Goal: Task Accomplishment & Management: Use online tool/utility

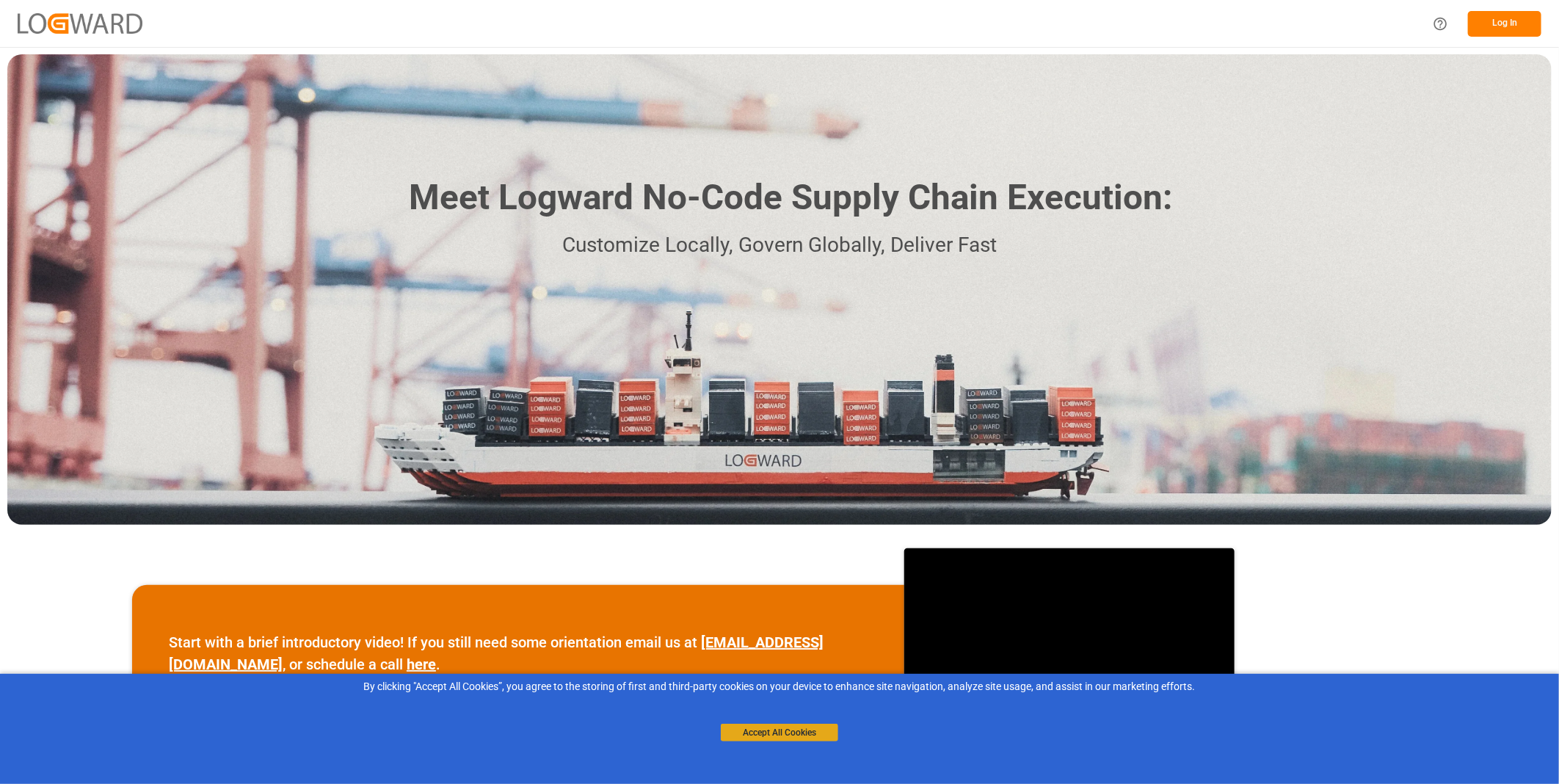
click at [764, 734] on button "Accept All Cookies" at bounding box center [780, 732] width 118 height 18
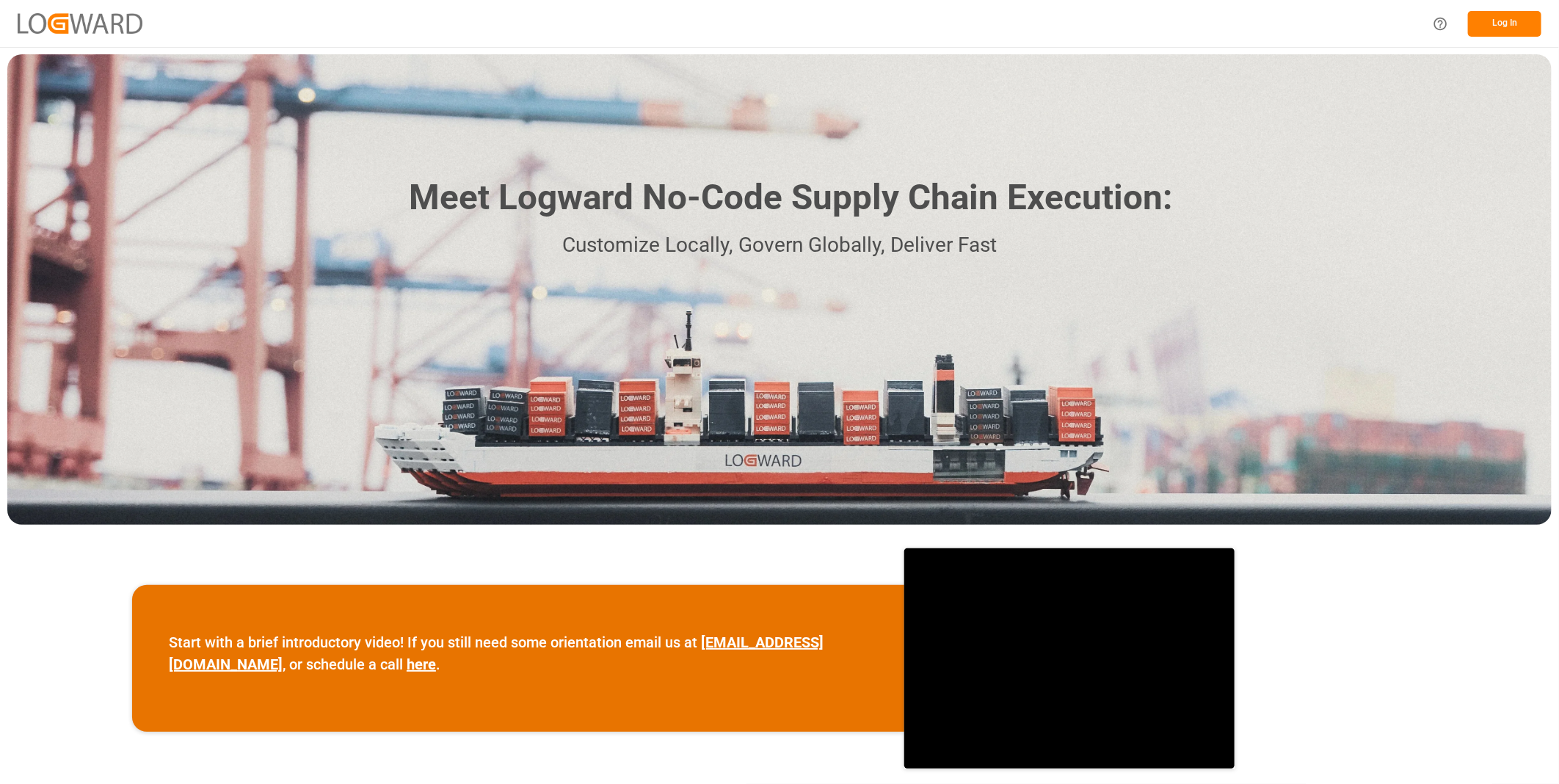
click at [1514, 21] on button "Log In" at bounding box center [1504, 24] width 73 height 25
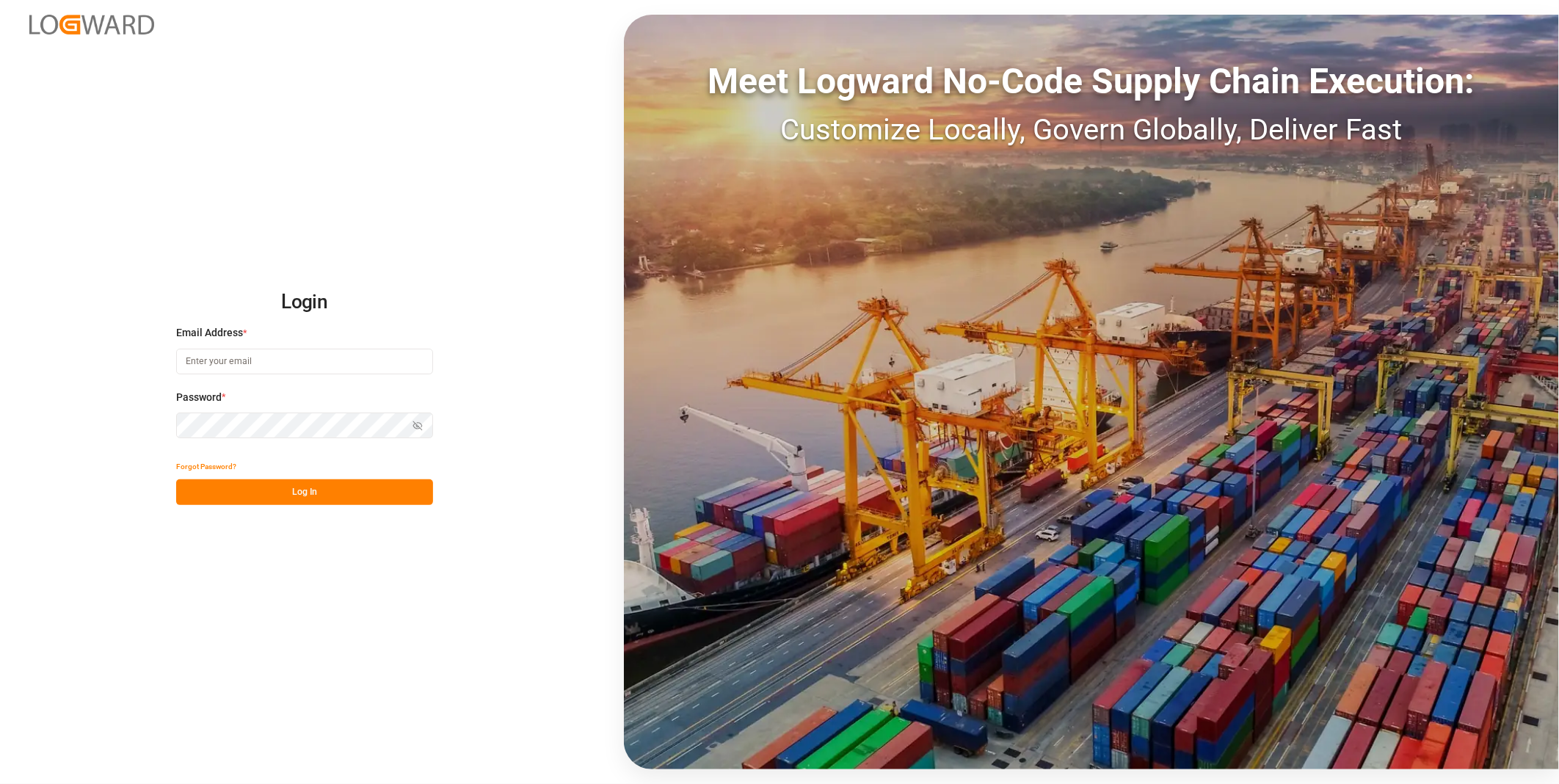
type input "florian.hausmann@rhenus.com"
click at [251, 494] on button "Log In" at bounding box center [304, 491] width 257 height 25
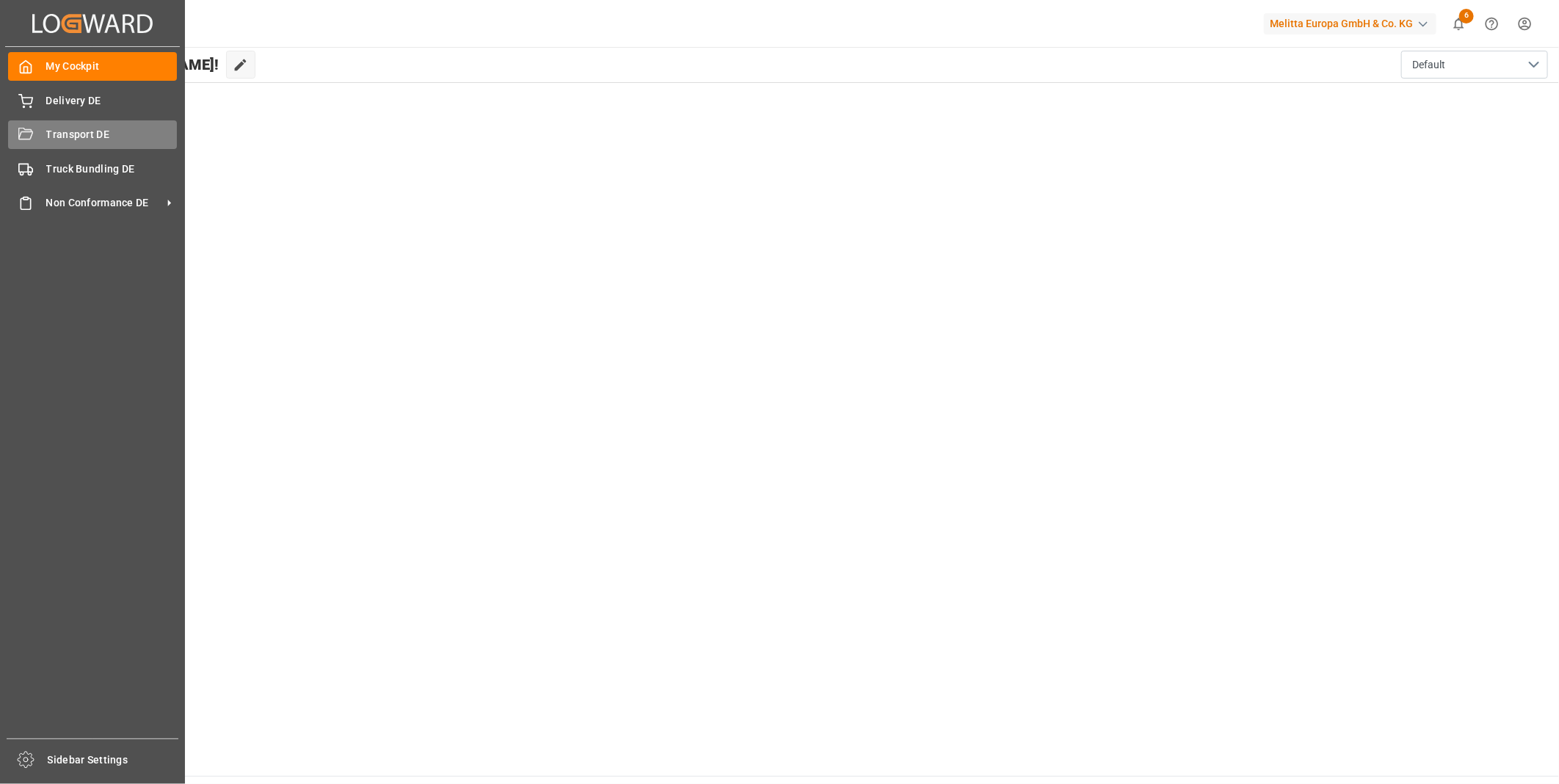
click at [31, 141] on icon at bounding box center [25, 136] width 15 height 15
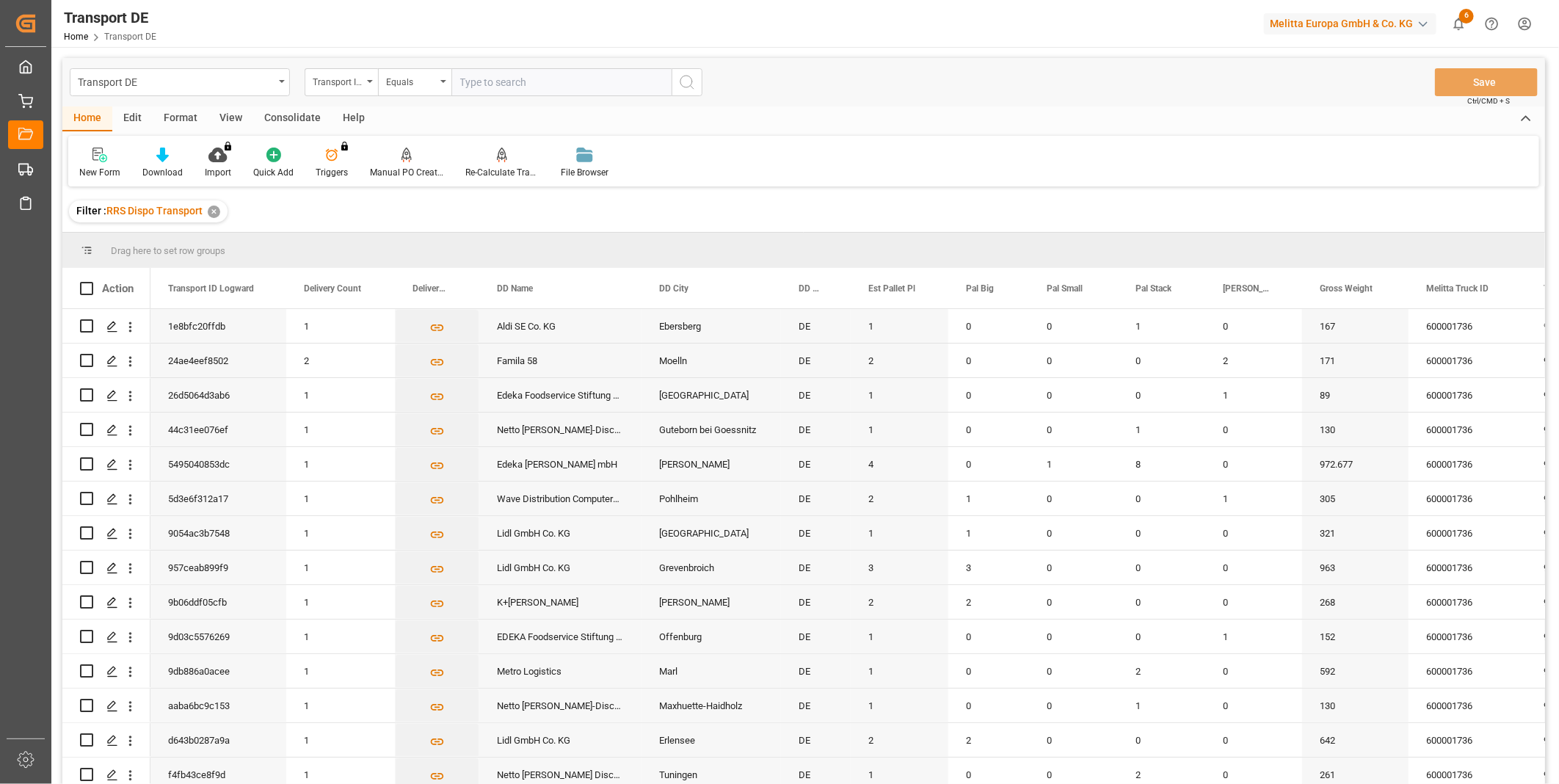
click at [285, 127] on div "Consolidate" at bounding box center [292, 119] width 78 height 25
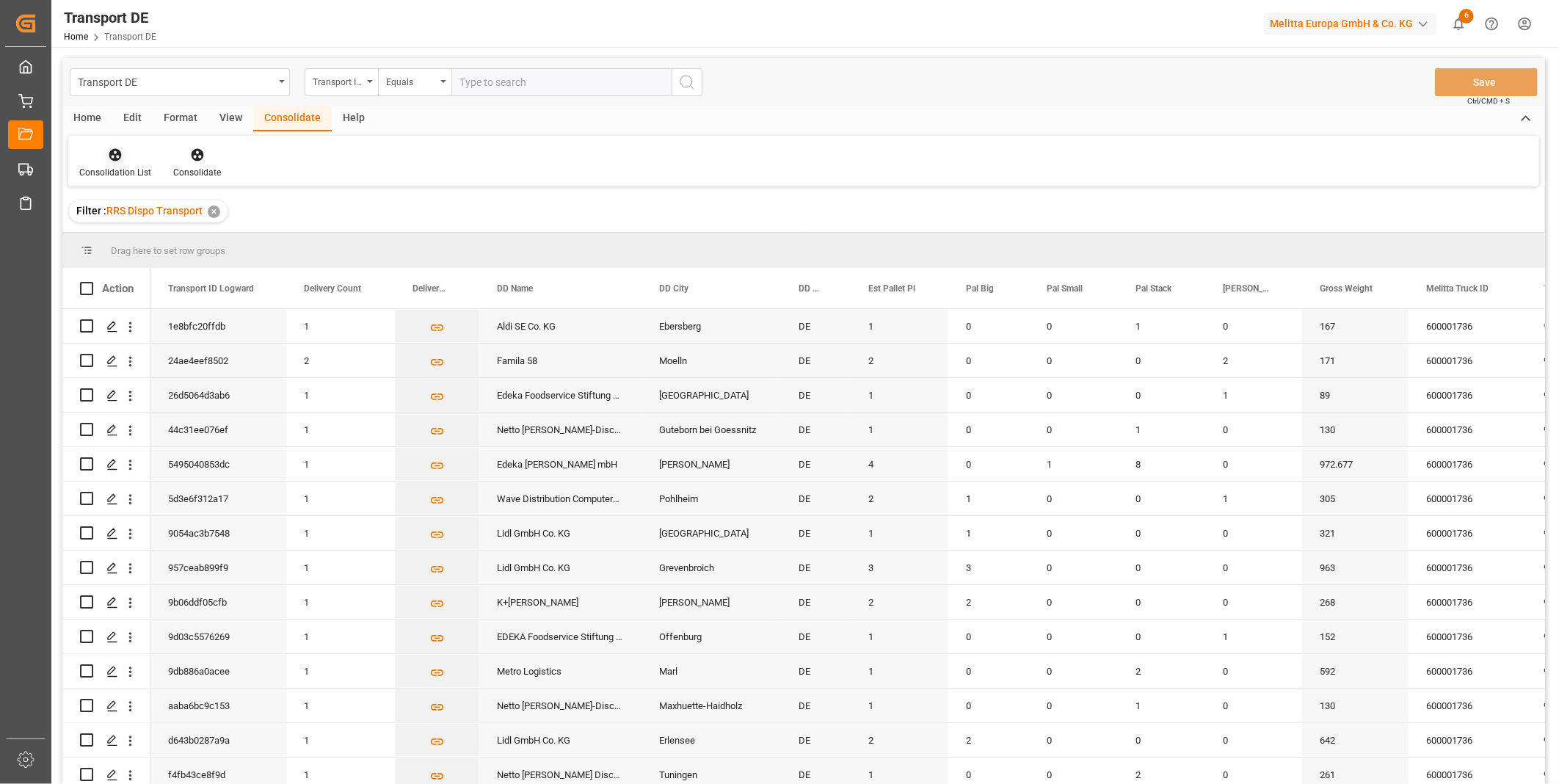
drag, startPoint x: 104, startPoint y: 178, endPoint x: 112, endPoint y: 175, distance: 8.5
click at [103, 178] on div "Consolidation List" at bounding box center [115, 172] width 72 height 13
click at [267, 275] on div "Truck Bundling RRS Dispo Export" at bounding box center [195, 267] width 222 height 30
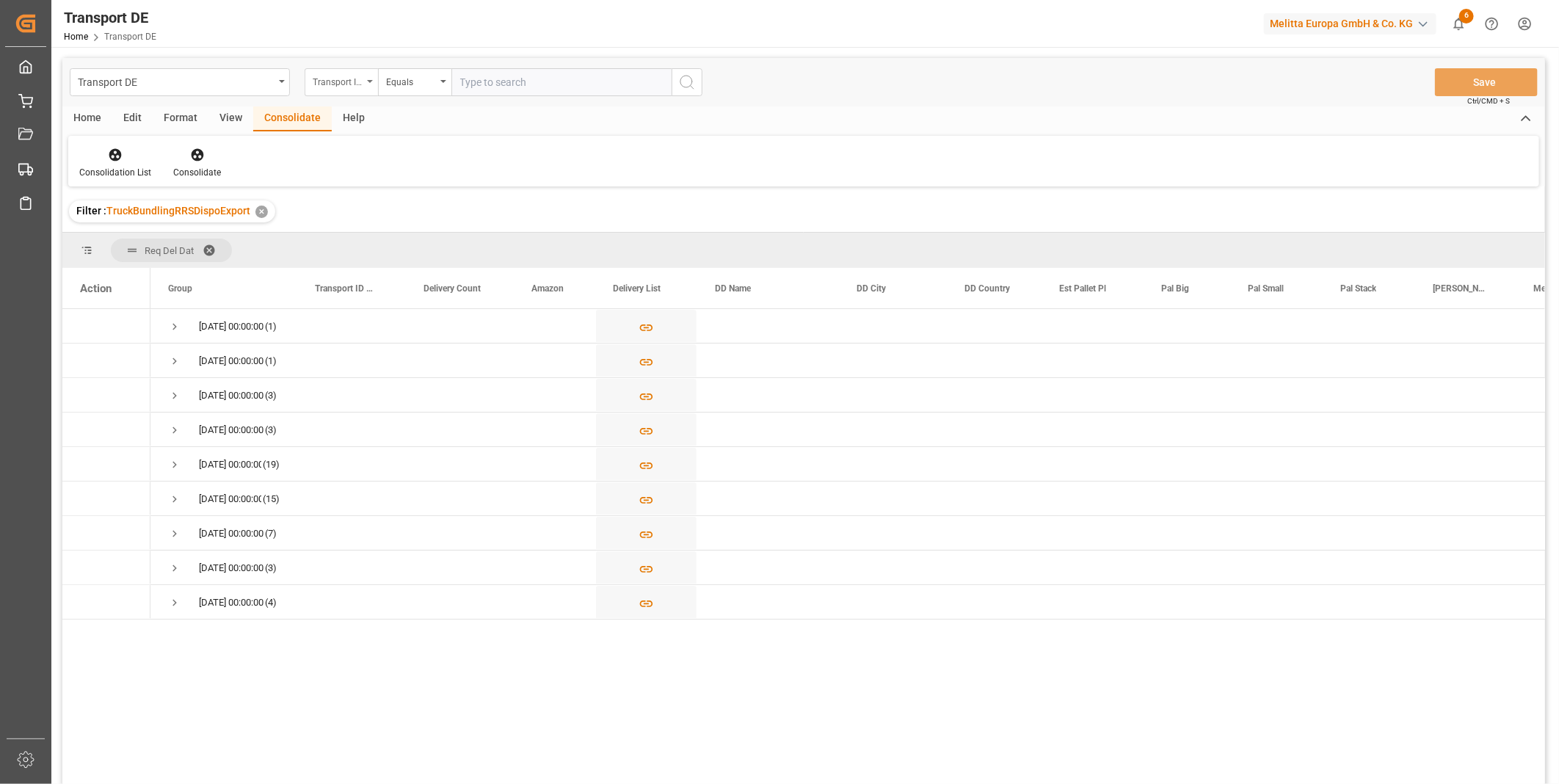
click at [340, 78] on div "Transport ID Logward" at bounding box center [337, 80] width 50 height 17
type input "route"
click at [319, 156] on div "Route" at bounding box center [414, 150] width 218 height 31
click at [415, 75] on div "Equals" at bounding box center [410, 80] width 50 height 17
click at [434, 243] on div "Starts with" at bounding box center [488, 242] width 218 height 31
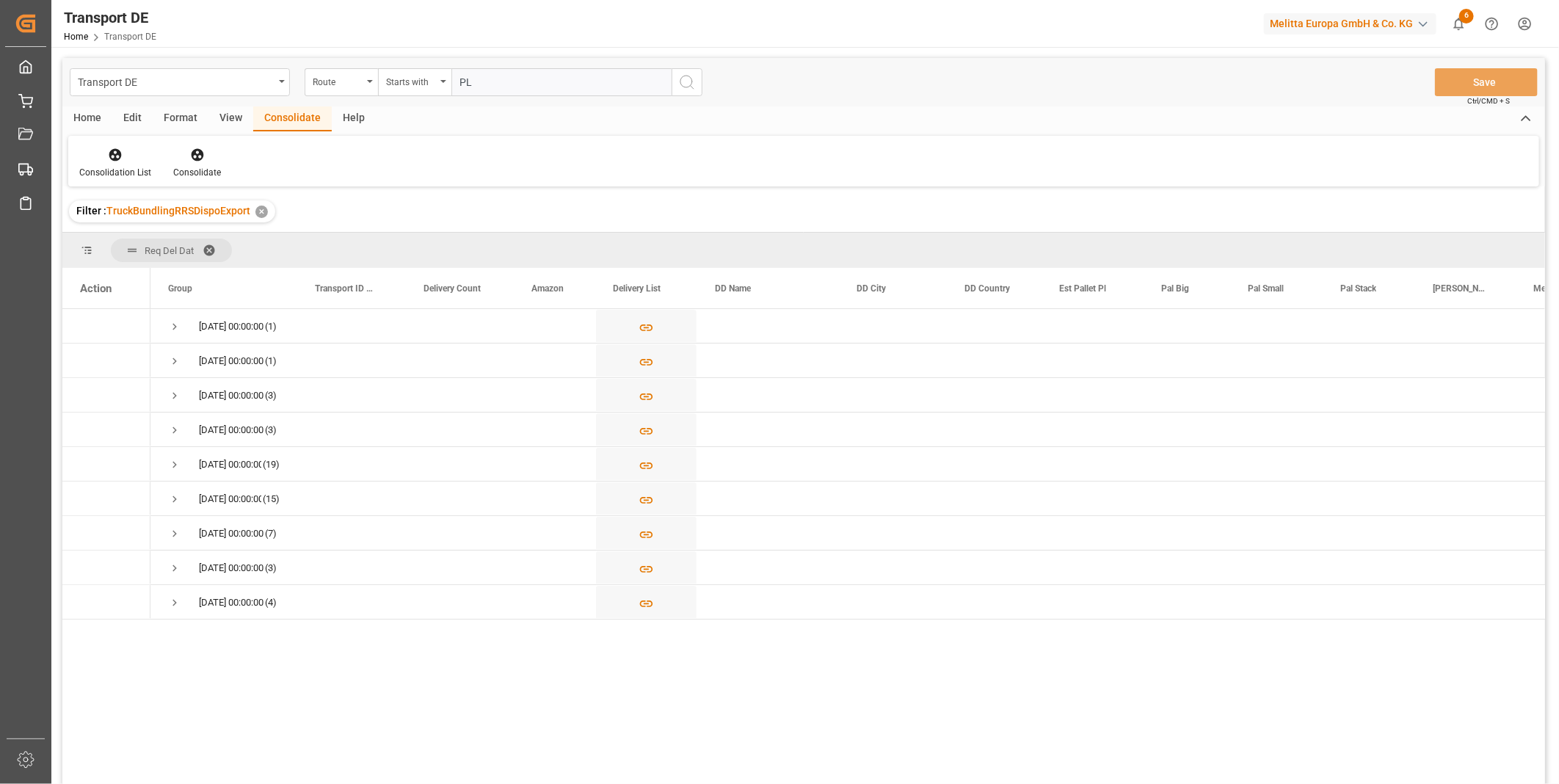
type input "PL"
click at [695, 86] on icon "search button" at bounding box center [686, 82] width 18 height 18
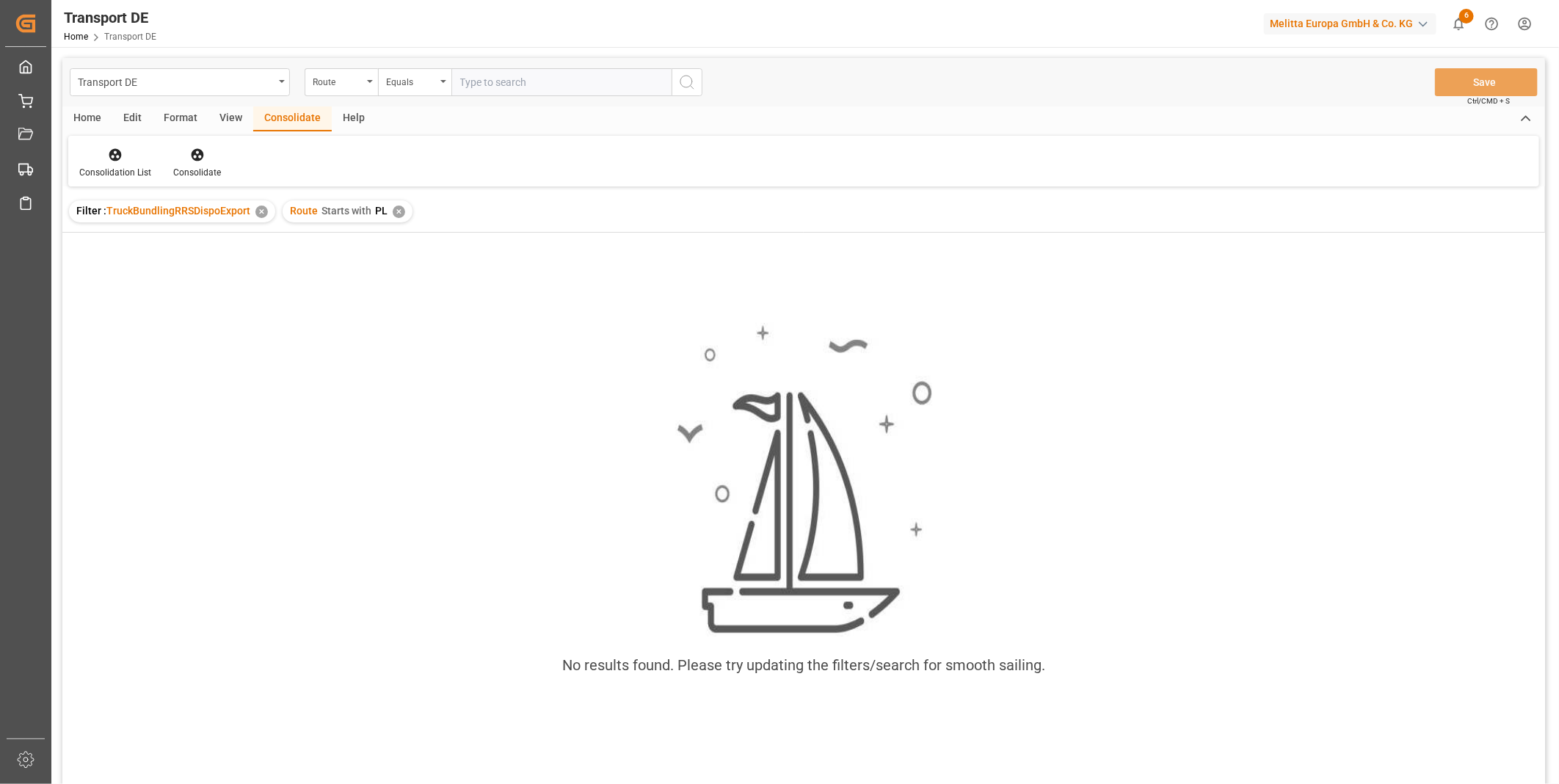
click at [404, 210] on div "Route Starts with PL ✕" at bounding box center [347, 211] width 130 height 22
click at [394, 218] on div "Route Starts with PL ✕" at bounding box center [347, 211] width 130 height 22
click at [398, 217] on div "Route Starts with PL ✕" at bounding box center [347, 211] width 130 height 22
click at [394, 214] on div "✕" at bounding box center [398, 211] width 12 height 12
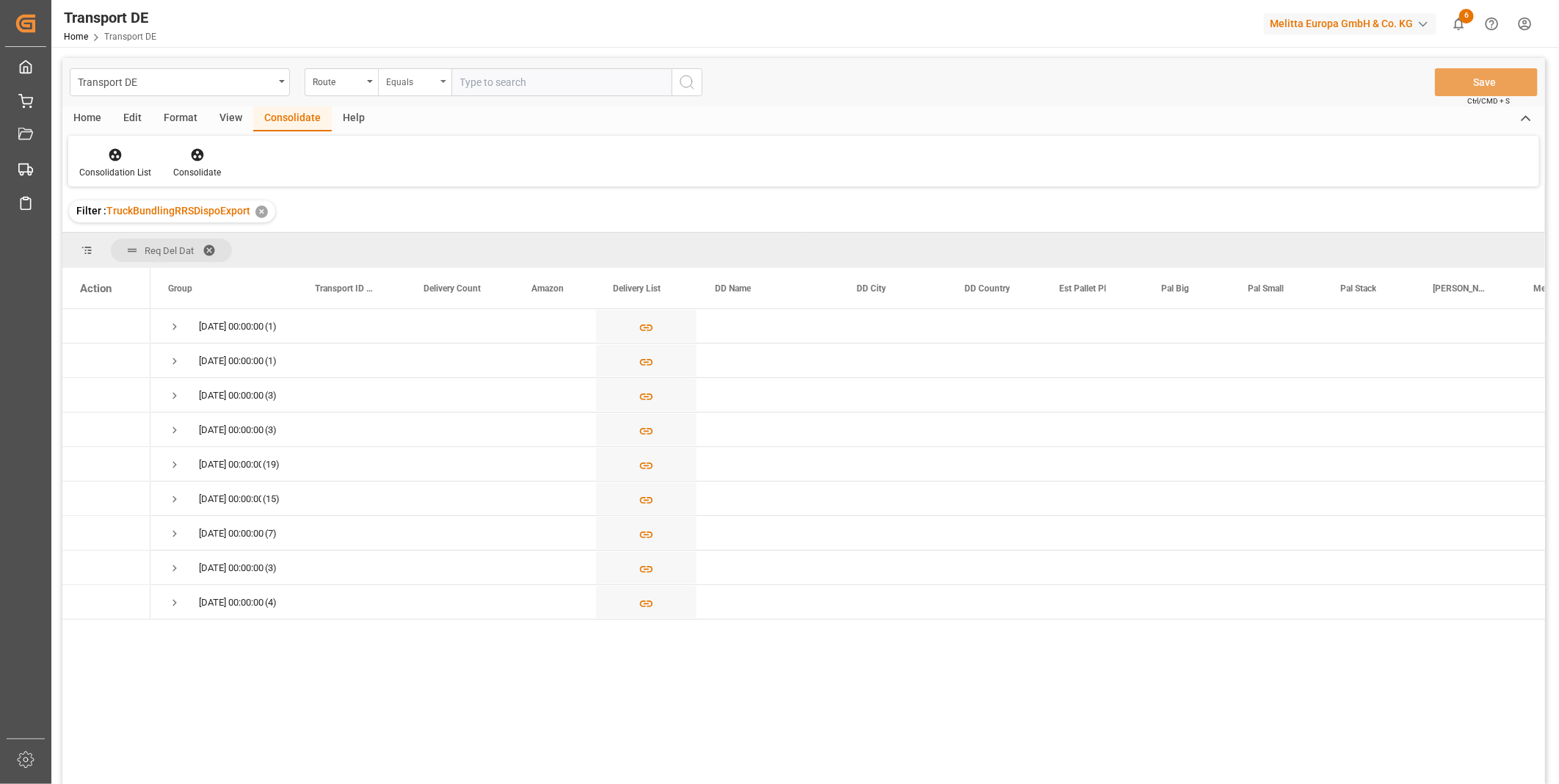
click at [408, 73] on div "Equals" at bounding box center [410, 80] width 50 height 17
click at [414, 239] on div "Starts with" at bounding box center [488, 242] width 218 height 31
type input "CZ"
click at [687, 82] on icon "search button" at bounding box center [686, 82] width 18 height 18
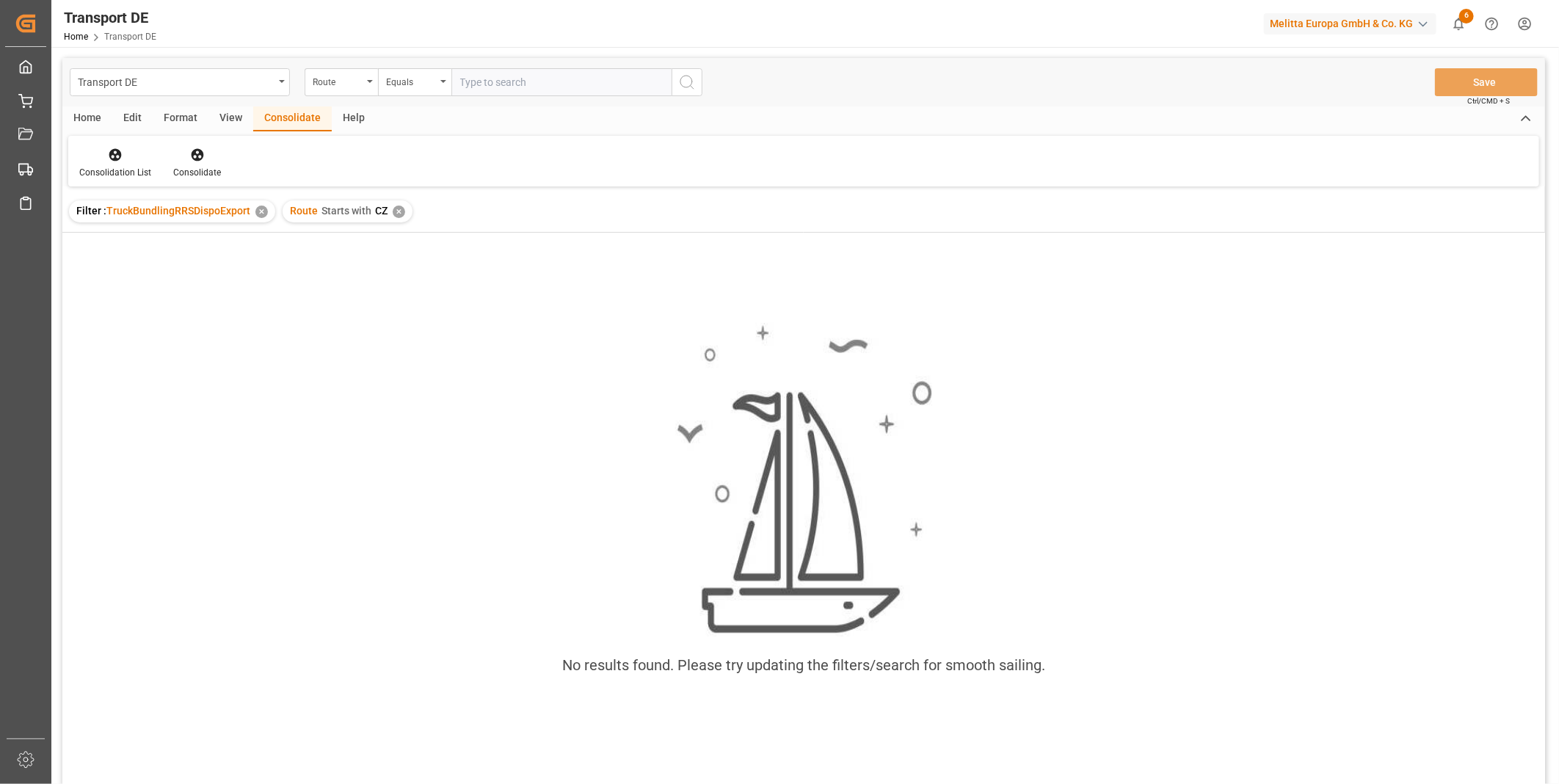
click at [402, 203] on div "Route Starts with CZ ✕" at bounding box center [347, 211] width 130 height 22
click at [401, 214] on div "✕" at bounding box center [398, 211] width 12 height 12
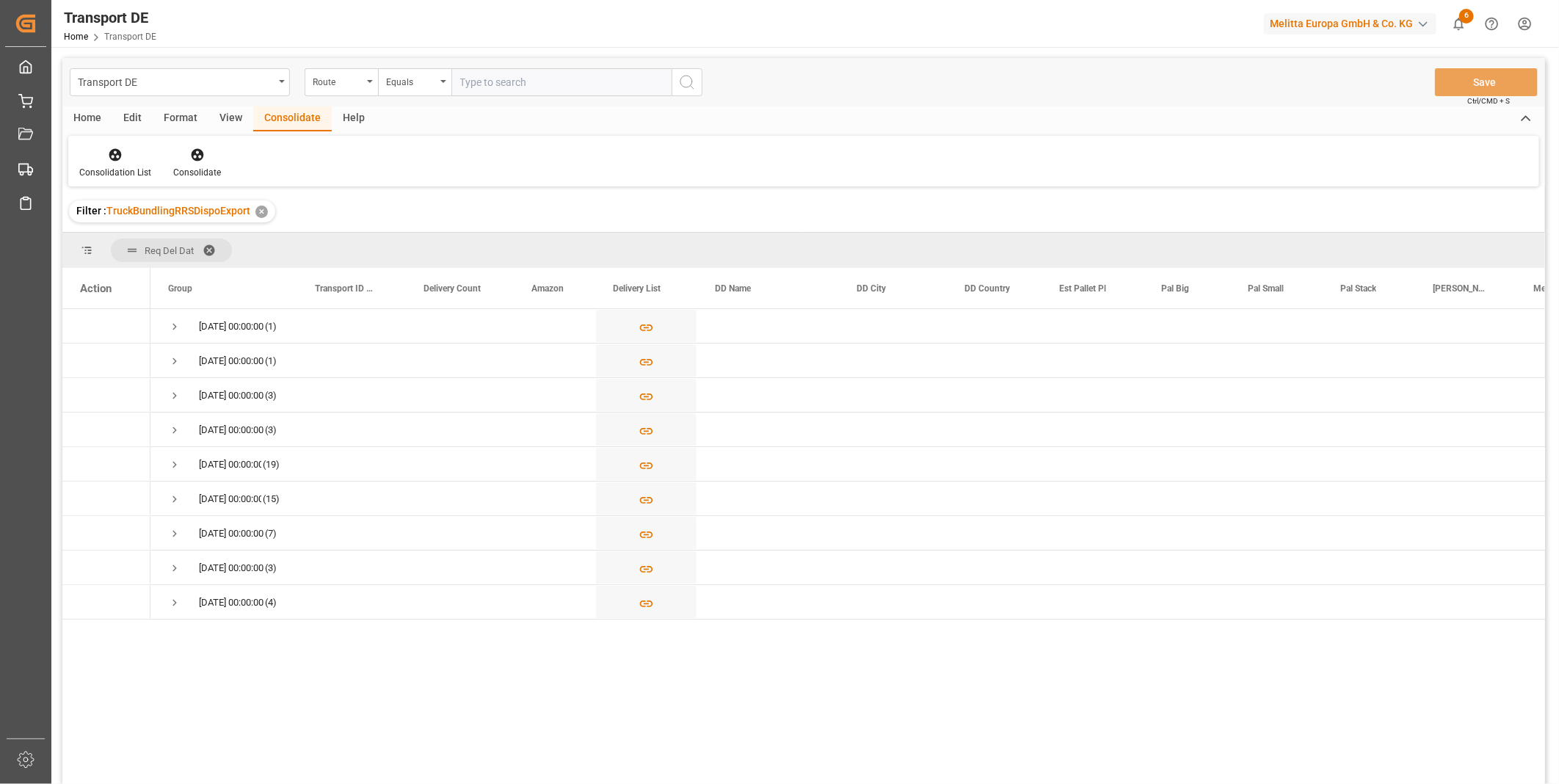
click at [362, 102] on div "Transport DE Route Equals Save Ctrl/CMD + S" at bounding box center [803, 82] width 1483 height 48
click at [355, 82] on div "Route" at bounding box center [337, 80] width 50 height 17
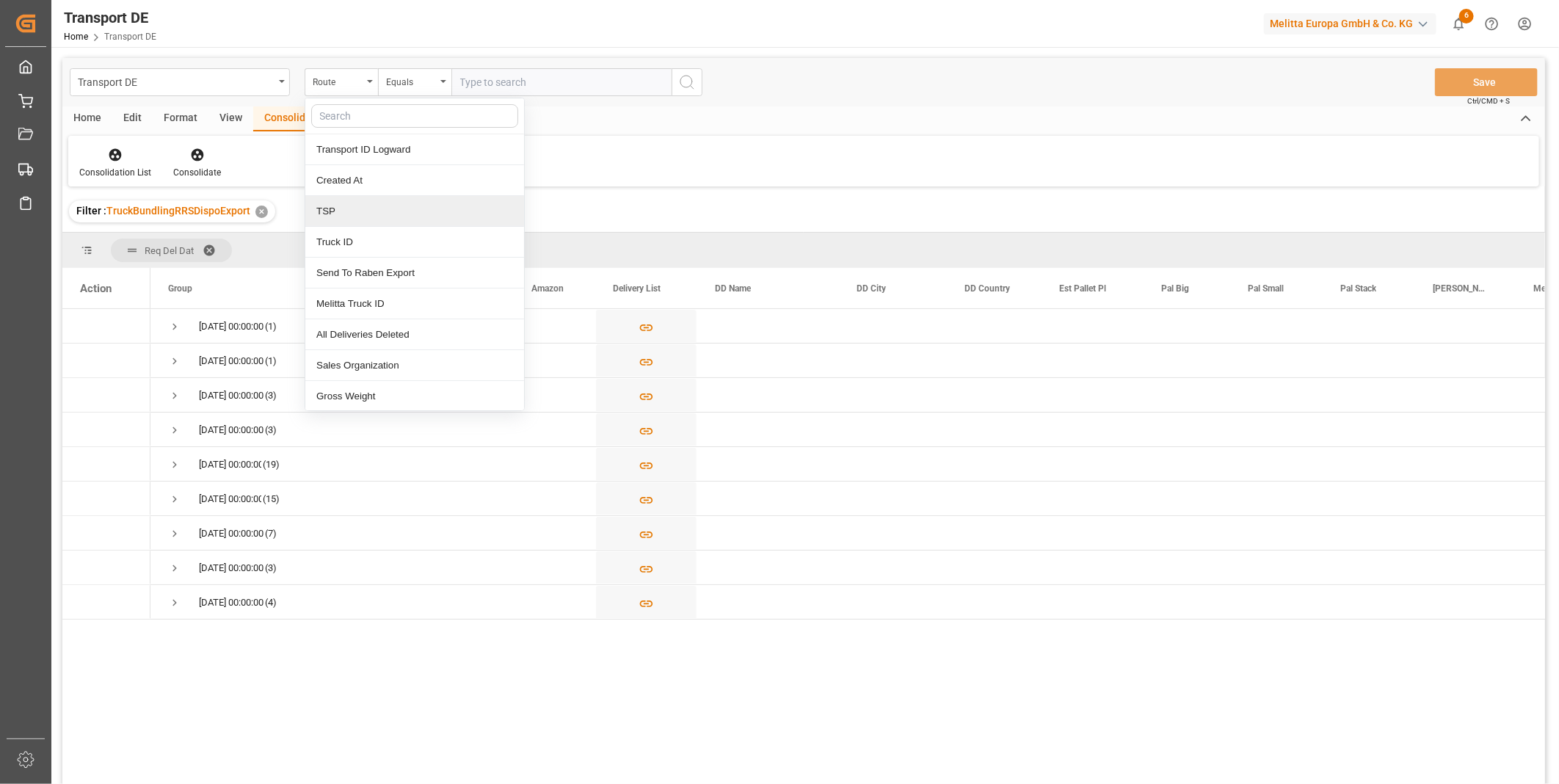
click at [343, 207] on div "TSP" at bounding box center [414, 211] width 218 height 31
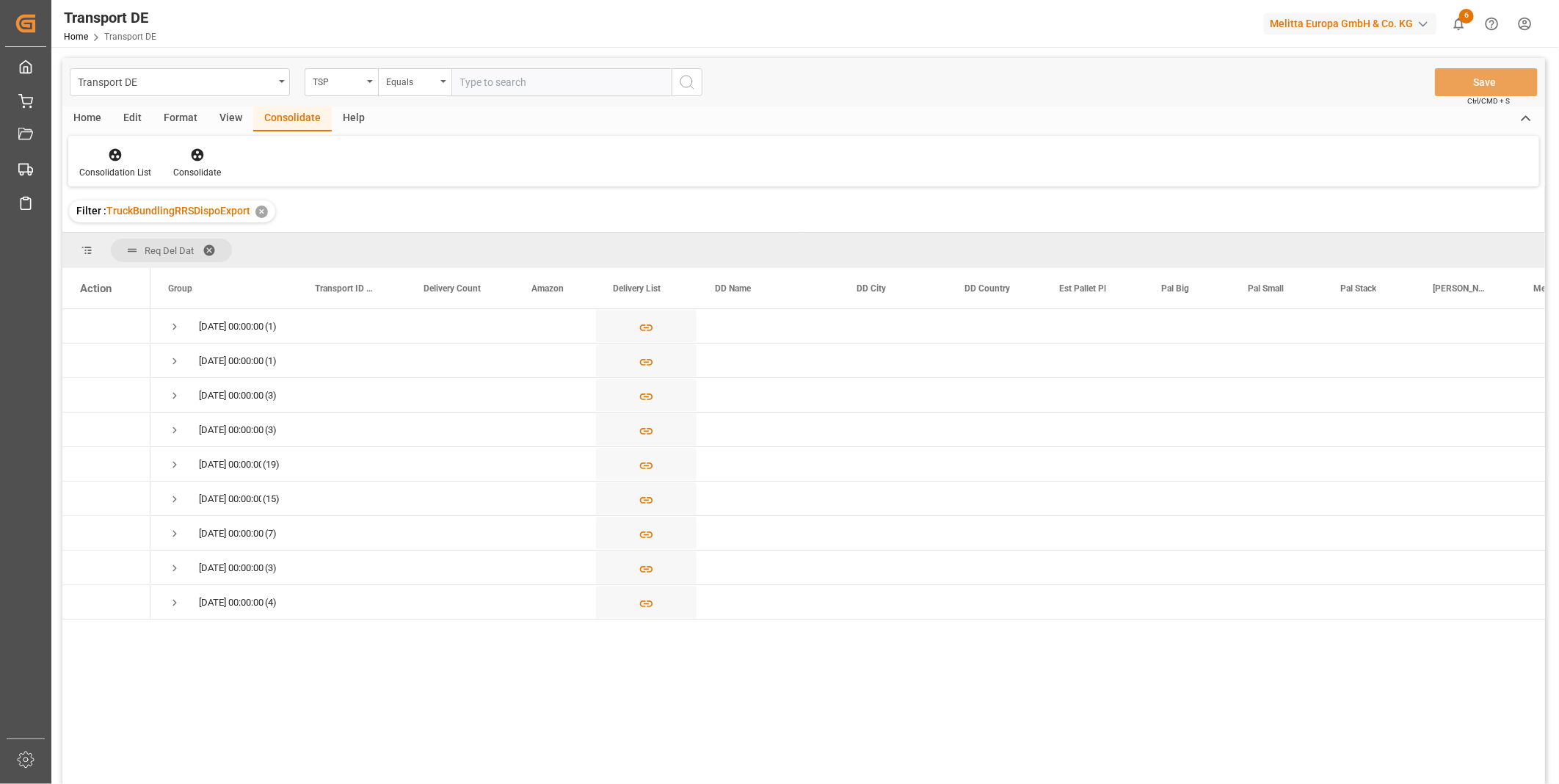
click at [531, 82] on input "text" at bounding box center [561, 83] width 220 height 28
type input "DACHSER COF FOODSERVICE"
click at [682, 78] on icon "search button" at bounding box center [686, 82] width 18 height 18
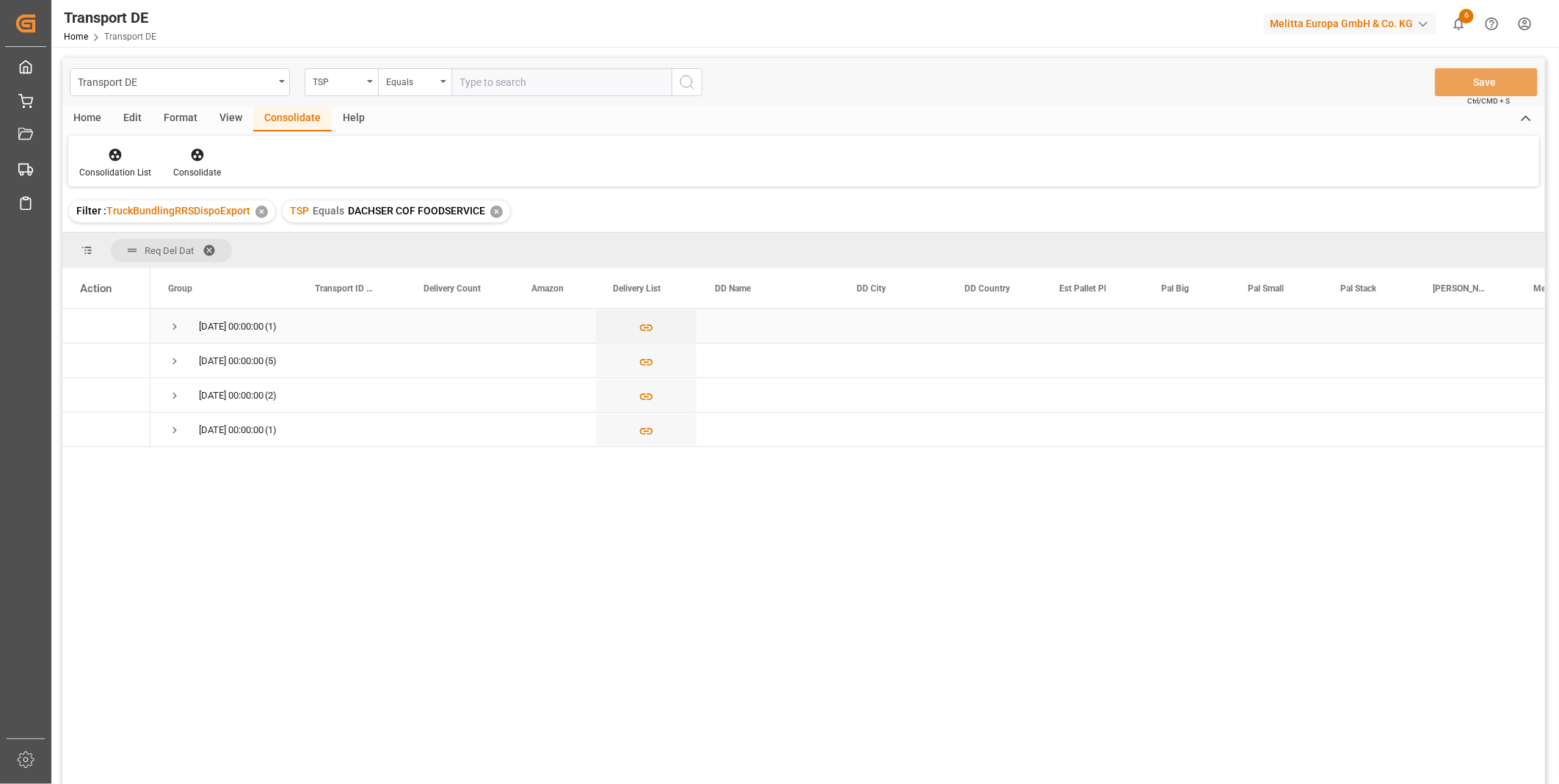
click at [170, 330] on span "Press SPACE to select this row." at bounding box center [175, 327] width 13 height 13
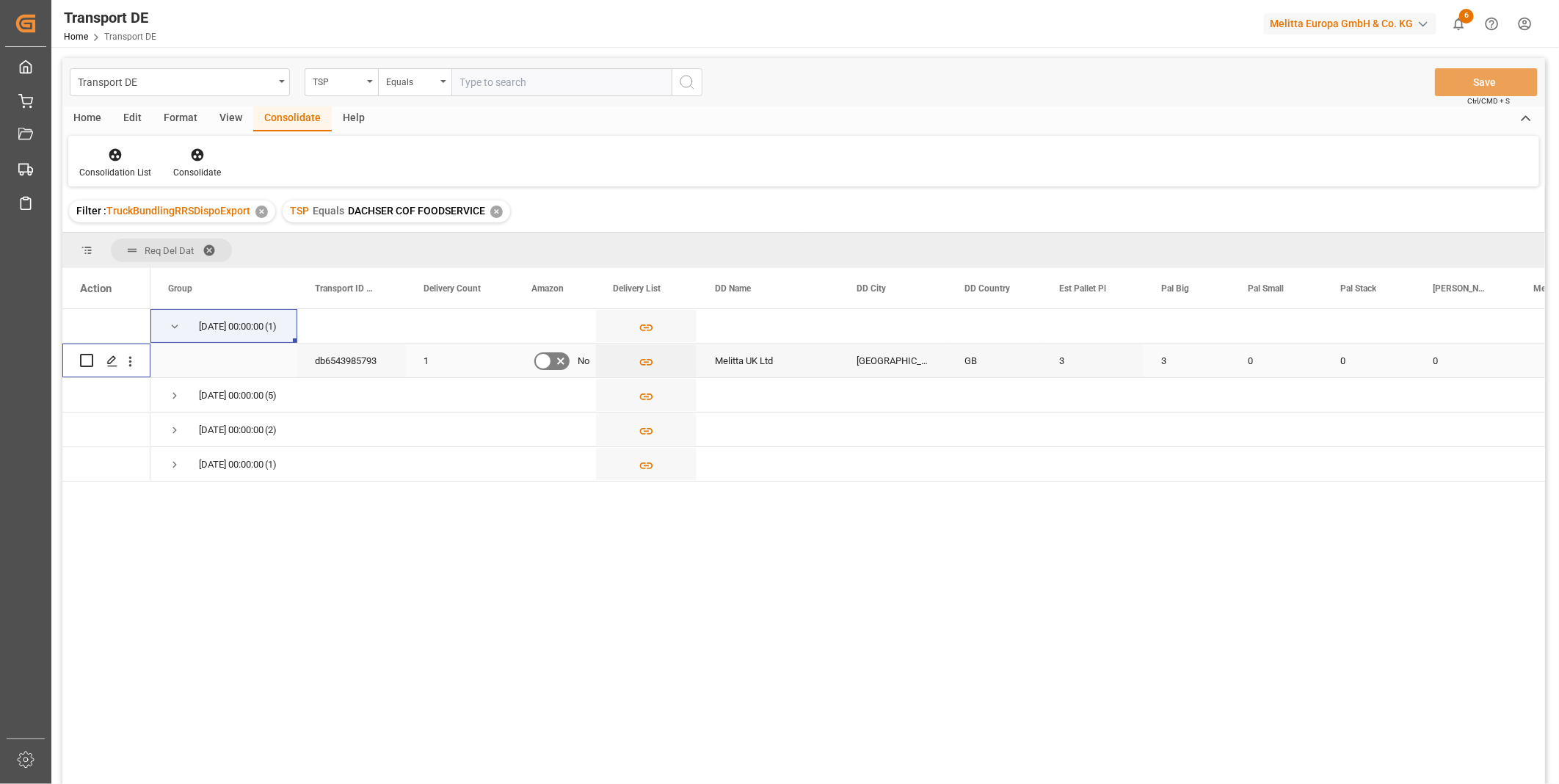
click at [81, 362] on input "Press Space to toggle row selection (unchecked)" at bounding box center [87, 360] width 13 height 13
checkbox input "true"
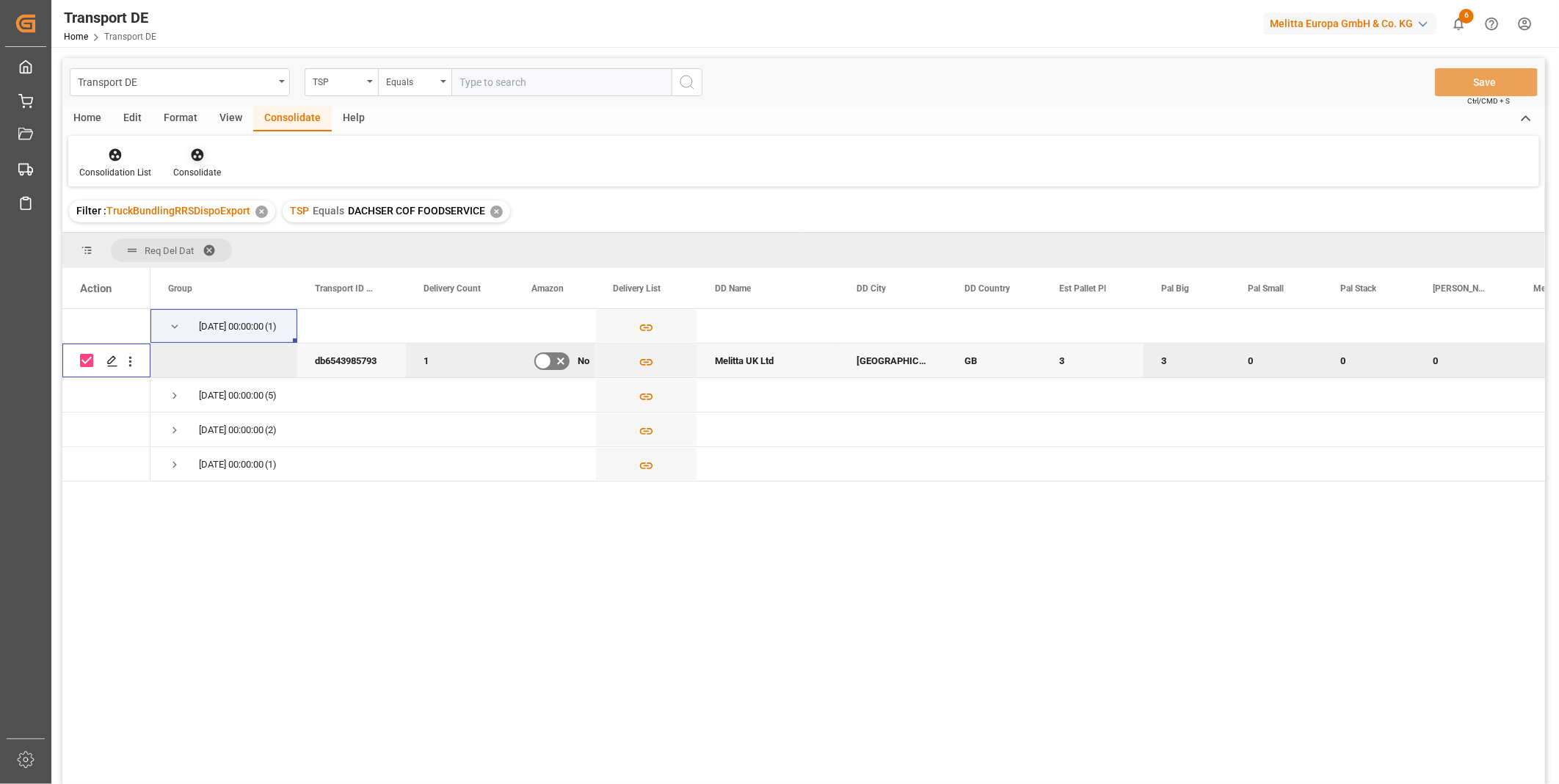
click at [200, 158] on icon at bounding box center [197, 154] width 12 height 12
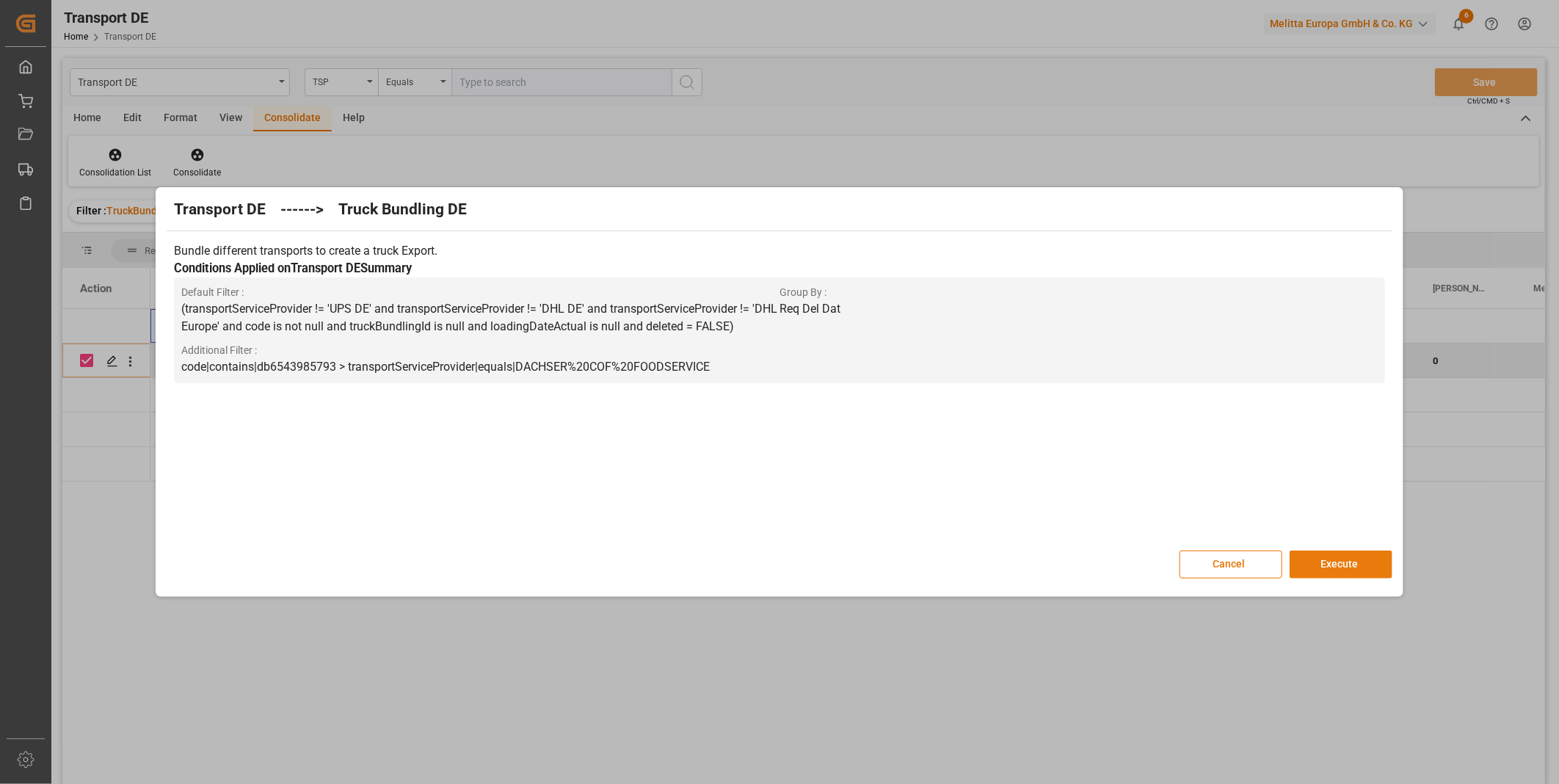
click at [1331, 558] on button "Execute" at bounding box center [1341, 565] width 103 height 28
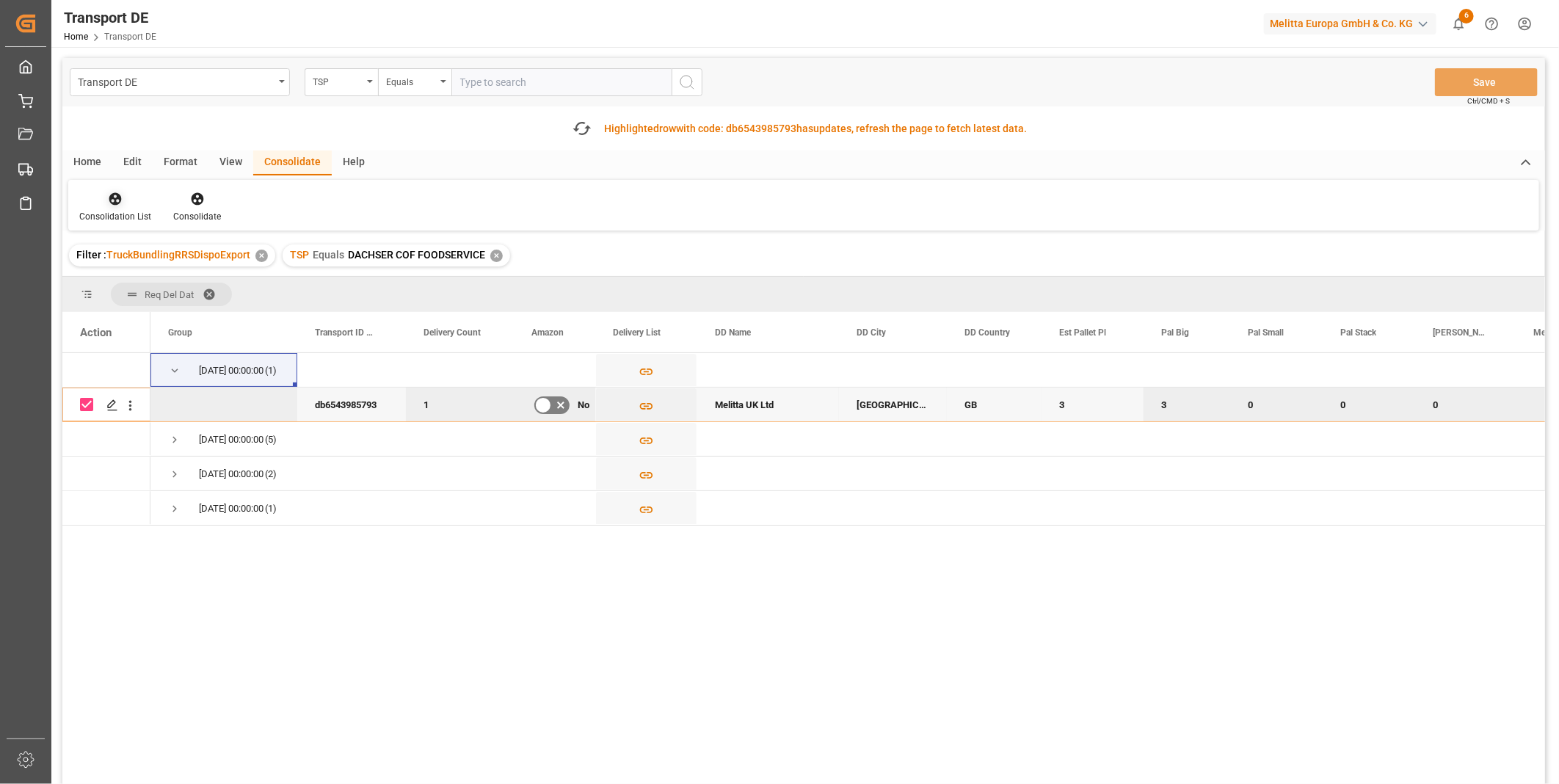
click at [102, 206] on div "Consolidation List" at bounding box center [116, 207] width 94 height 32
click at [158, 310] on div "Transport DE TSP Equals Save Ctrl/CMD + S Fetch latest updates Highlighted row …" at bounding box center [803, 462] width 1483 height 808
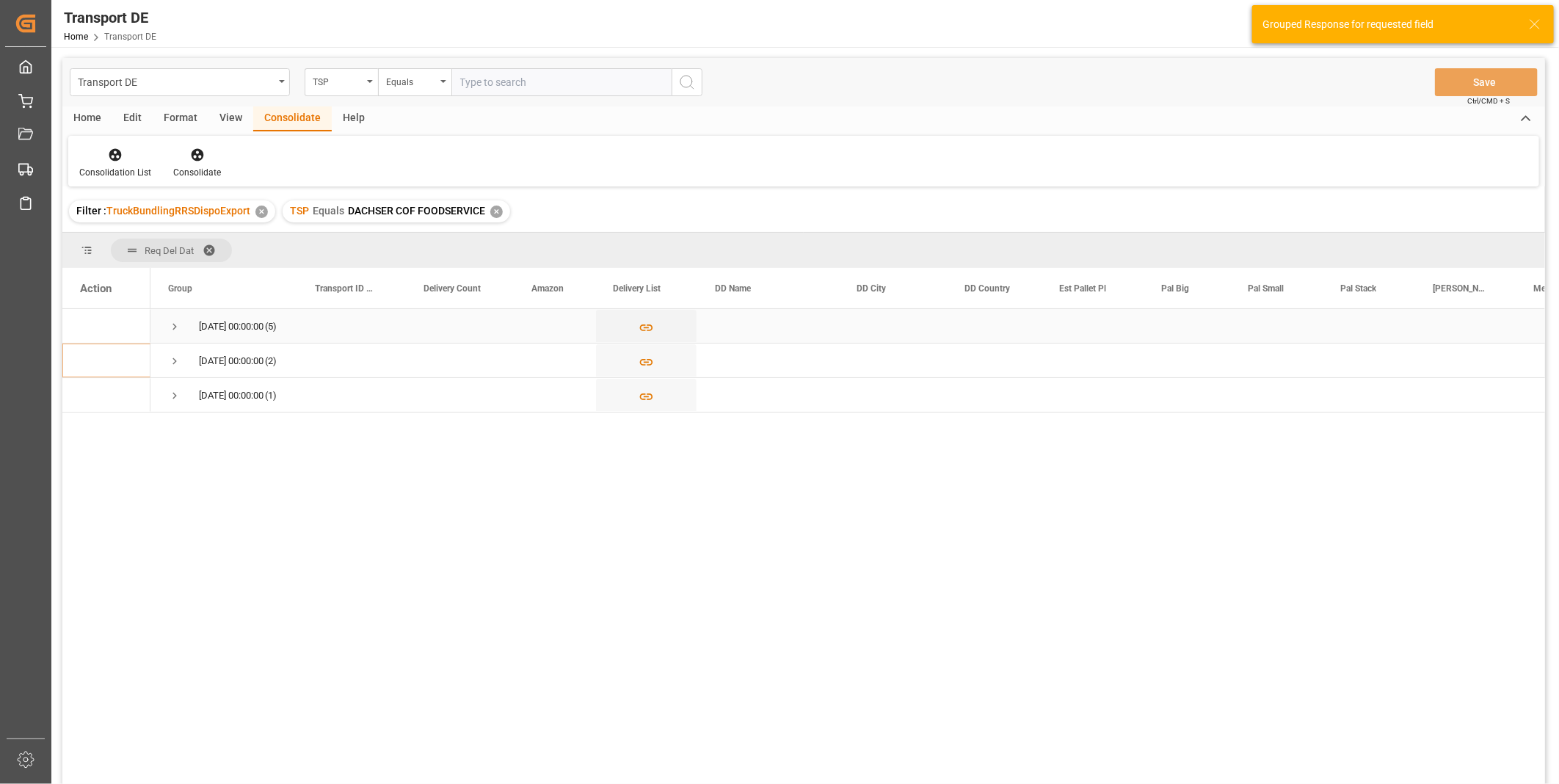
click at [179, 321] on span "Press SPACE to select this row." at bounding box center [175, 327] width 13 height 13
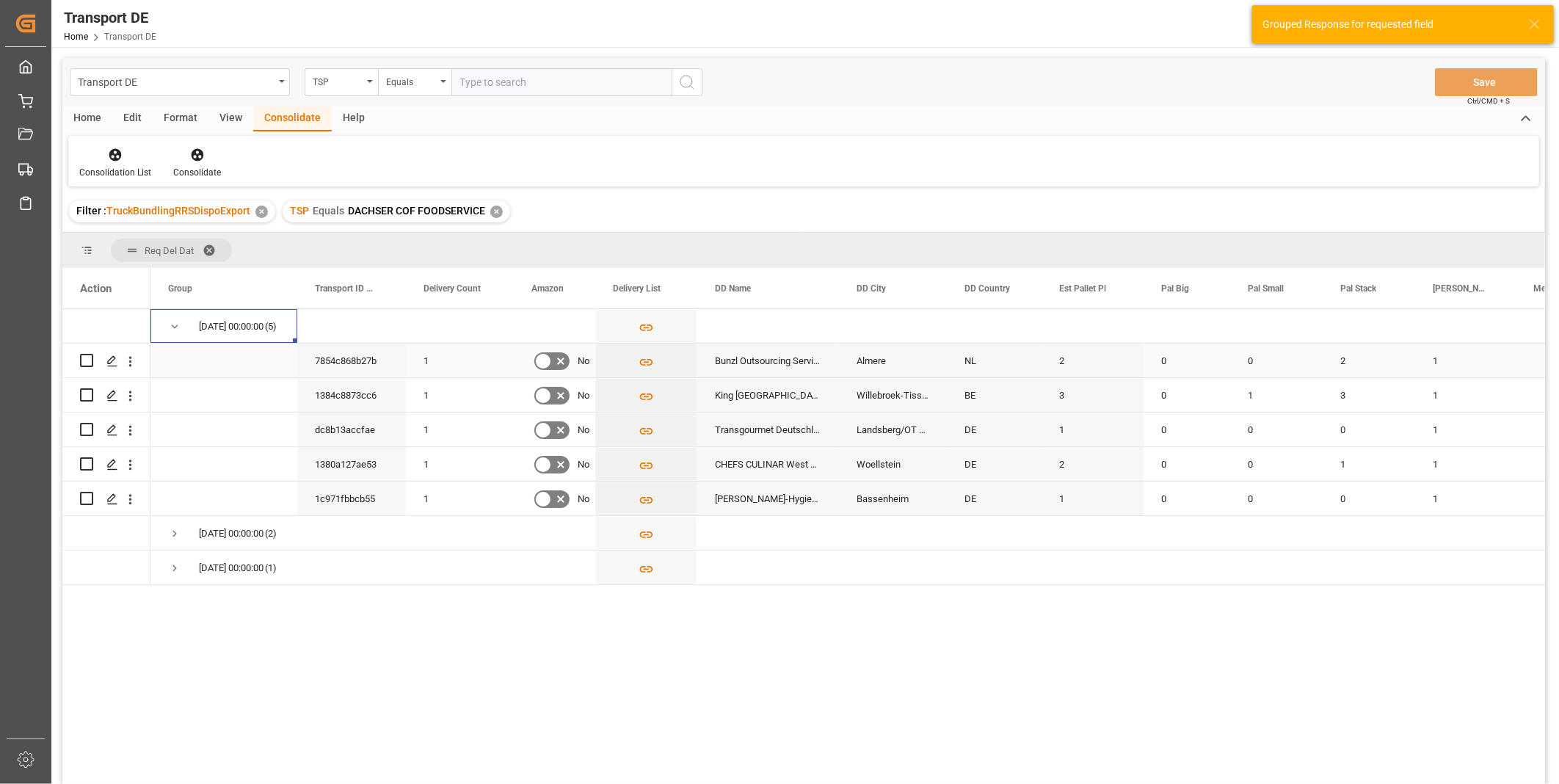
click at [85, 358] on input "Press Space to toggle row selection (unchecked)" at bounding box center [87, 360] width 13 height 13
checkbox input "true"
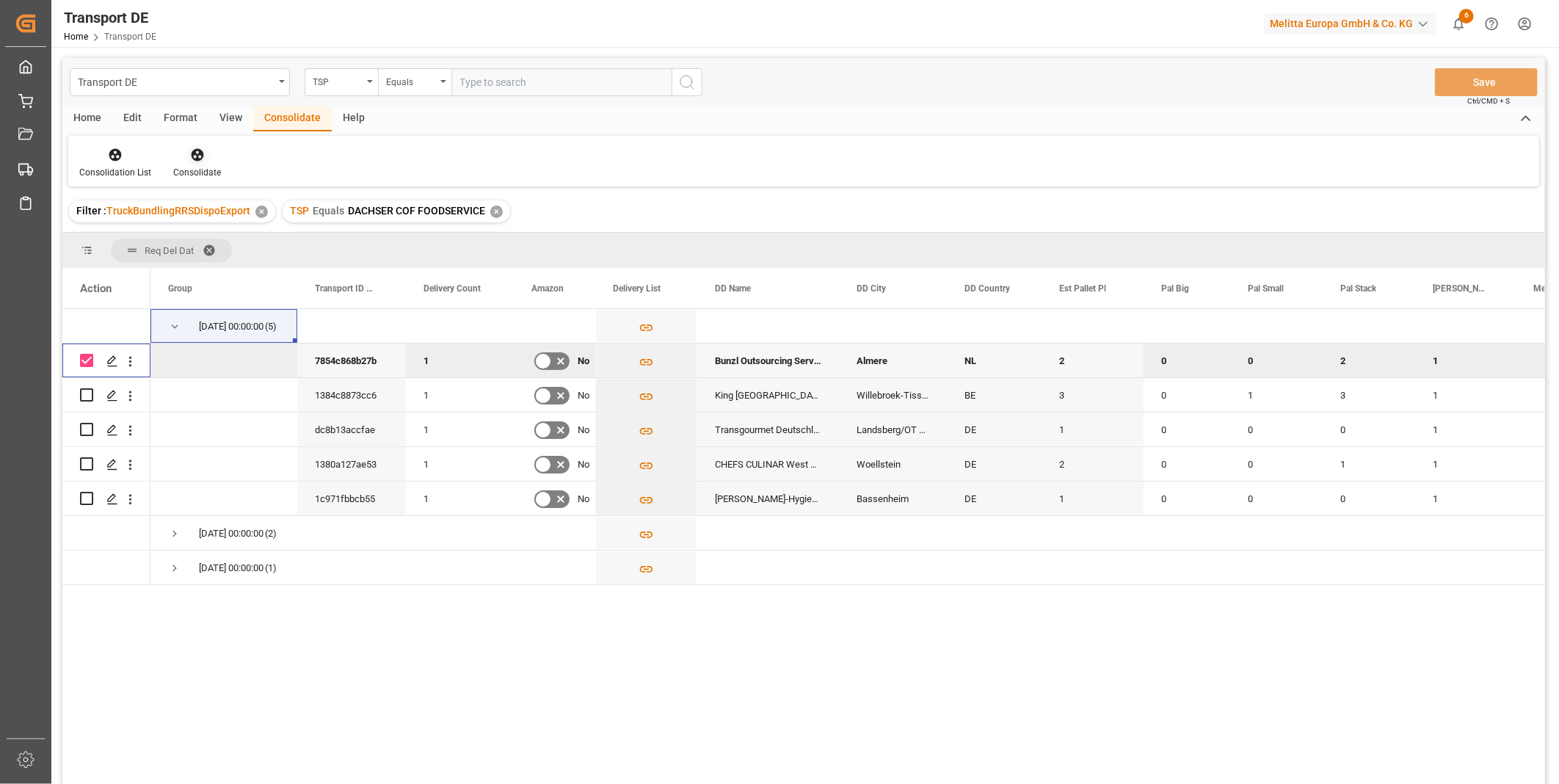
click at [195, 170] on div "Consolidate" at bounding box center [197, 172] width 48 height 13
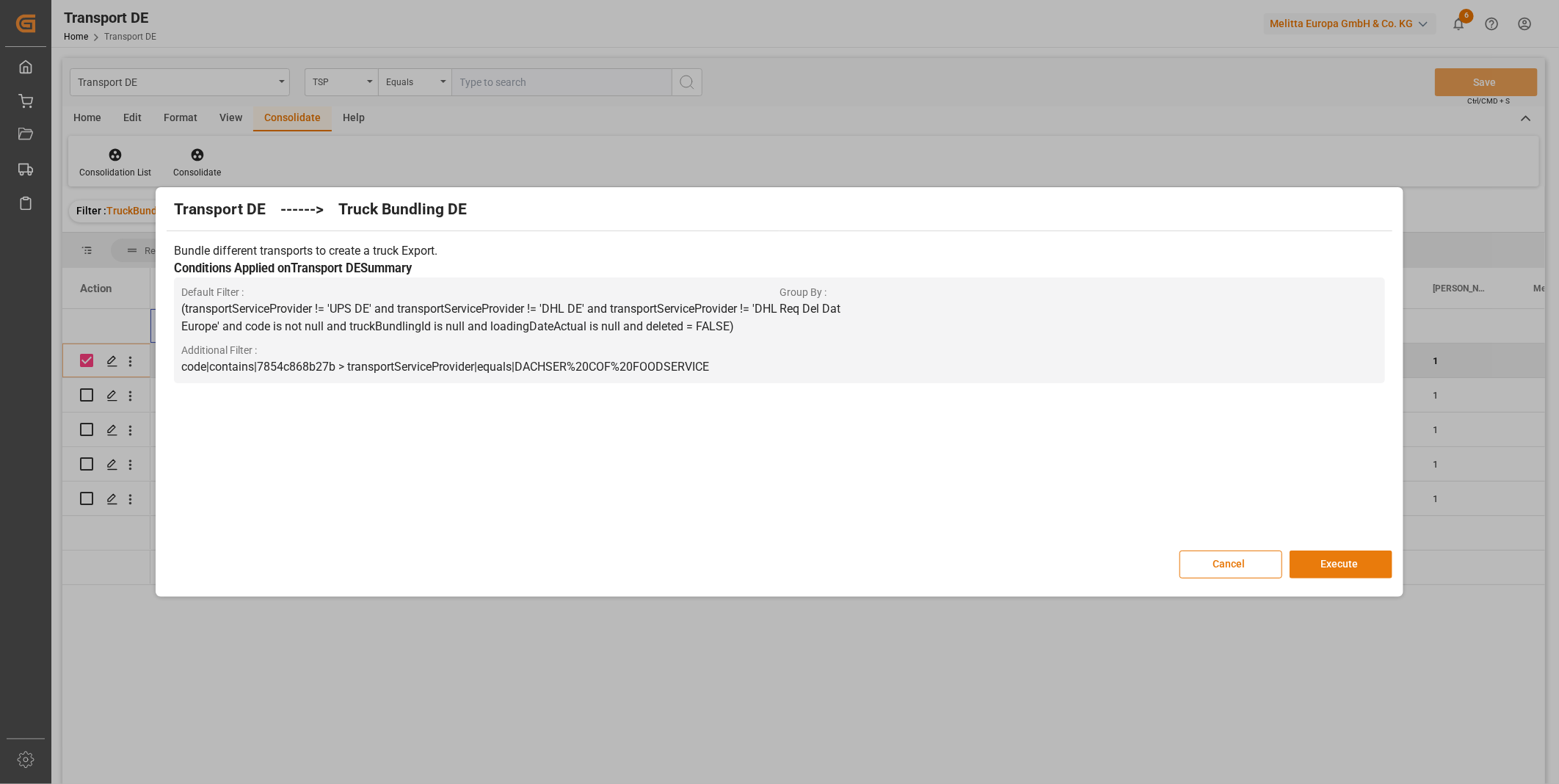
click at [1334, 553] on button "Execute" at bounding box center [1341, 565] width 103 height 28
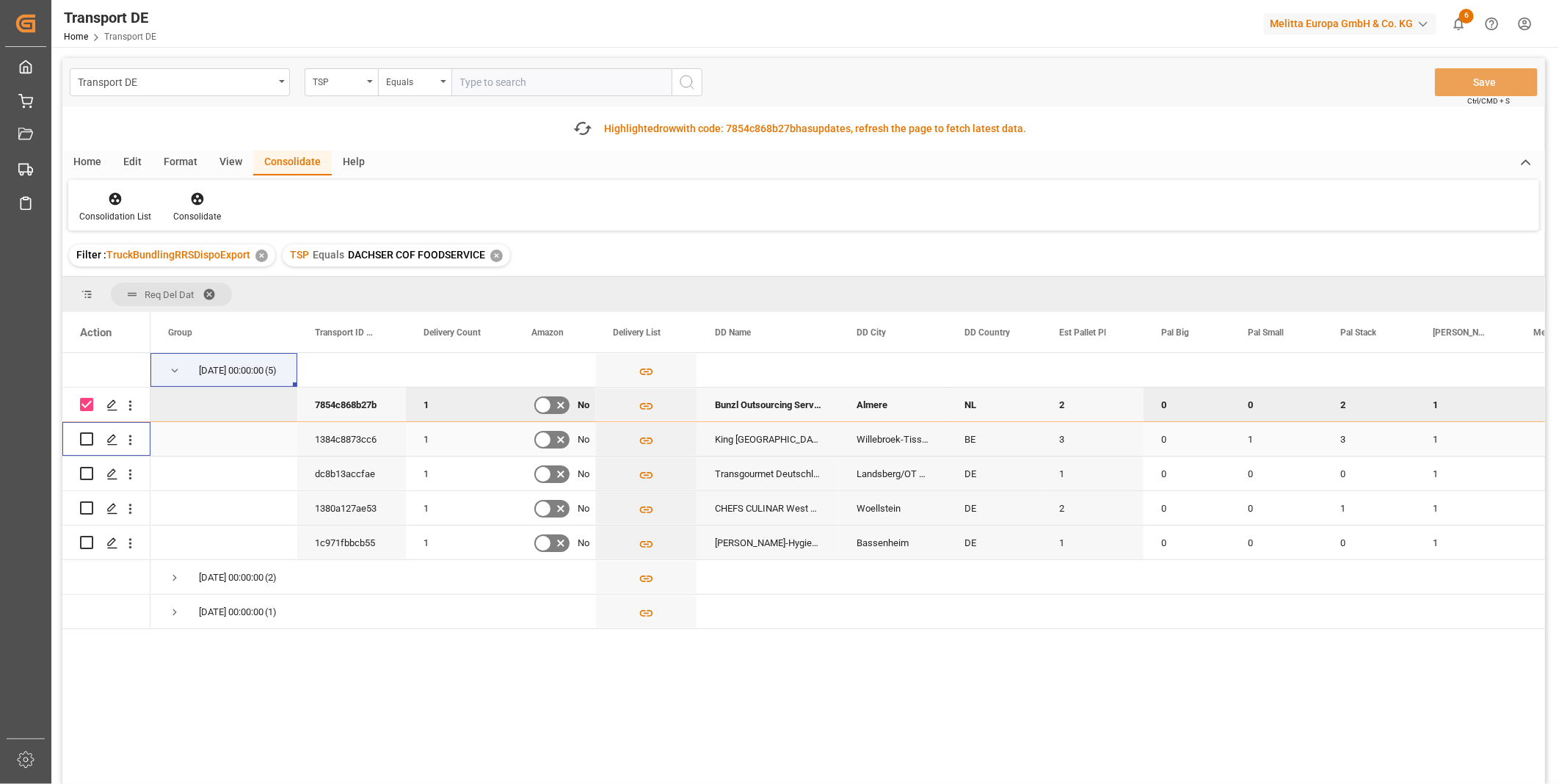
click at [89, 440] on input "Press Space to toggle row selection (unchecked)" at bounding box center [87, 439] width 13 height 13
checkbox input "true"
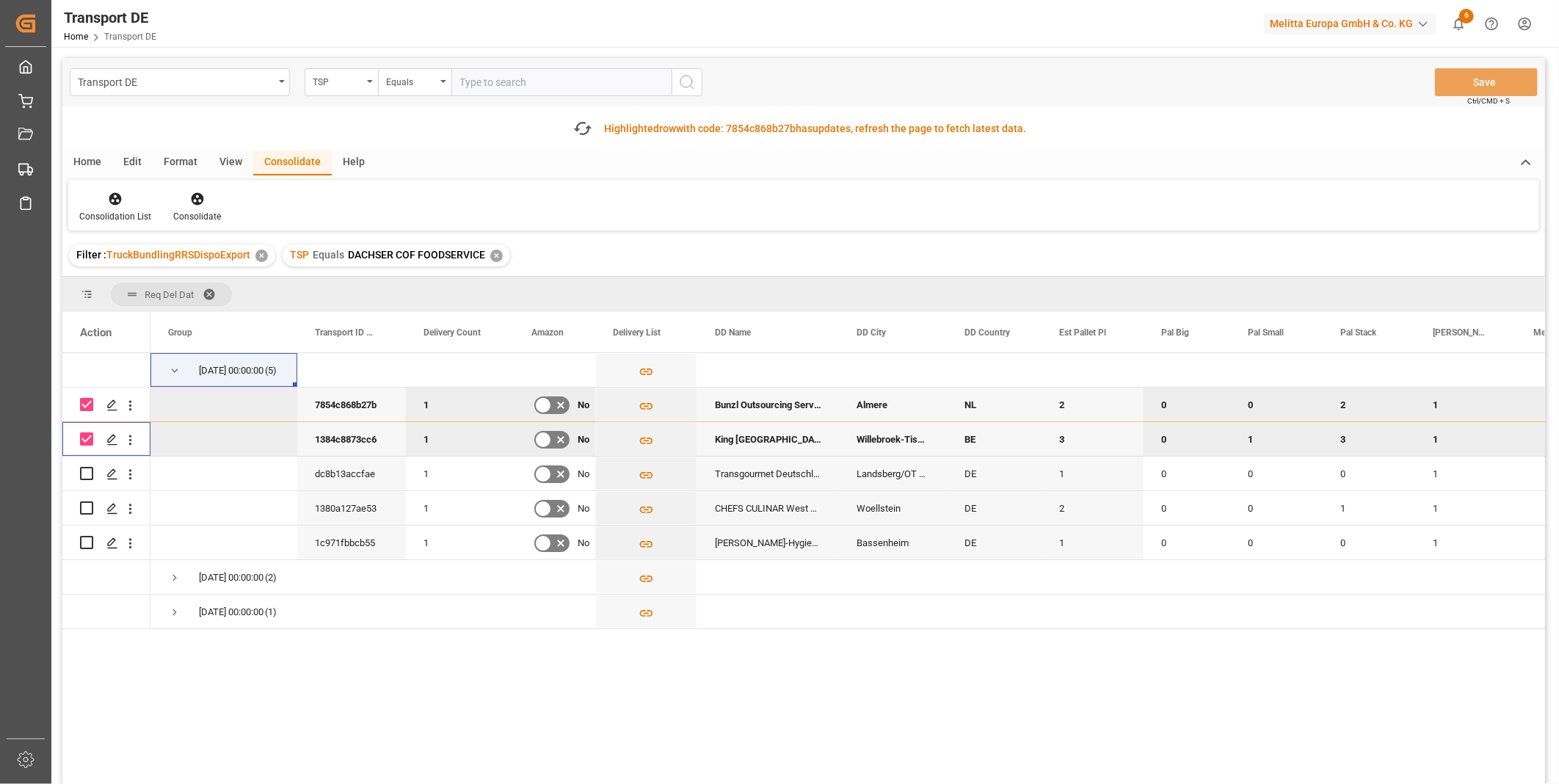
click at [82, 402] on input "Press Space to toggle row selection (checked)" at bounding box center [87, 405] width 13 height 13
checkbox input "false"
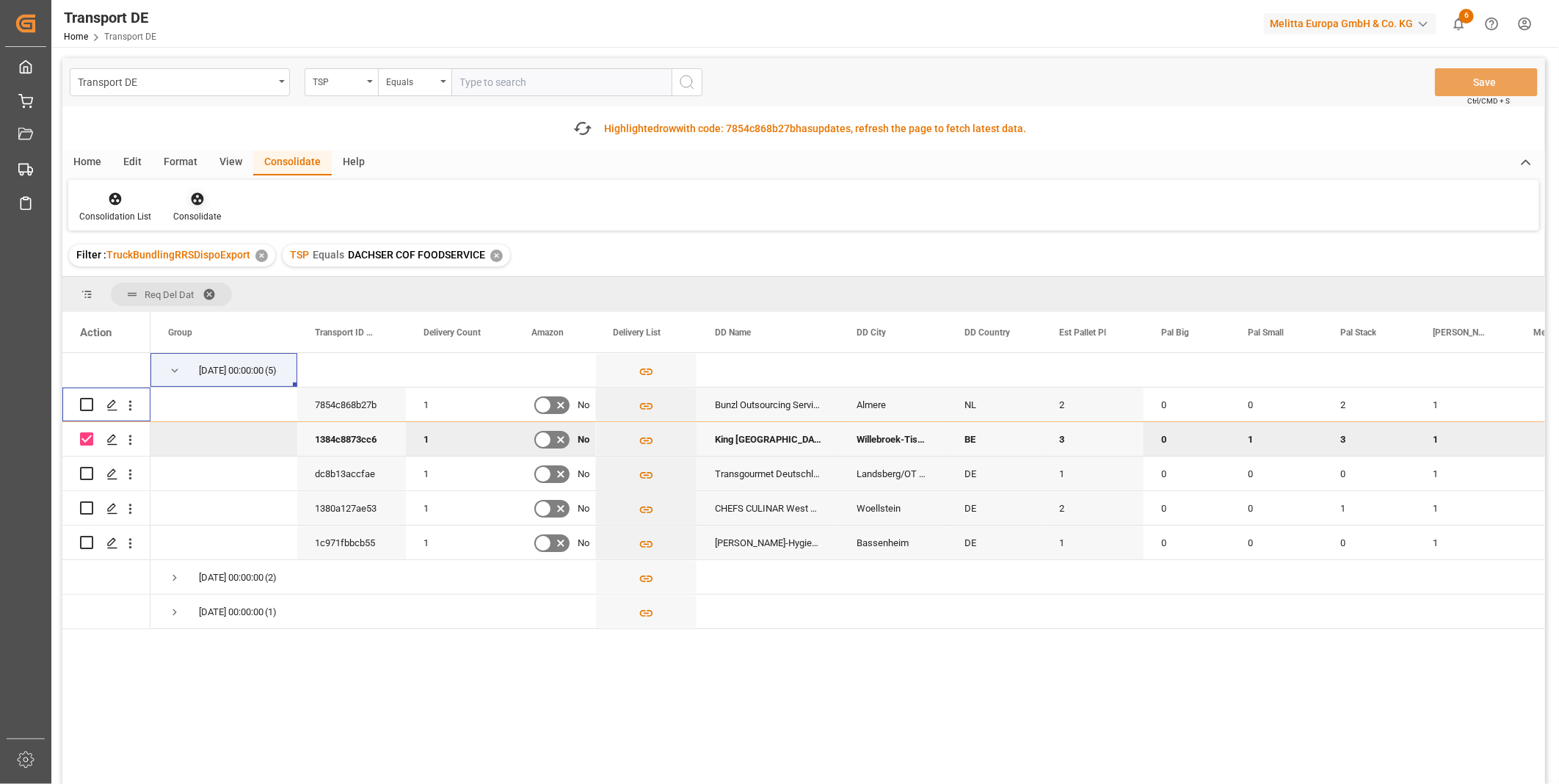
click at [197, 201] on icon at bounding box center [197, 199] width 12 height 12
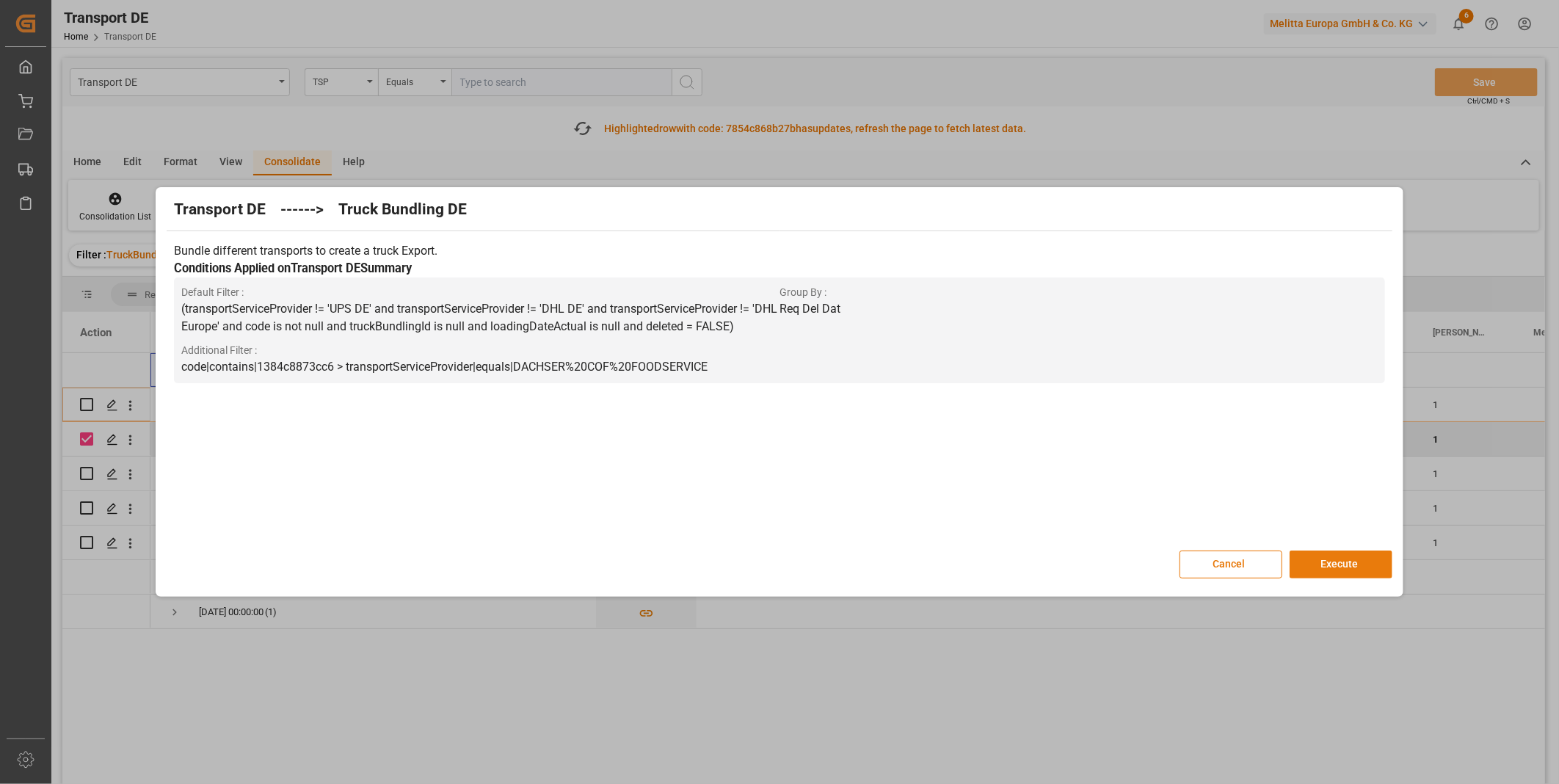
click at [1337, 564] on button "Execute" at bounding box center [1341, 565] width 103 height 28
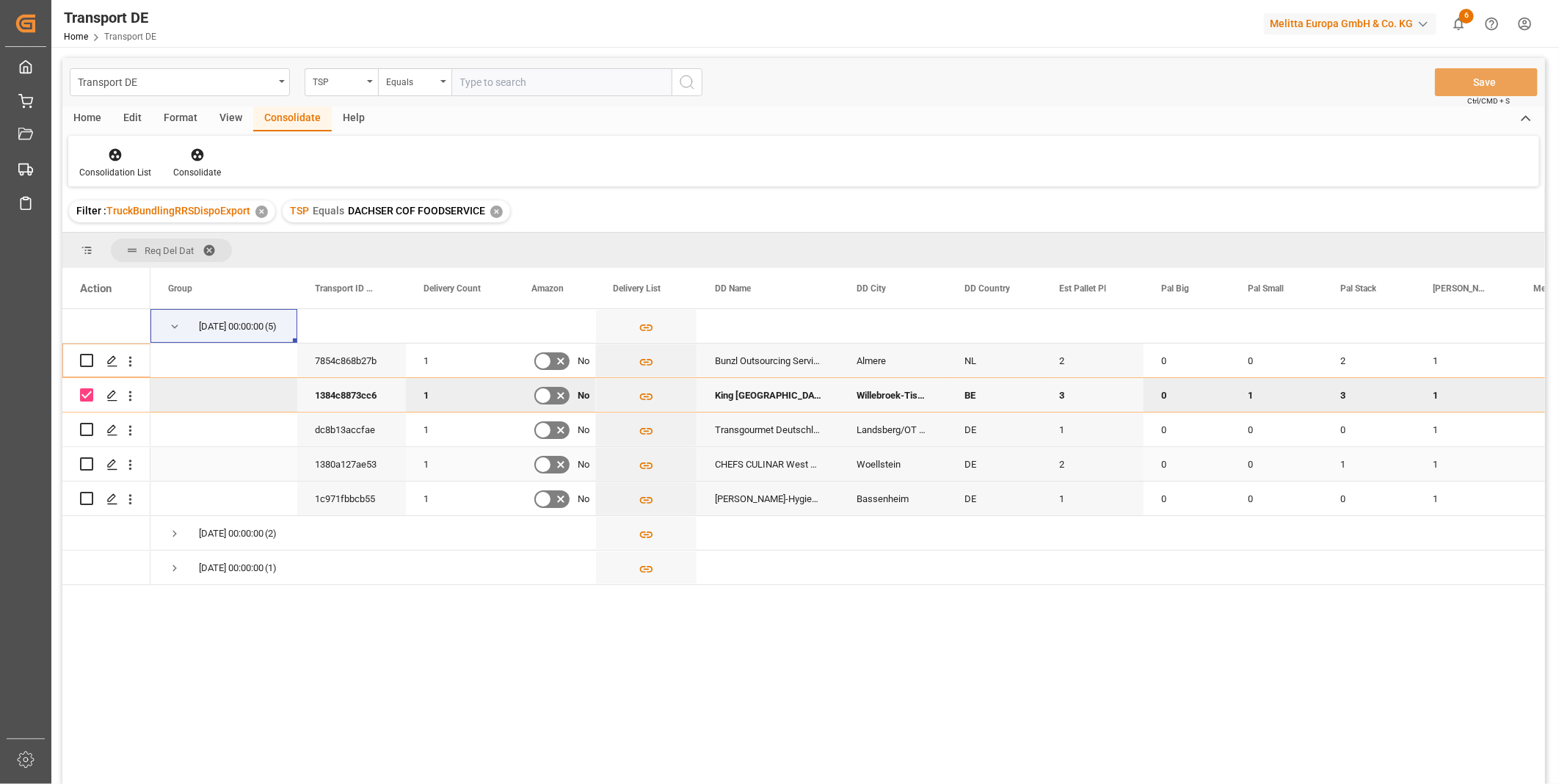
click at [85, 472] on div "Press SPACE to select this row." at bounding box center [87, 464] width 13 height 34
click at [84, 436] on div "Press SPACE to select this row." at bounding box center [87, 429] width 13 height 34
click at [84, 425] on input "Press Space to toggle row selection (unchecked)" at bounding box center [87, 429] width 13 height 13
checkbox input "true"
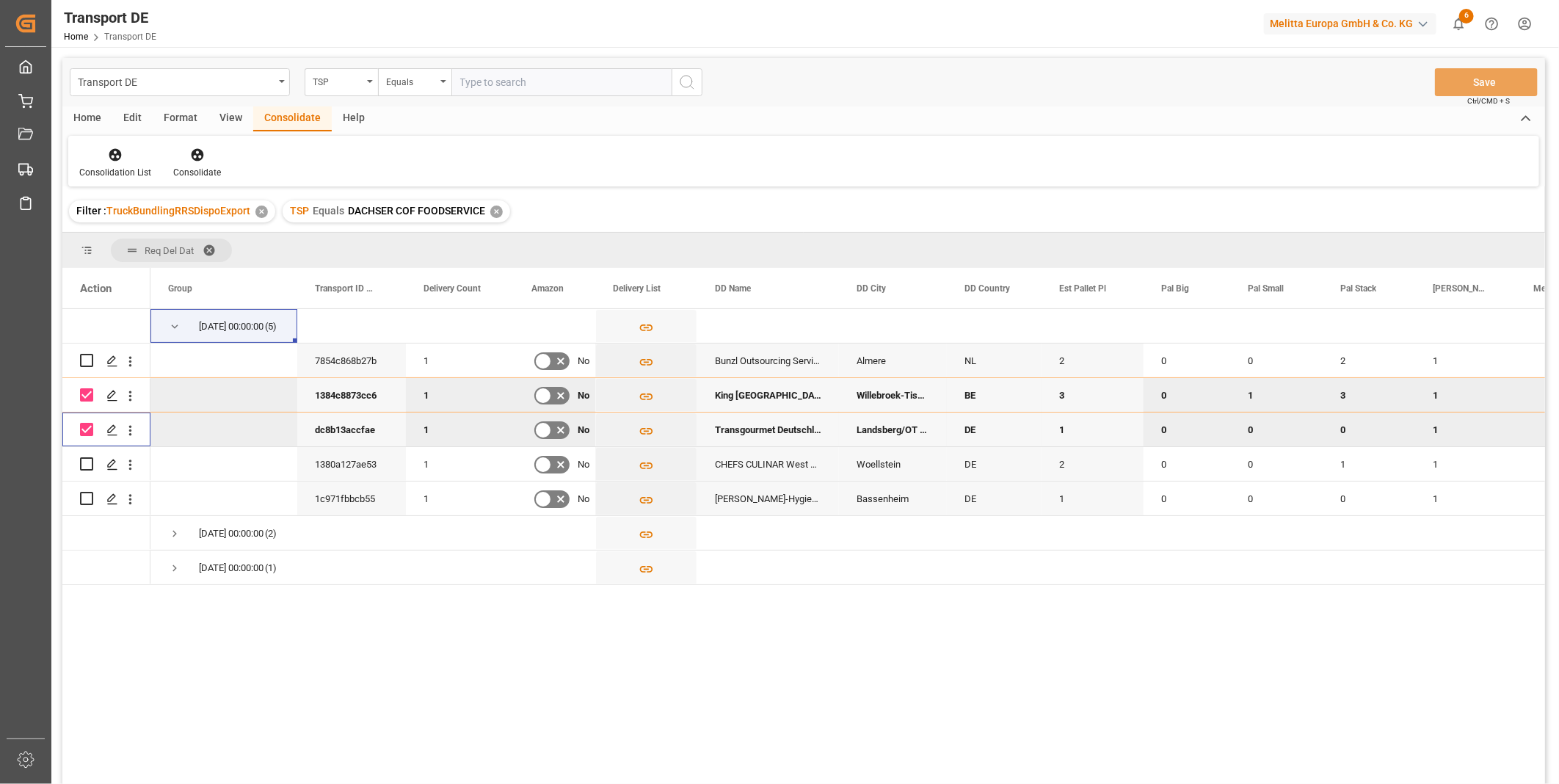
click at [90, 392] on input "Press Space to toggle row selection (checked)" at bounding box center [87, 394] width 13 height 13
checkbox input "false"
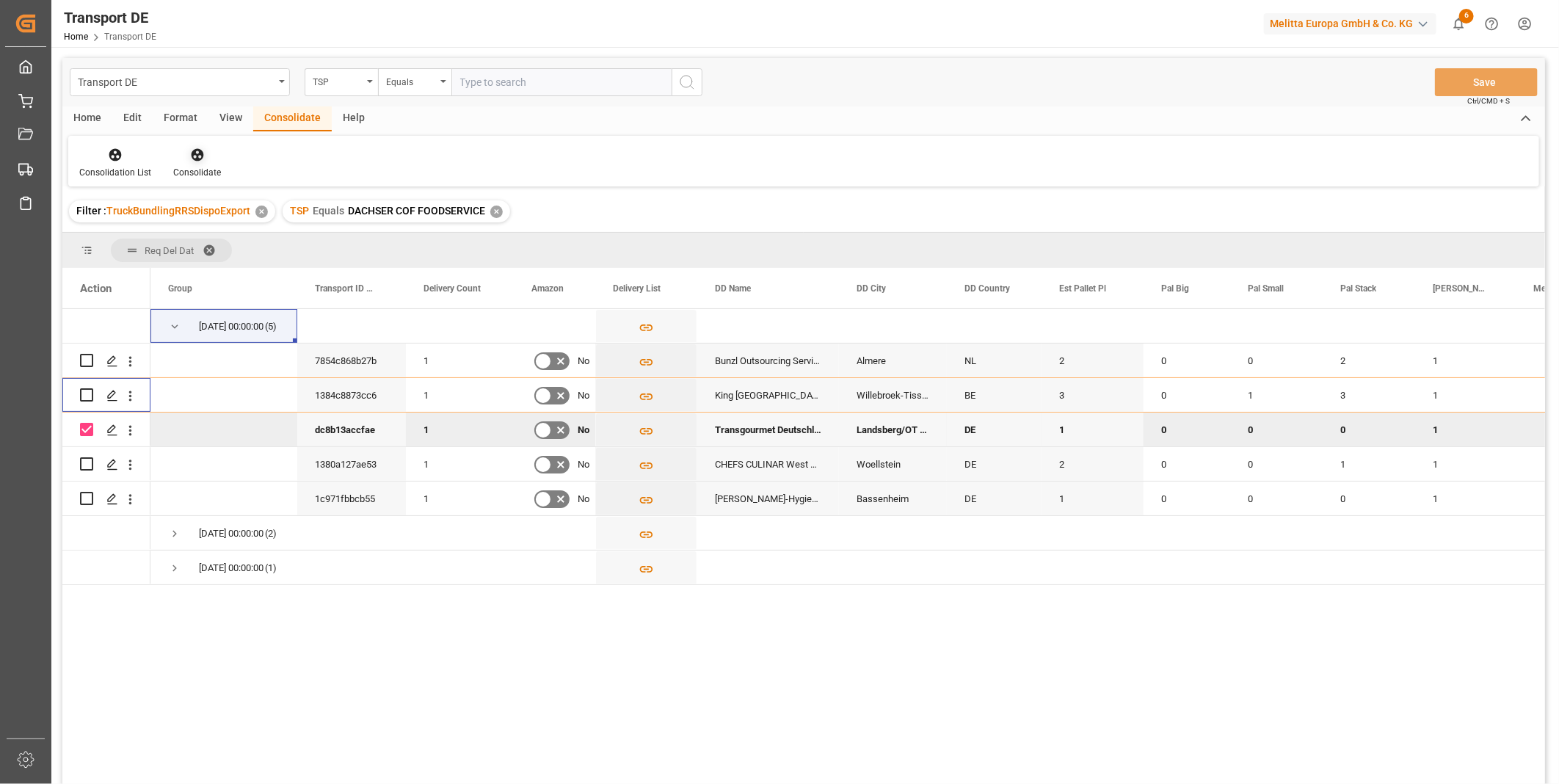
click at [199, 148] on icon at bounding box center [198, 155] width 15 height 15
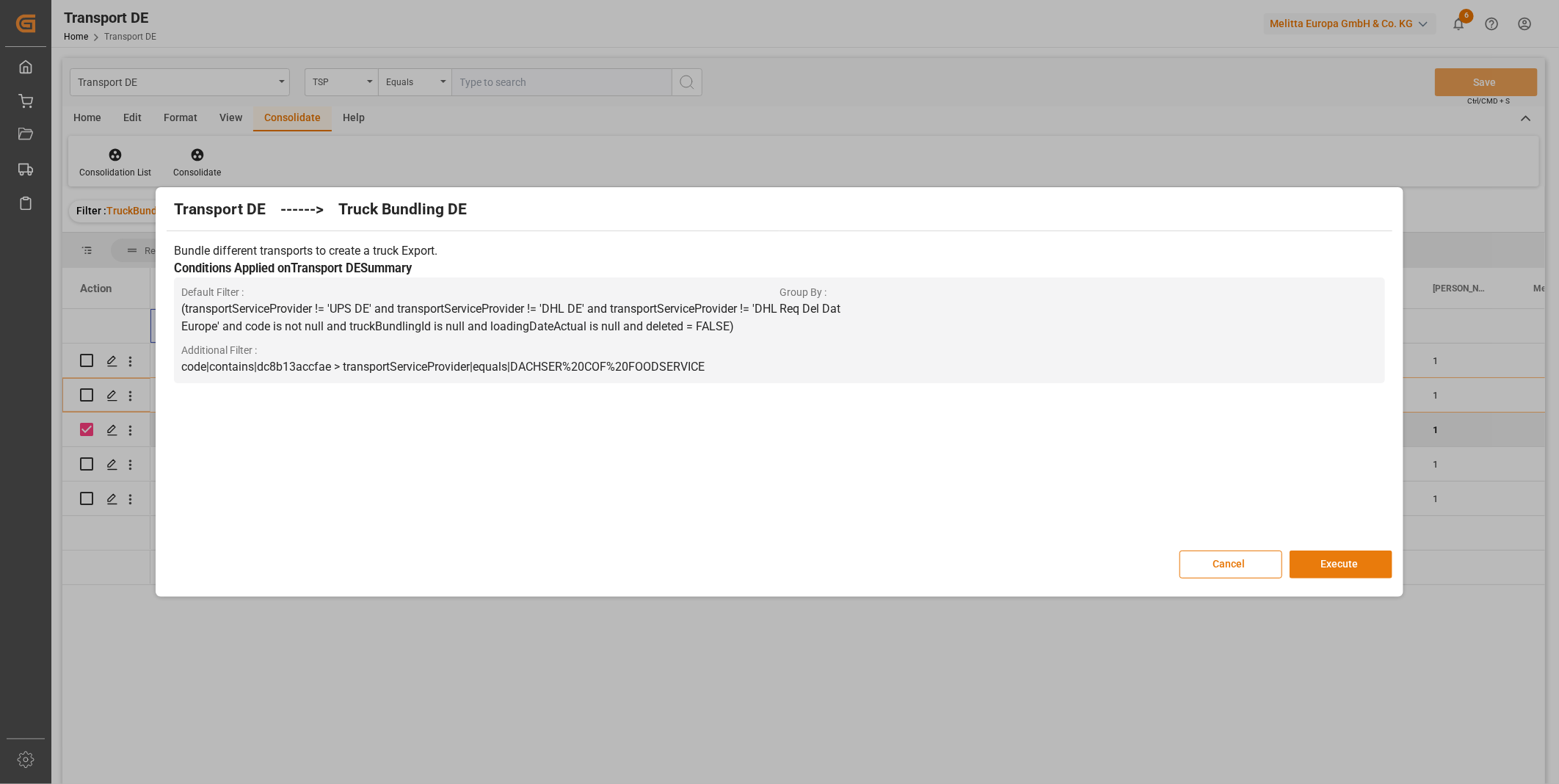
click at [1337, 559] on button "Execute" at bounding box center [1341, 565] width 103 height 28
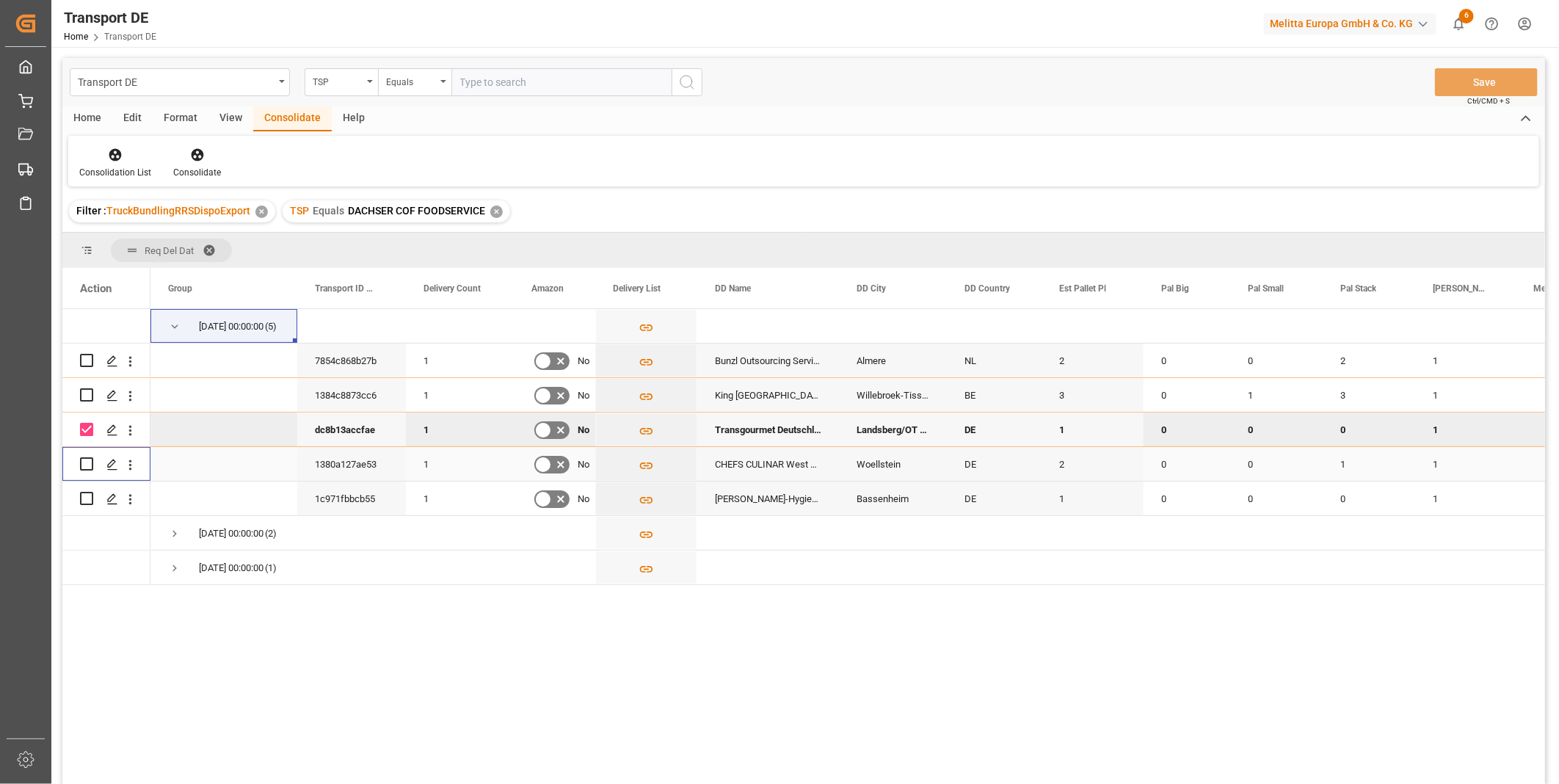
click at [82, 467] on input "Press Space to toggle row selection (unchecked)" at bounding box center [87, 464] width 13 height 13
checkbox input "true"
click at [90, 428] on input "Press Space to toggle row selection (checked)" at bounding box center [87, 429] width 13 height 13
checkbox input "false"
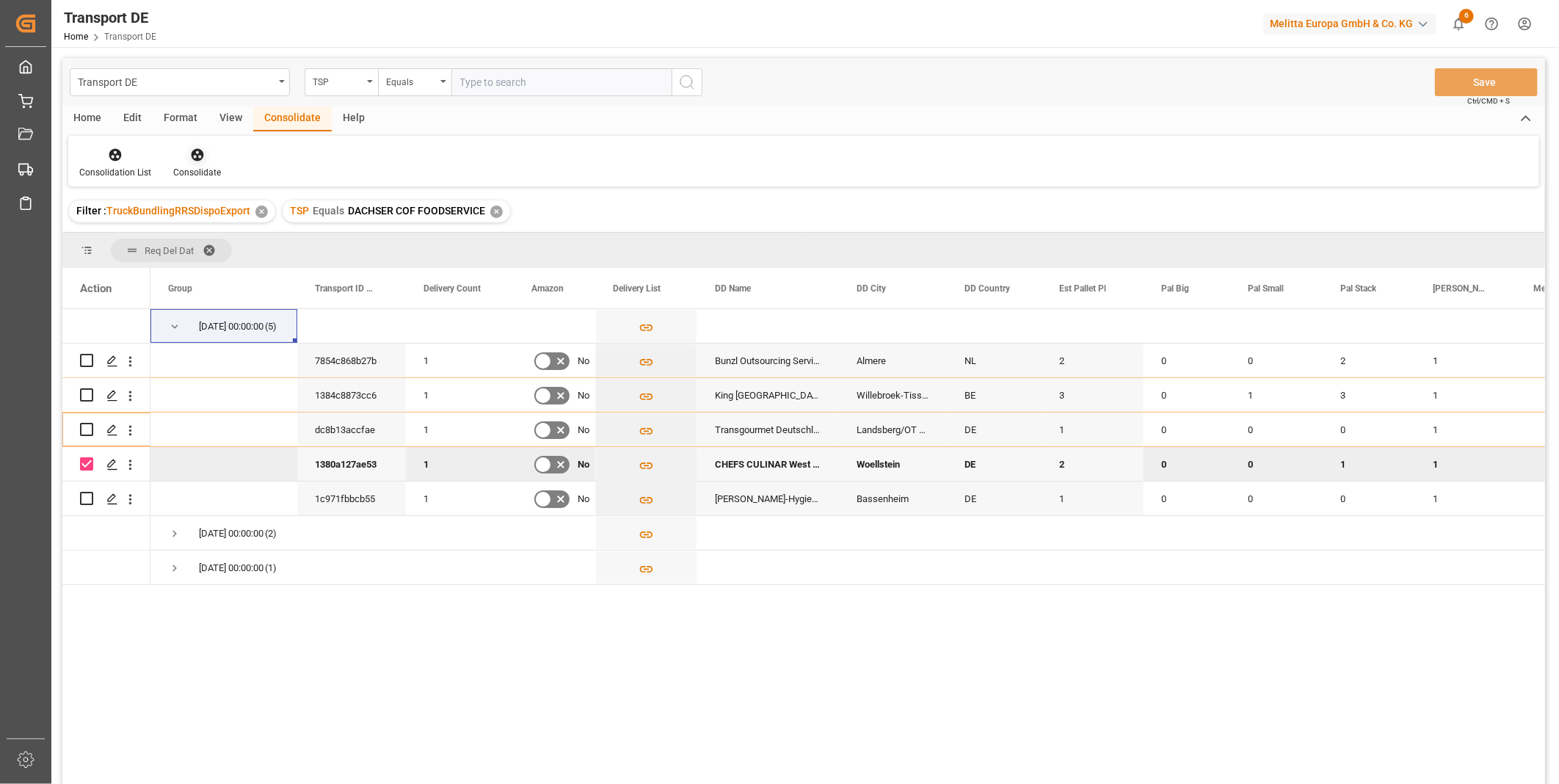
click at [200, 155] on icon at bounding box center [197, 154] width 12 height 12
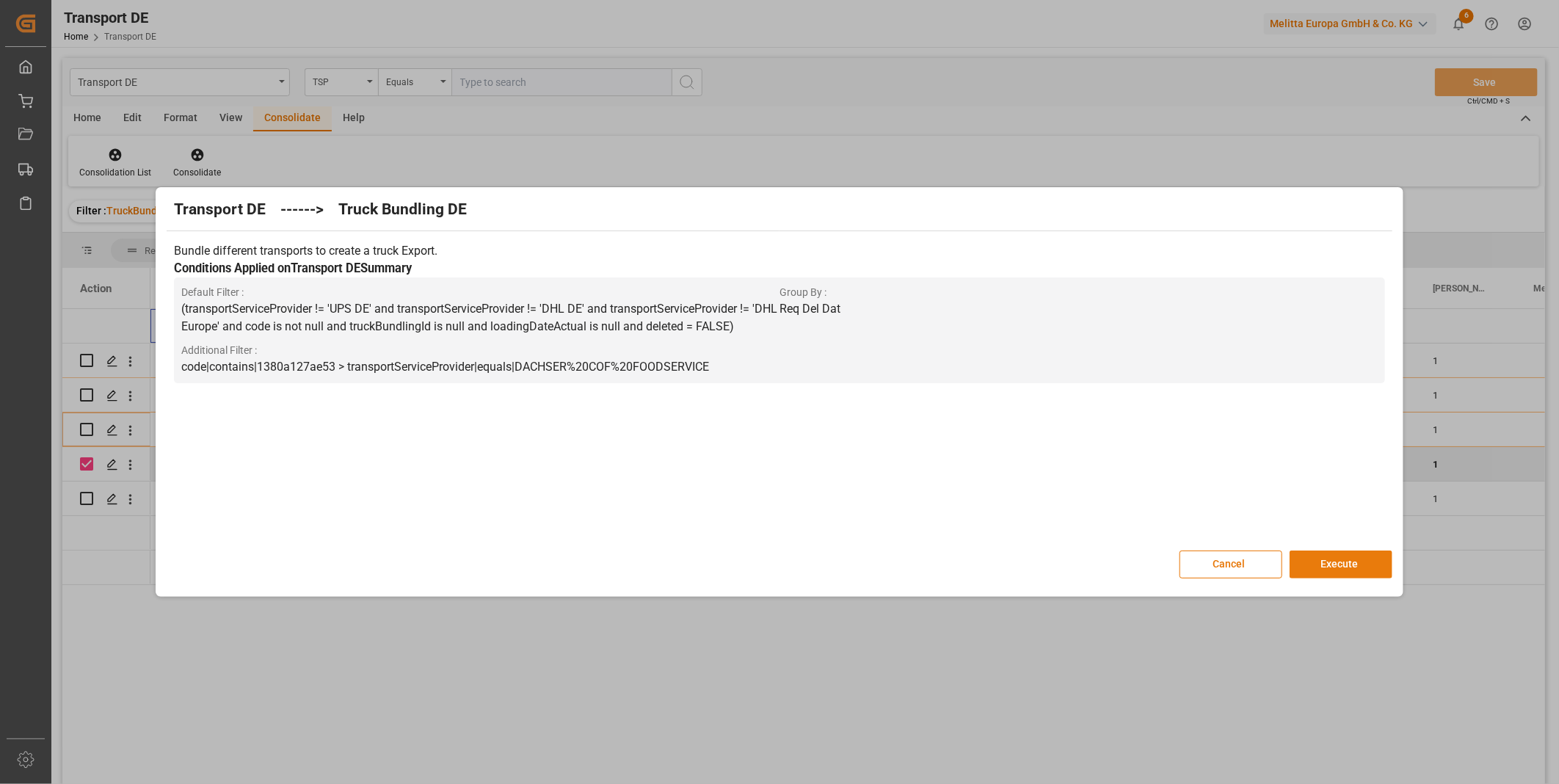
drag, startPoint x: 1312, startPoint y: 558, endPoint x: 1327, endPoint y: 564, distance: 16.2
click at [1314, 558] on button "Execute" at bounding box center [1341, 565] width 103 height 28
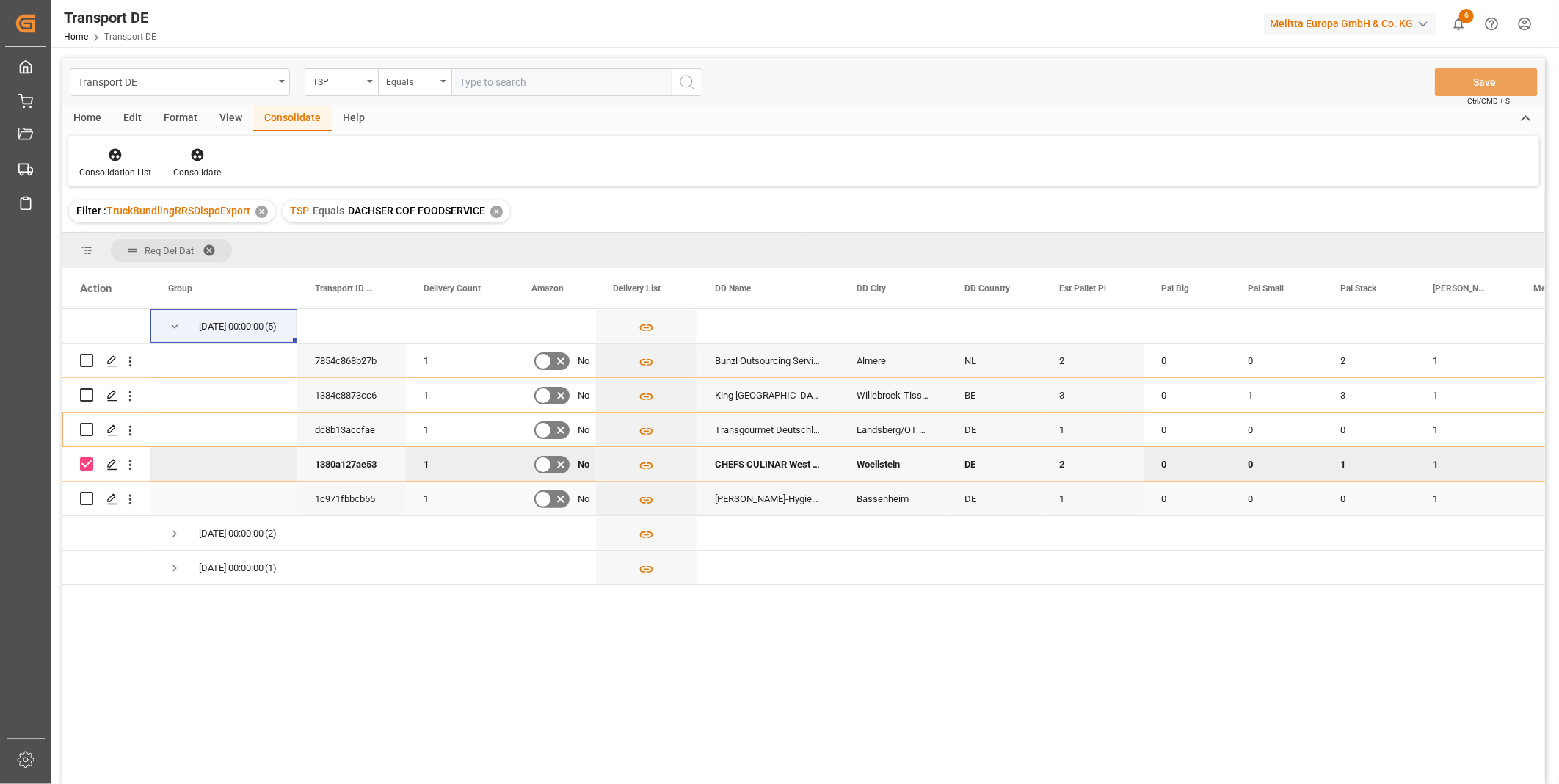
click at [88, 500] on input "Press Space to toggle row selection (unchecked)" at bounding box center [87, 498] width 13 height 13
checkbox input "true"
click at [84, 461] on input "Press Space to toggle row selection (checked)" at bounding box center [87, 464] width 13 height 13
checkbox input "false"
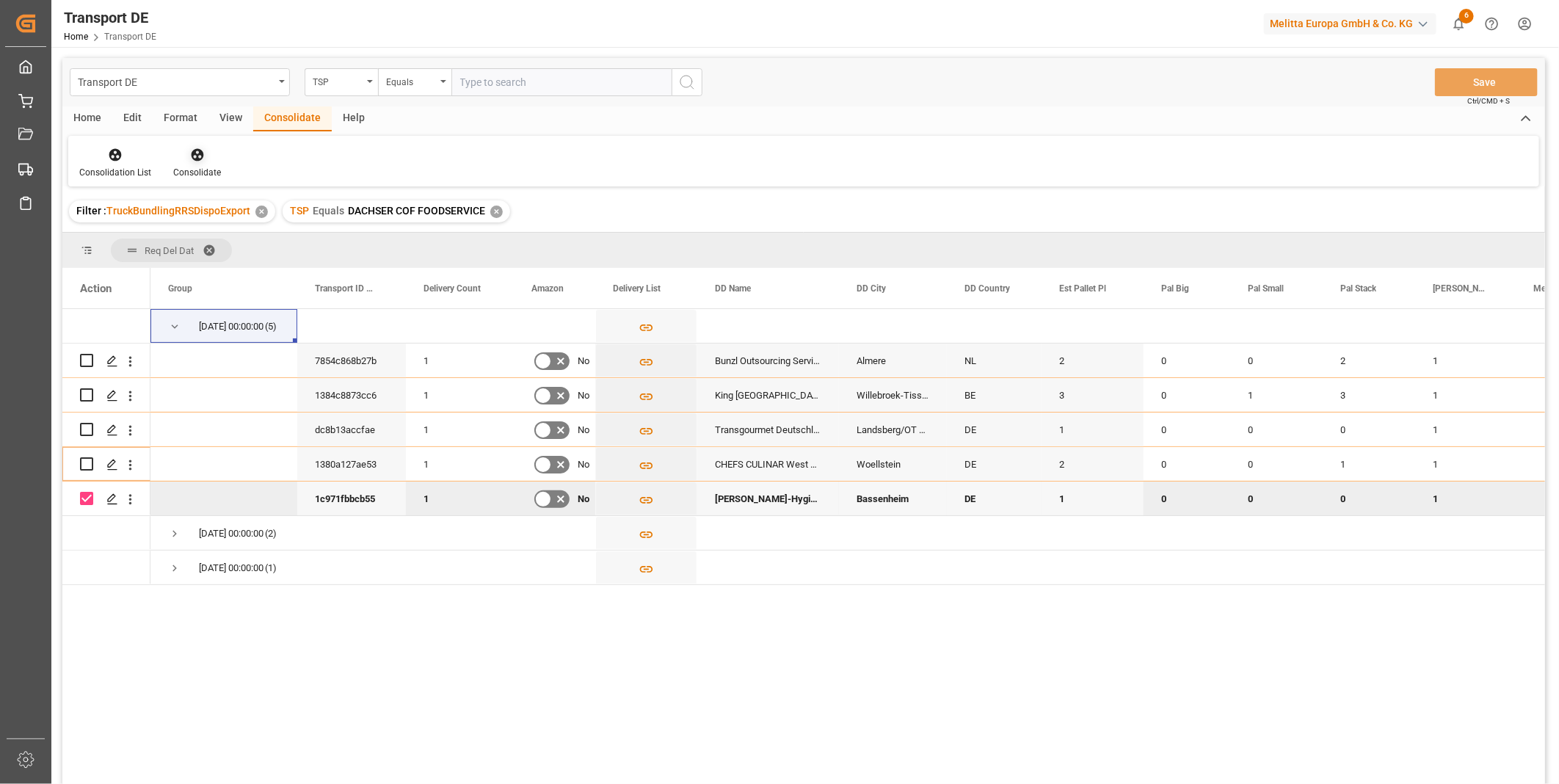
click at [207, 157] on div at bounding box center [197, 154] width 48 height 15
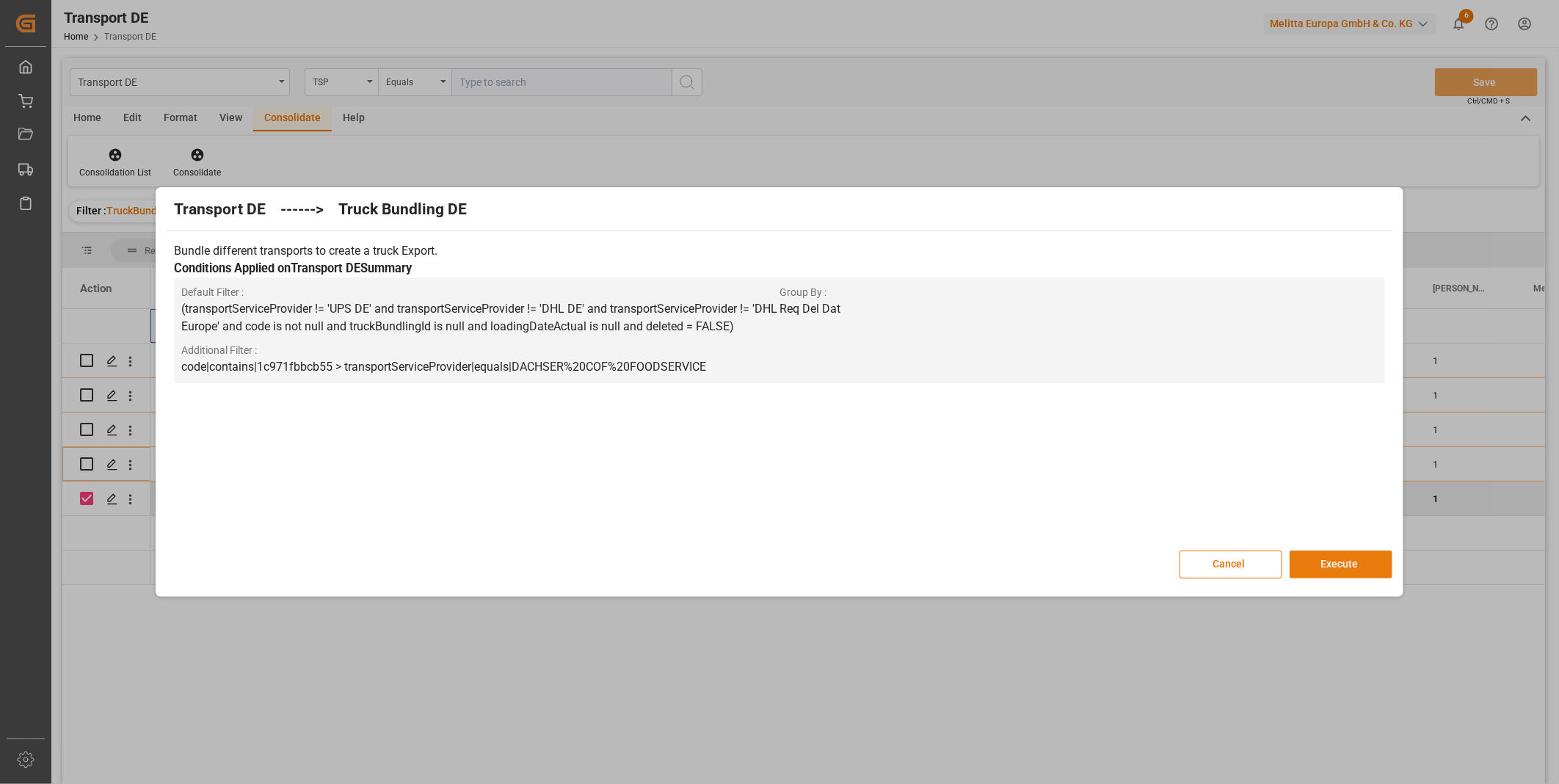
click at [1310, 554] on button "Execute" at bounding box center [1341, 565] width 103 height 28
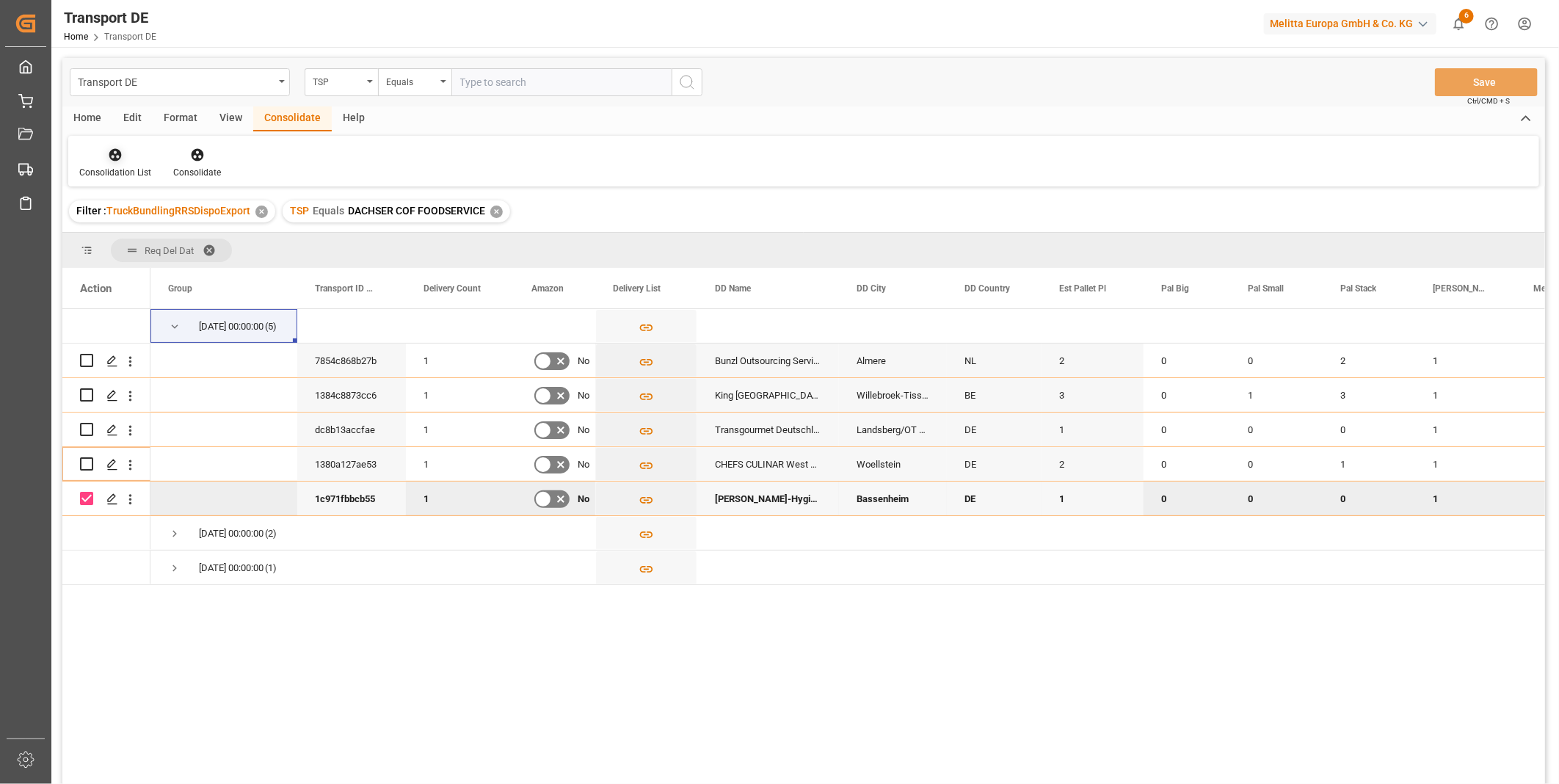
click at [113, 158] on icon at bounding box center [115, 154] width 12 height 12
click at [172, 277] on div "Transport DE TSP Equals Save Ctrl/CMD + S Home Edit Format View Consolidate Hel…" at bounding box center [803, 440] width 1483 height 764
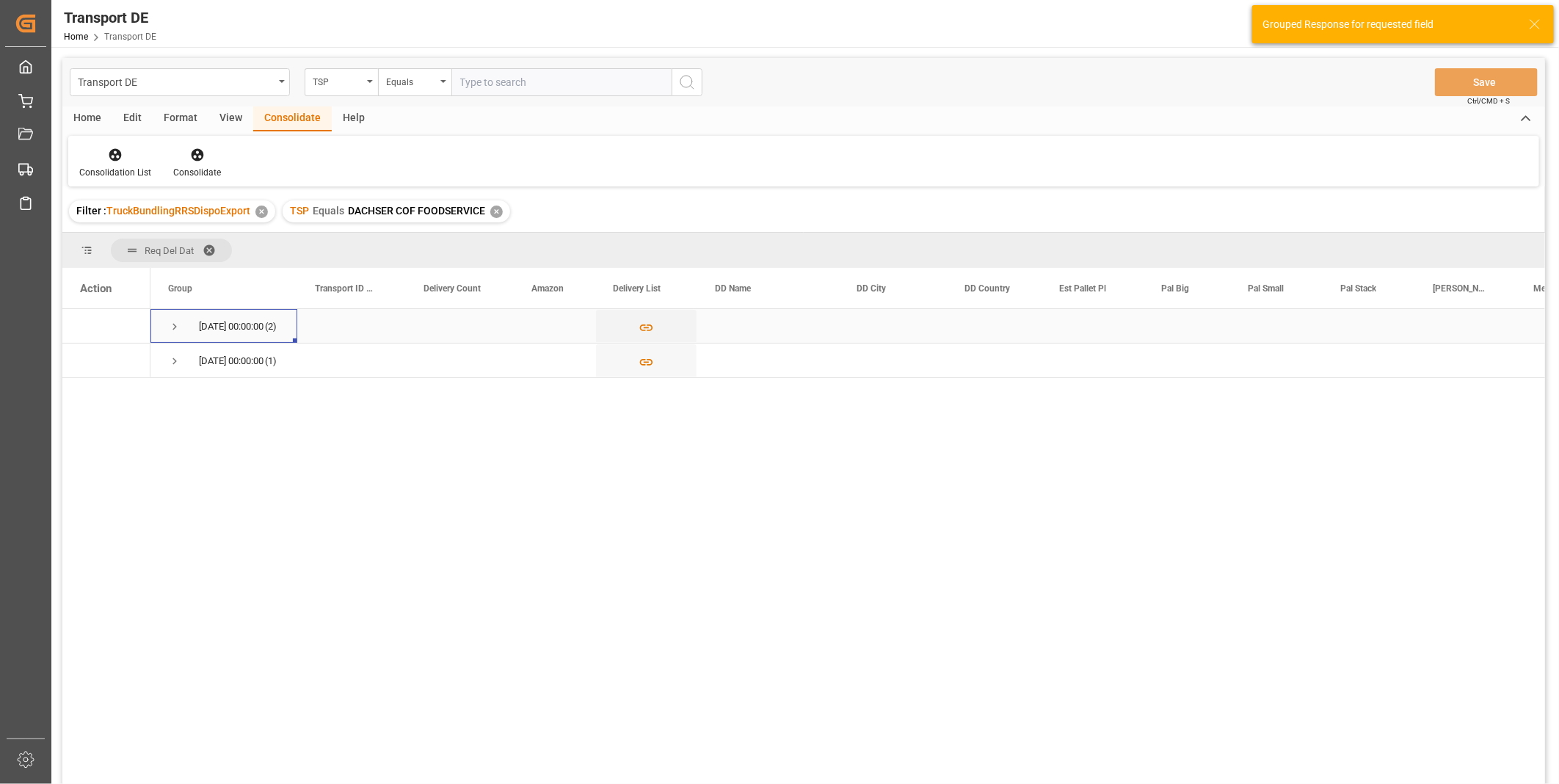
click at [166, 328] on div "26.08.2025 00:00:00 (2)" at bounding box center [224, 326] width 147 height 34
click at [178, 330] on span "Press SPACE to select this row." at bounding box center [175, 327] width 13 height 13
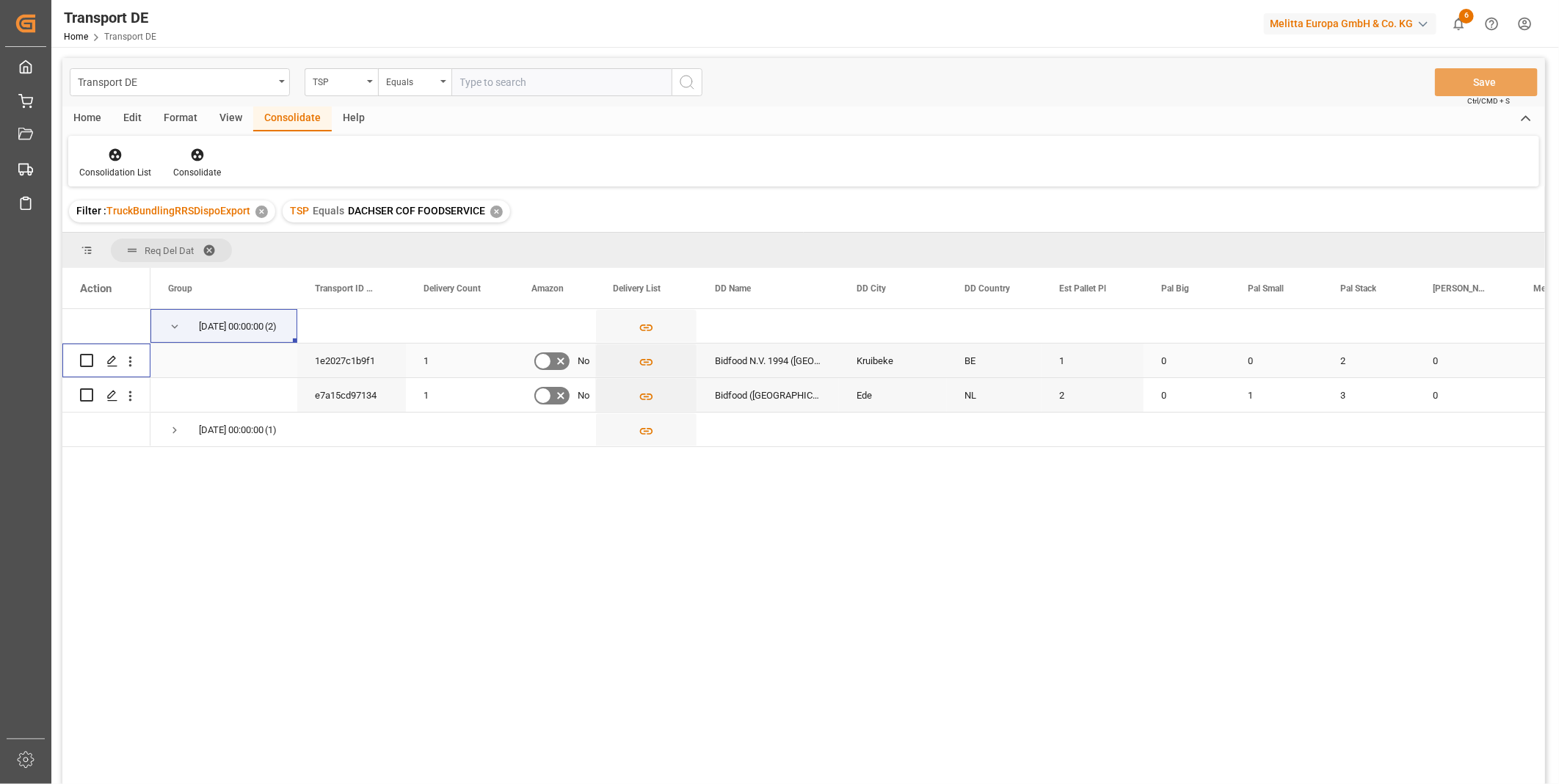
click at [89, 358] on input "Press Space to toggle row selection (unchecked)" at bounding box center [87, 360] width 13 height 13
checkbox input "true"
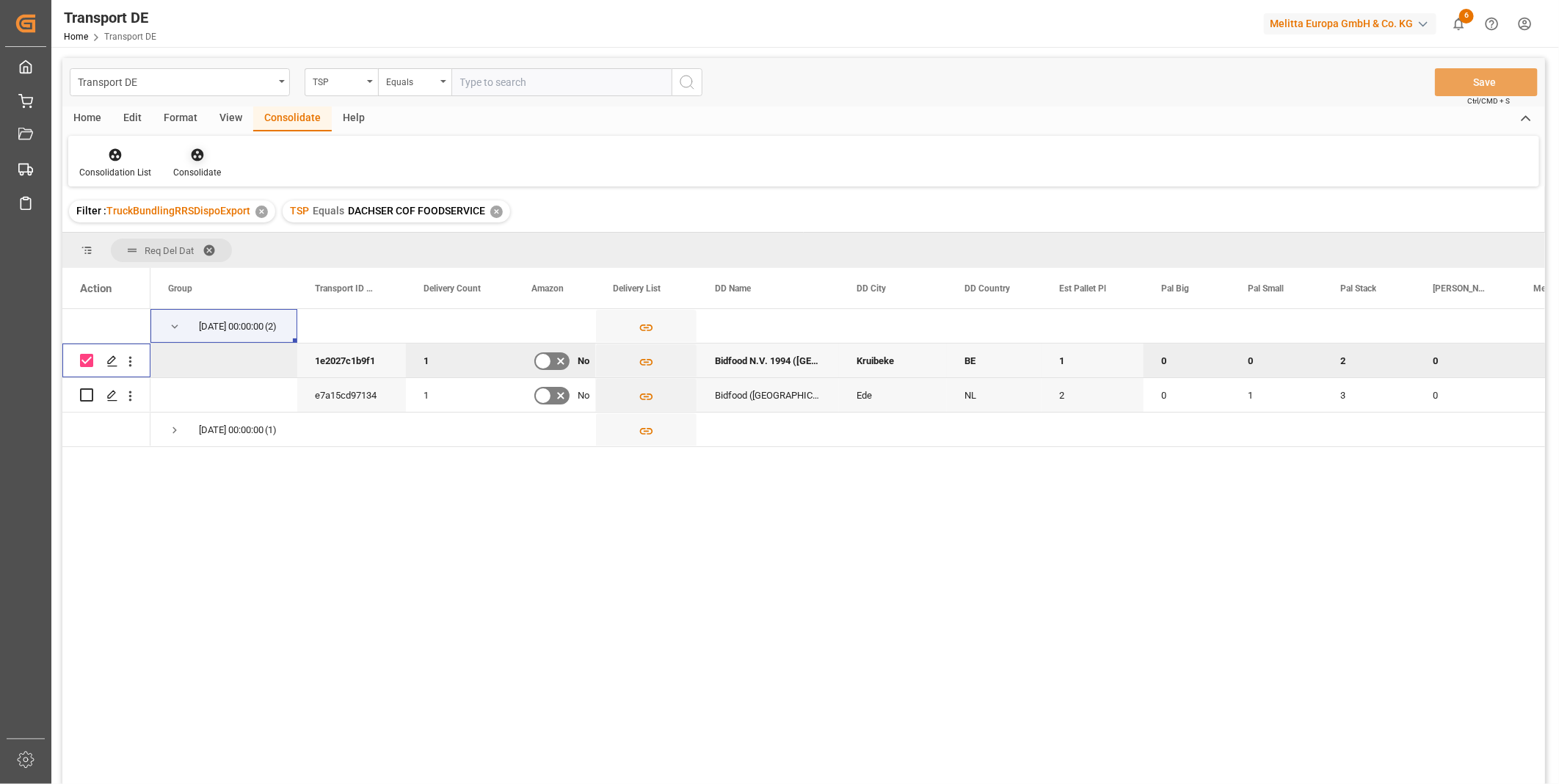
click at [193, 163] on div "Consolidate" at bounding box center [197, 163] width 70 height 32
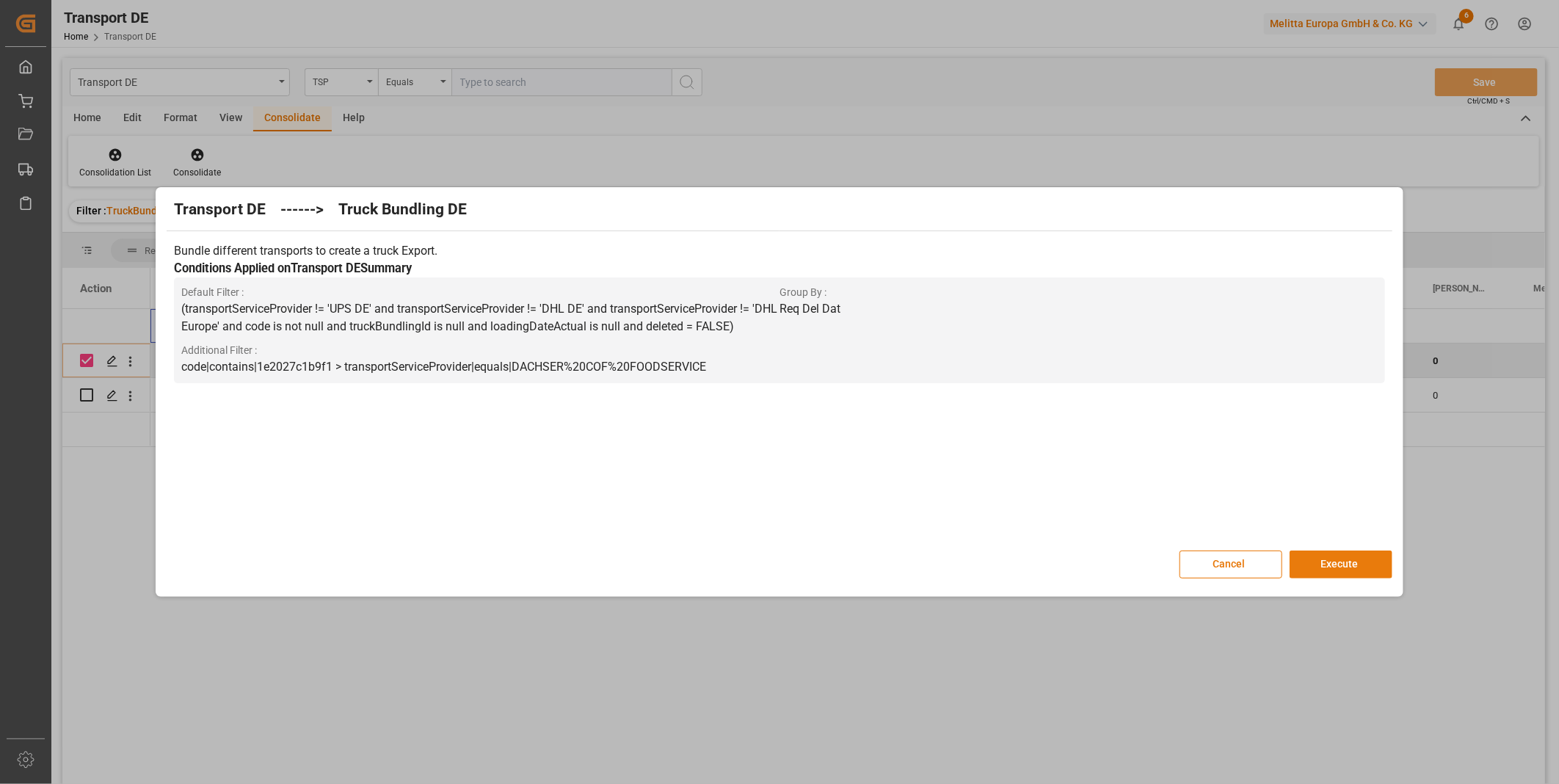
click at [1366, 567] on button "Execute" at bounding box center [1341, 565] width 103 height 28
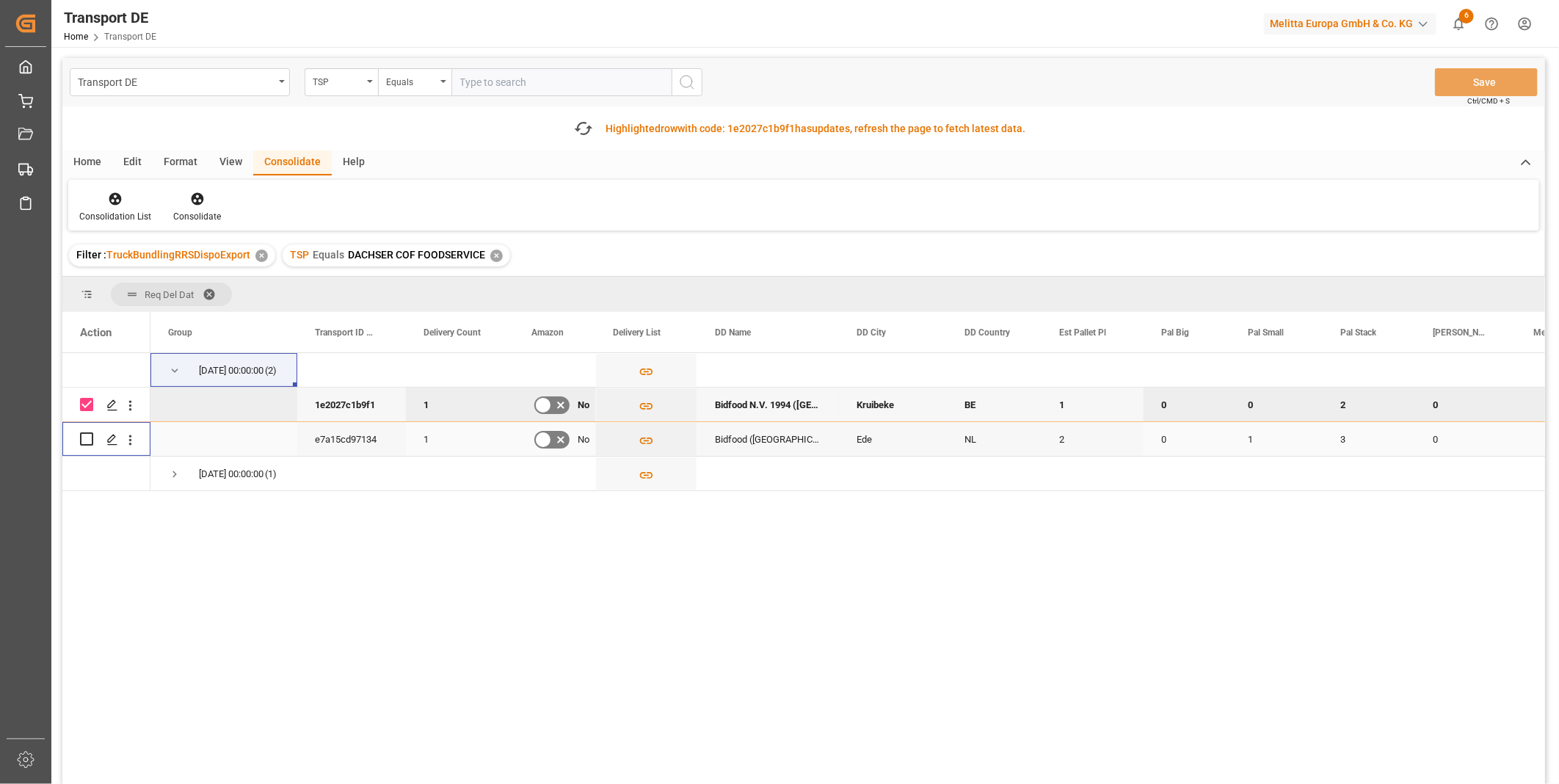
click at [82, 435] on input "Press Space to toggle row selection (unchecked)" at bounding box center [87, 439] width 13 height 13
checkbox input "true"
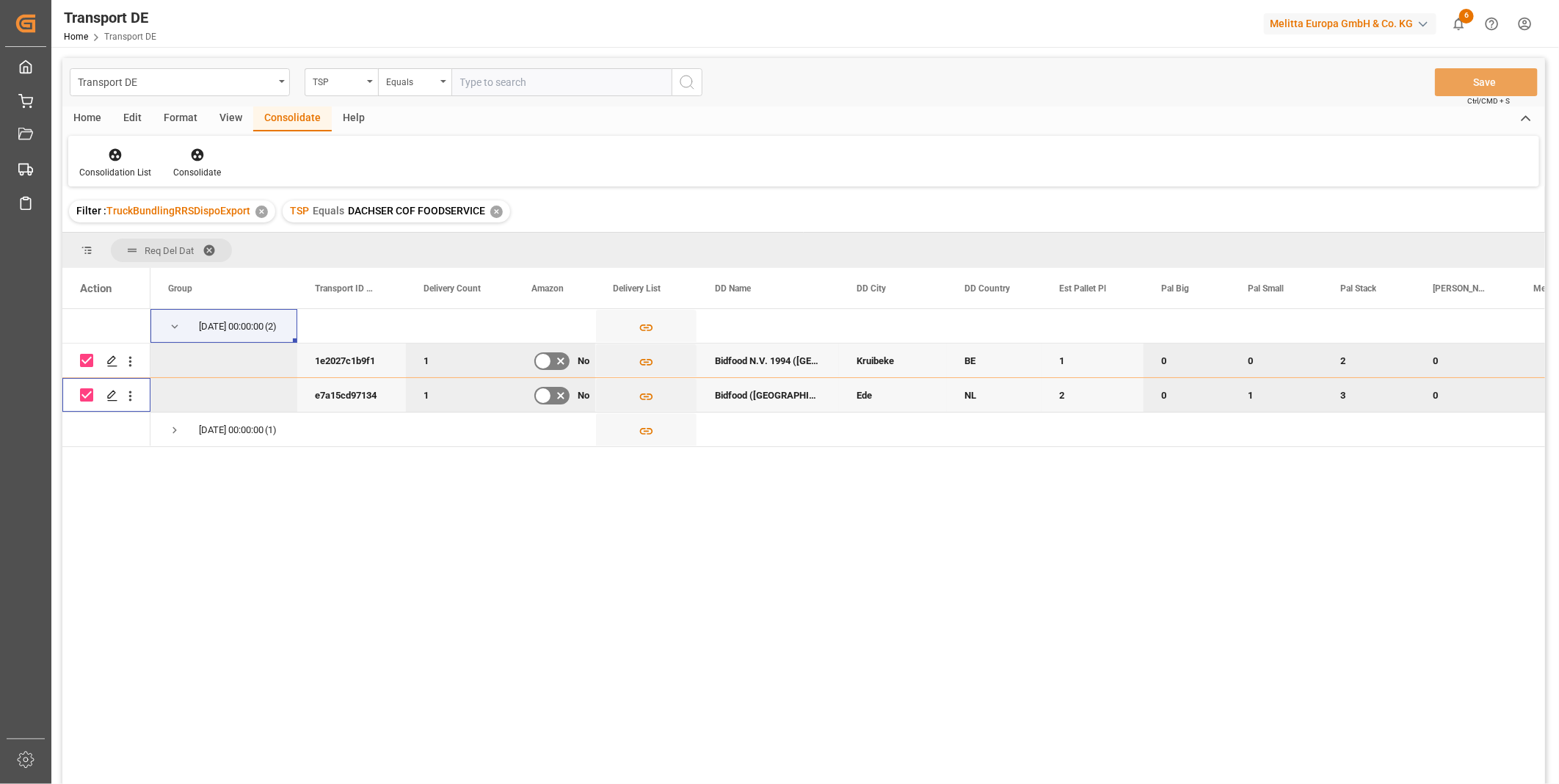
click at [88, 368] on div "Press SPACE to deselect this row." at bounding box center [87, 360] width 13 height 34
click at [88, 360] on input "Press Space to toggle row selection (checked)" at bounding box center [87, 360] width 13 height 13
checkbox input "false"
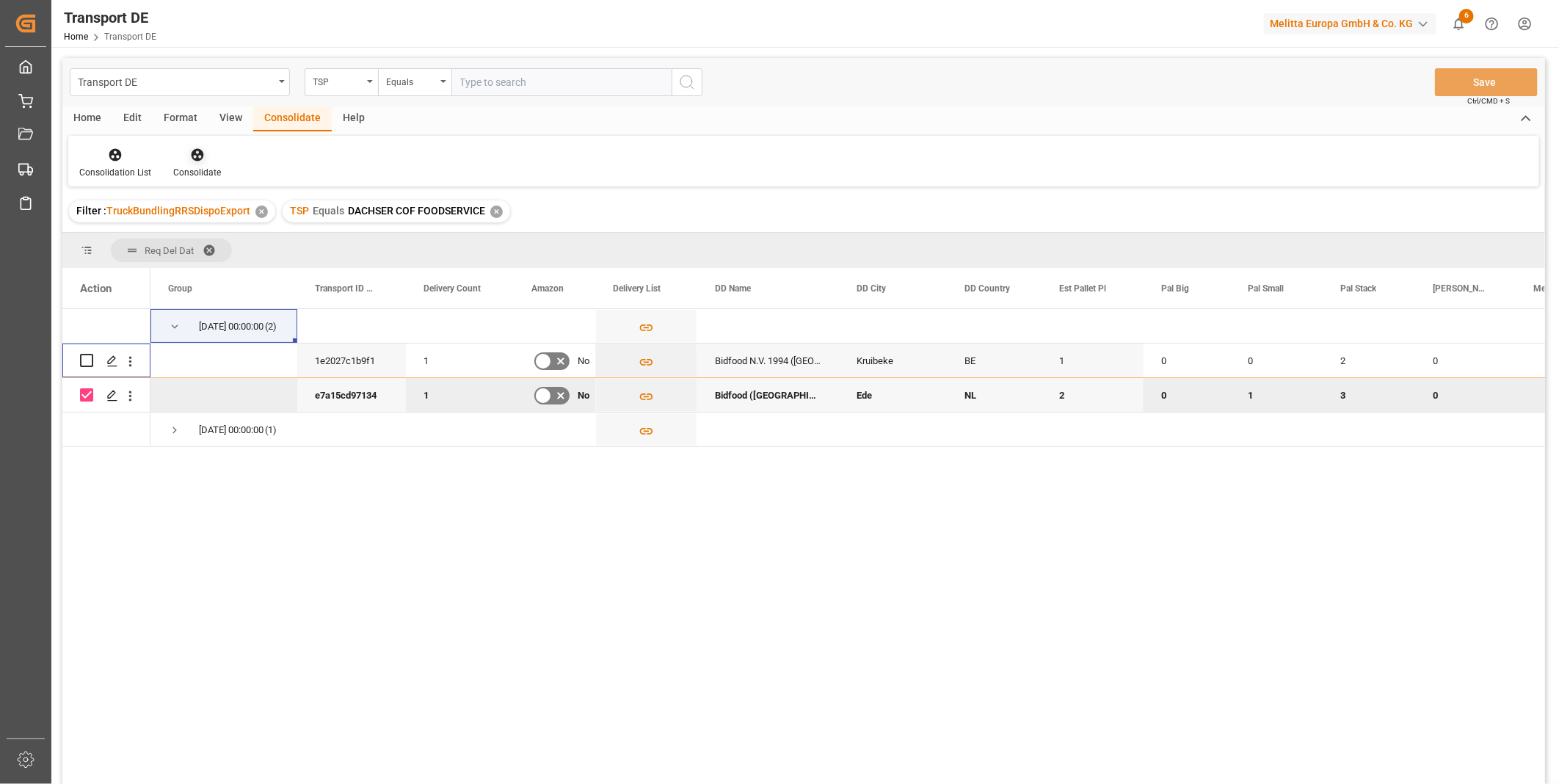
click at [196, 159] on icon at bounding box center [197, 154] width 12 height 12
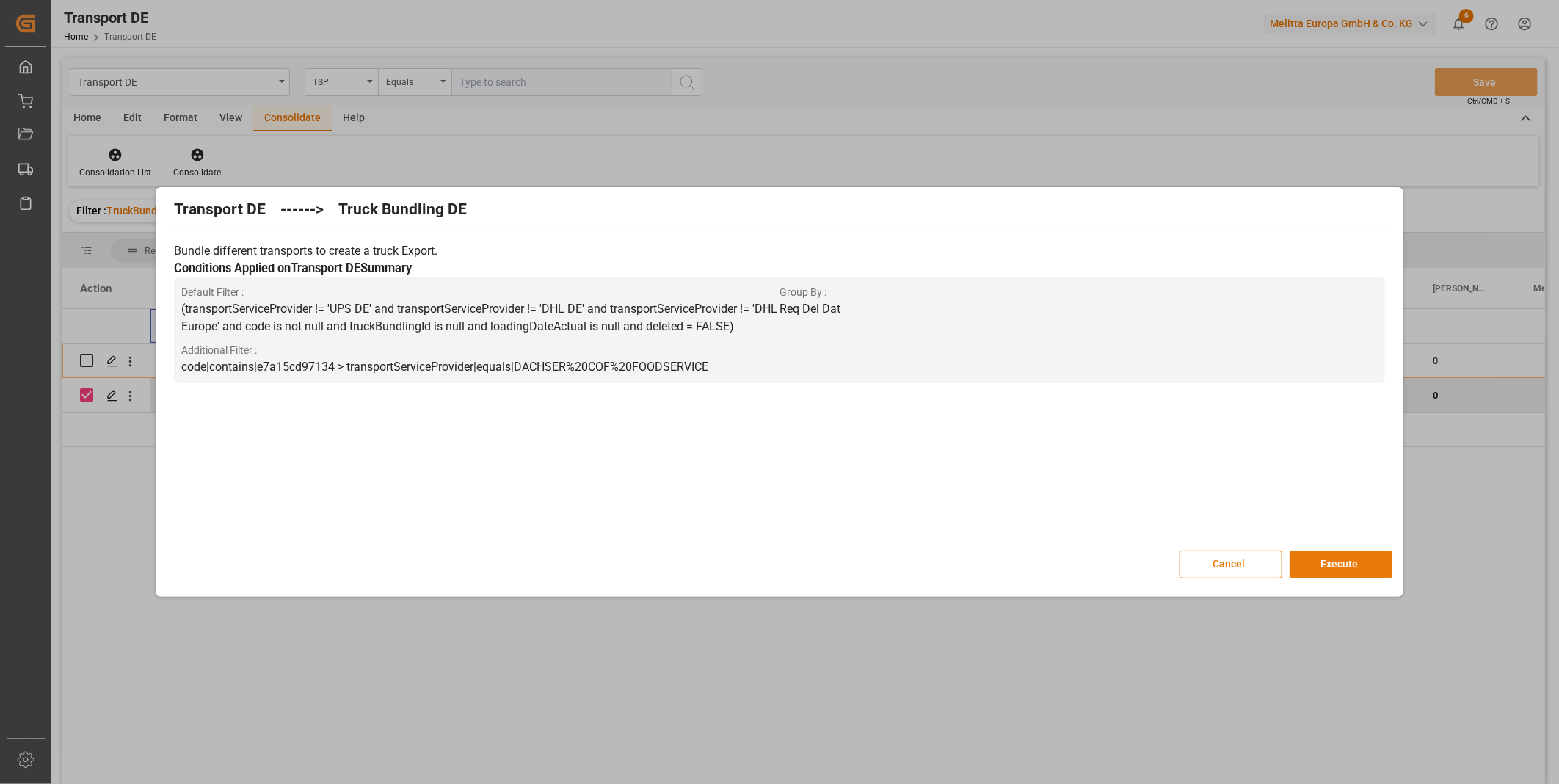
click at [1338, 564] on button "Execute" at bounding box center [1341, 565] width 103 height 28
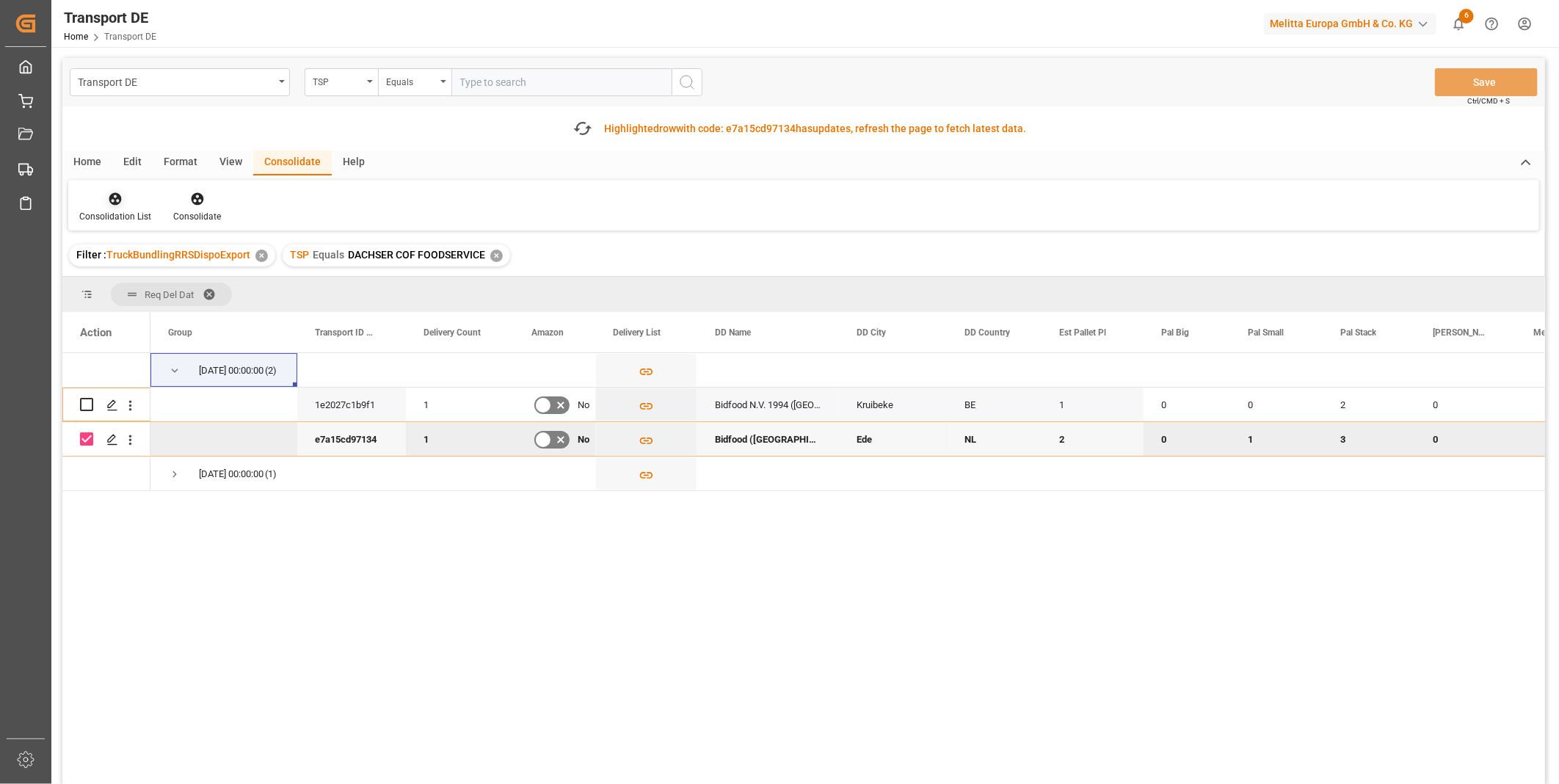
click at [116, 210] on div "Consolidation List" at bounding box center [115, 216] width 72 height 13
click at [197, 318] on div "Transport DE TSP Equals Save Ctrl/CMD + S Fetch latest updates Highlighted row …" at bounding box center [803, 462] width 1483 height 808
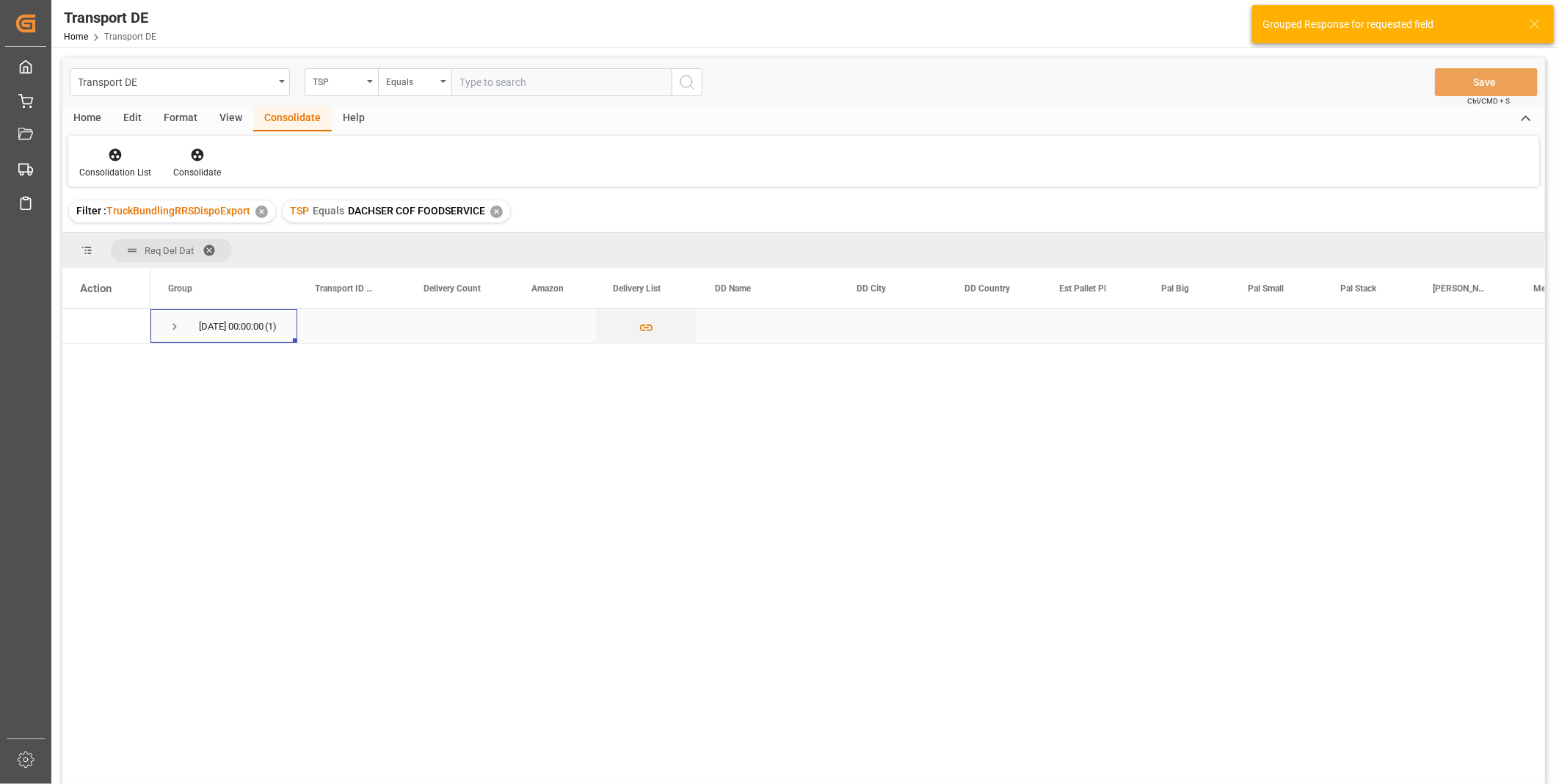
click at [180, 327] on span "Press SPACE to select this row." at bounding box center [175, 327] width 13 height 13
click at [82, 362] on input "Press Space to toggle row selection (unchecked)" at bounding box center [87, 360] width 13 height 13
checkbox input "true"
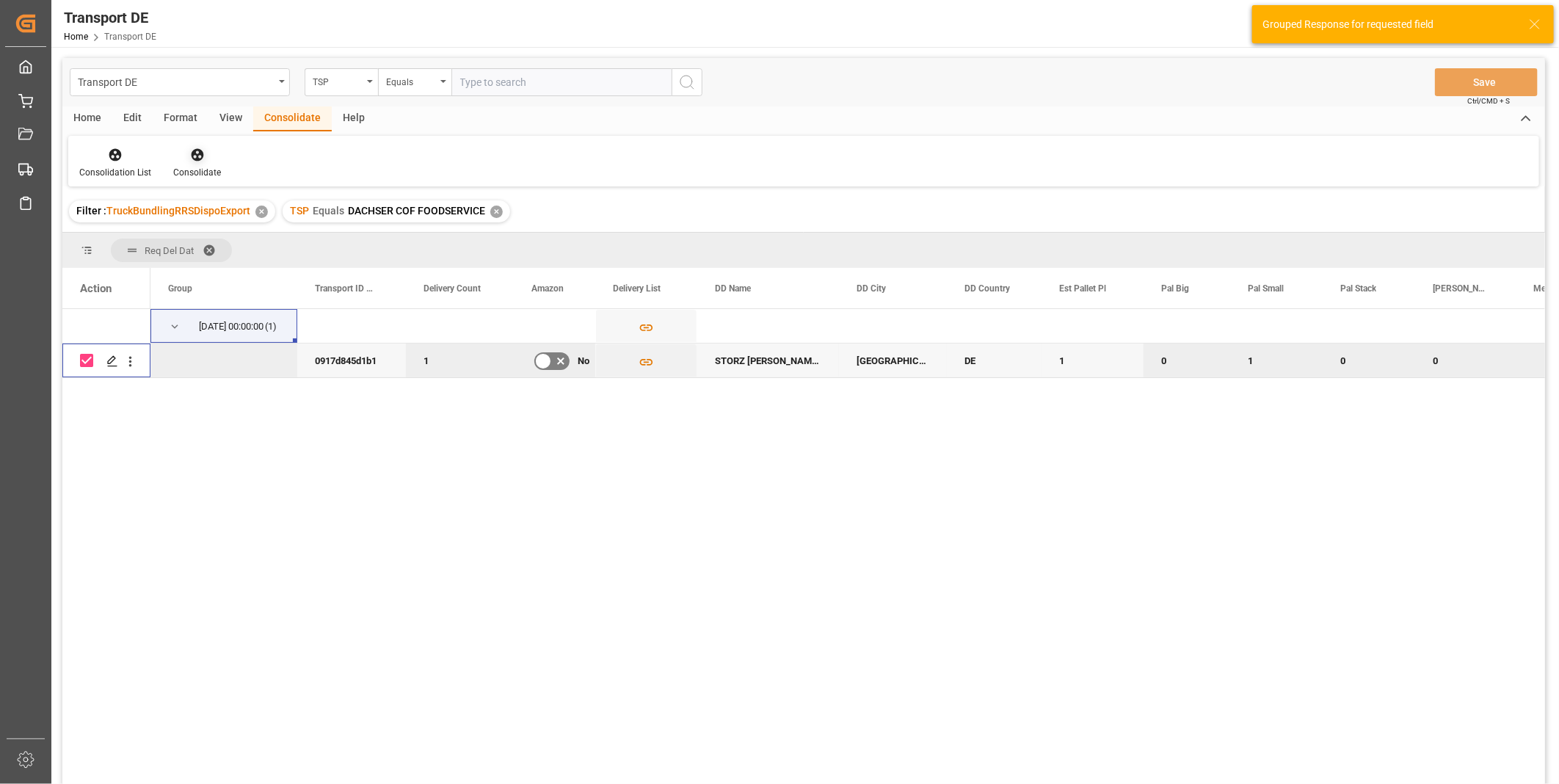
click at [209, 169] on div "Consolidate" at bounding box center [197, 172] width 48 height 13
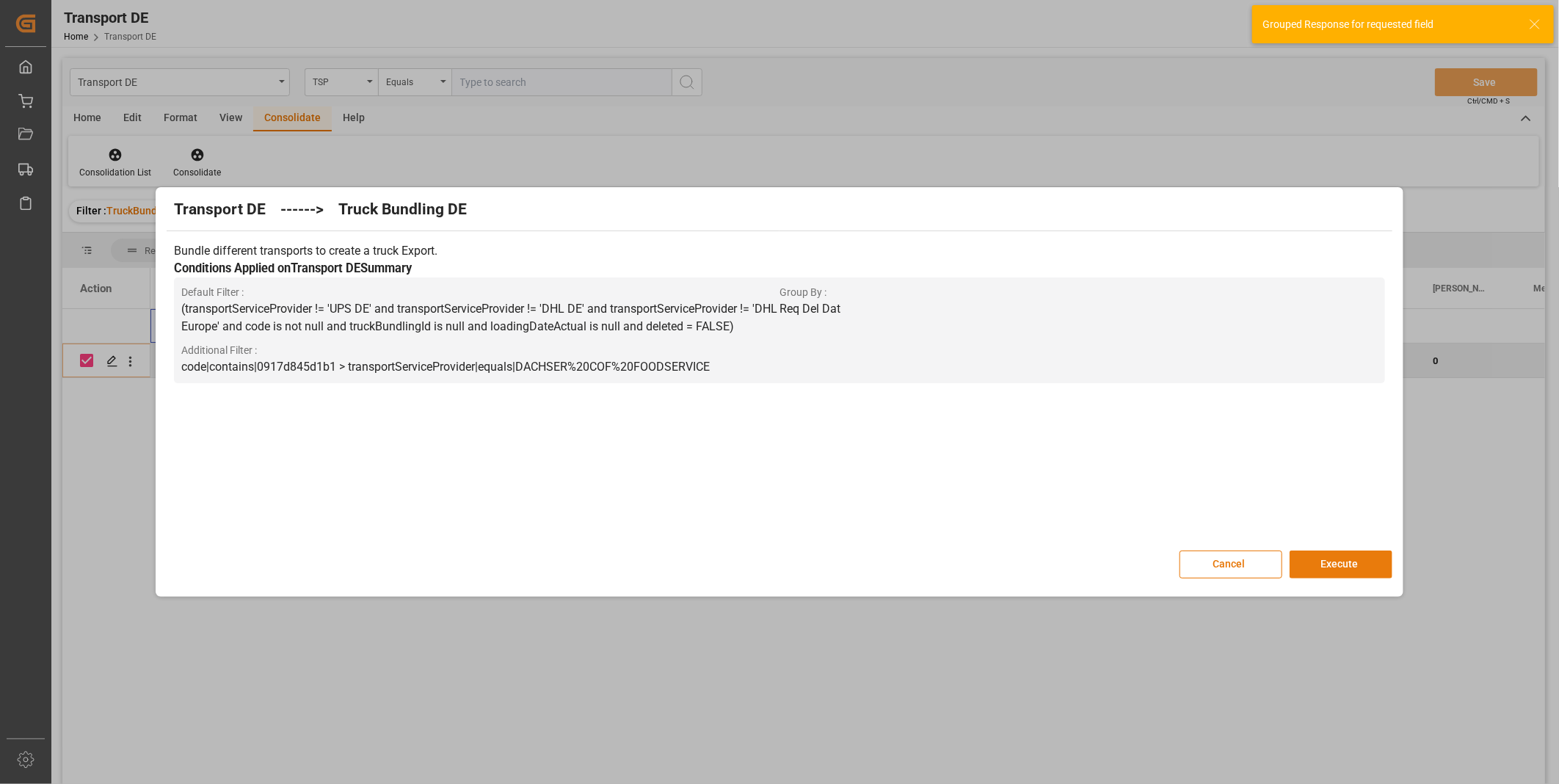
click at [1333, 574] on button "Execute" at bounding box center [1341, 565] width 103 height 28
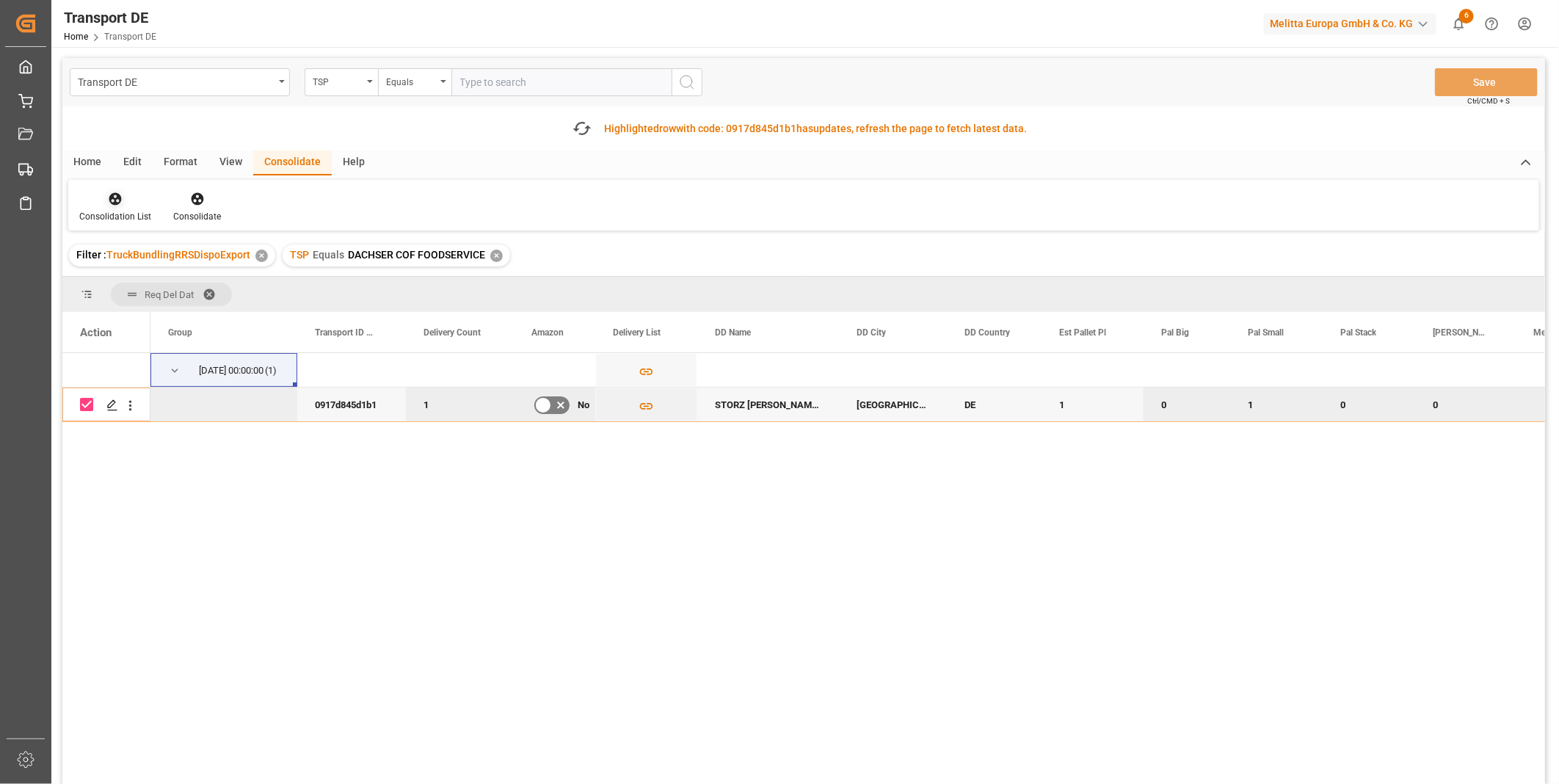
click at [126, 210] on div "Consolidation List" at bounding box center [115, 216] width 72 height 13
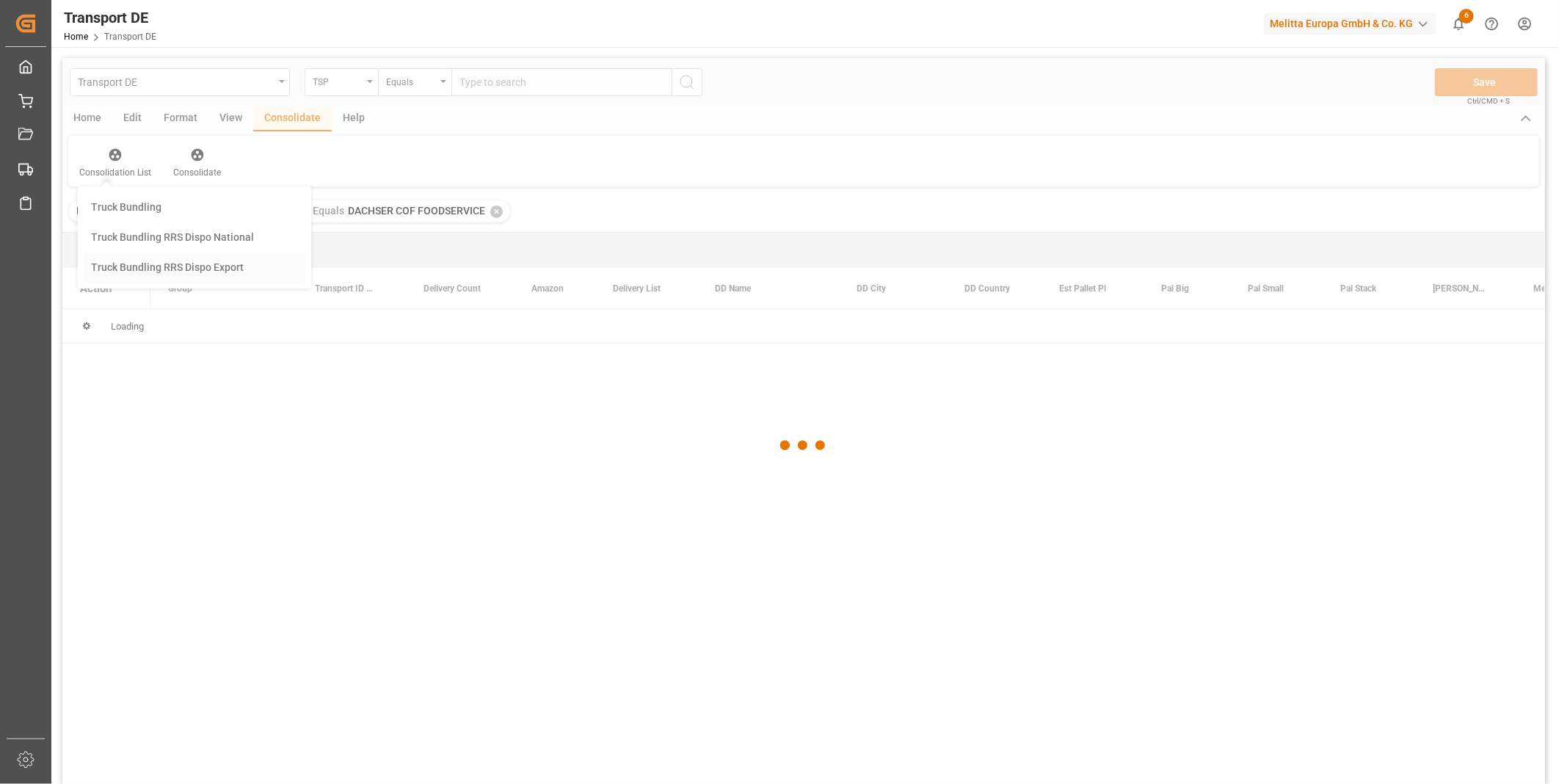
click at [188, 306] on div "Transport DE TSP Equals Save Ctrl/CMD + S Home Edit Format View Consolidate Hel…" at bounding box center [803, 440] width 1483 height 764
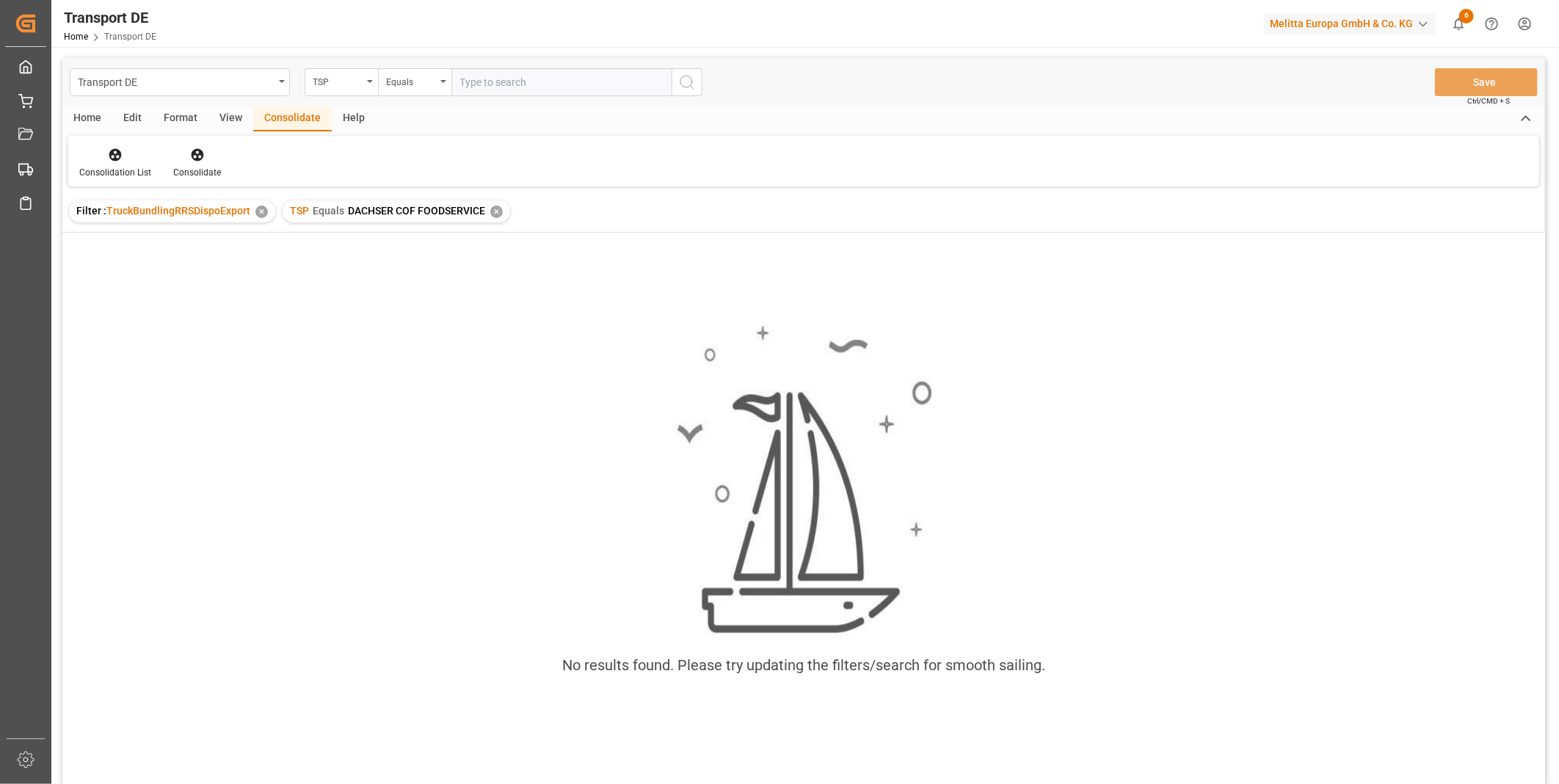
click at [494, 214] on div "✕" at bounding box center [496, 211] width 12 height 12
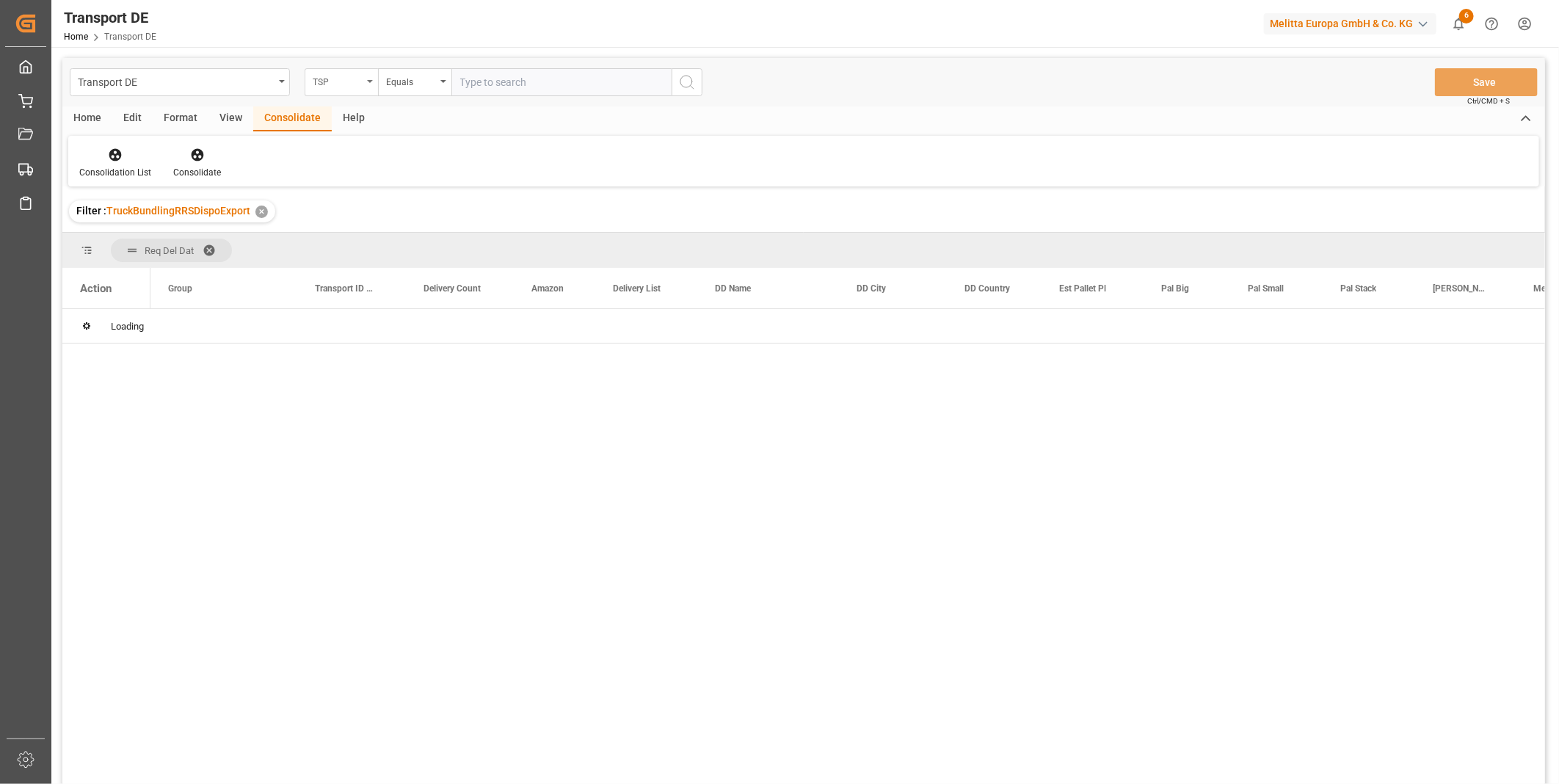
click at [321, 79] on div "TSP" at bounding box center [337, 80] width 50 height 17
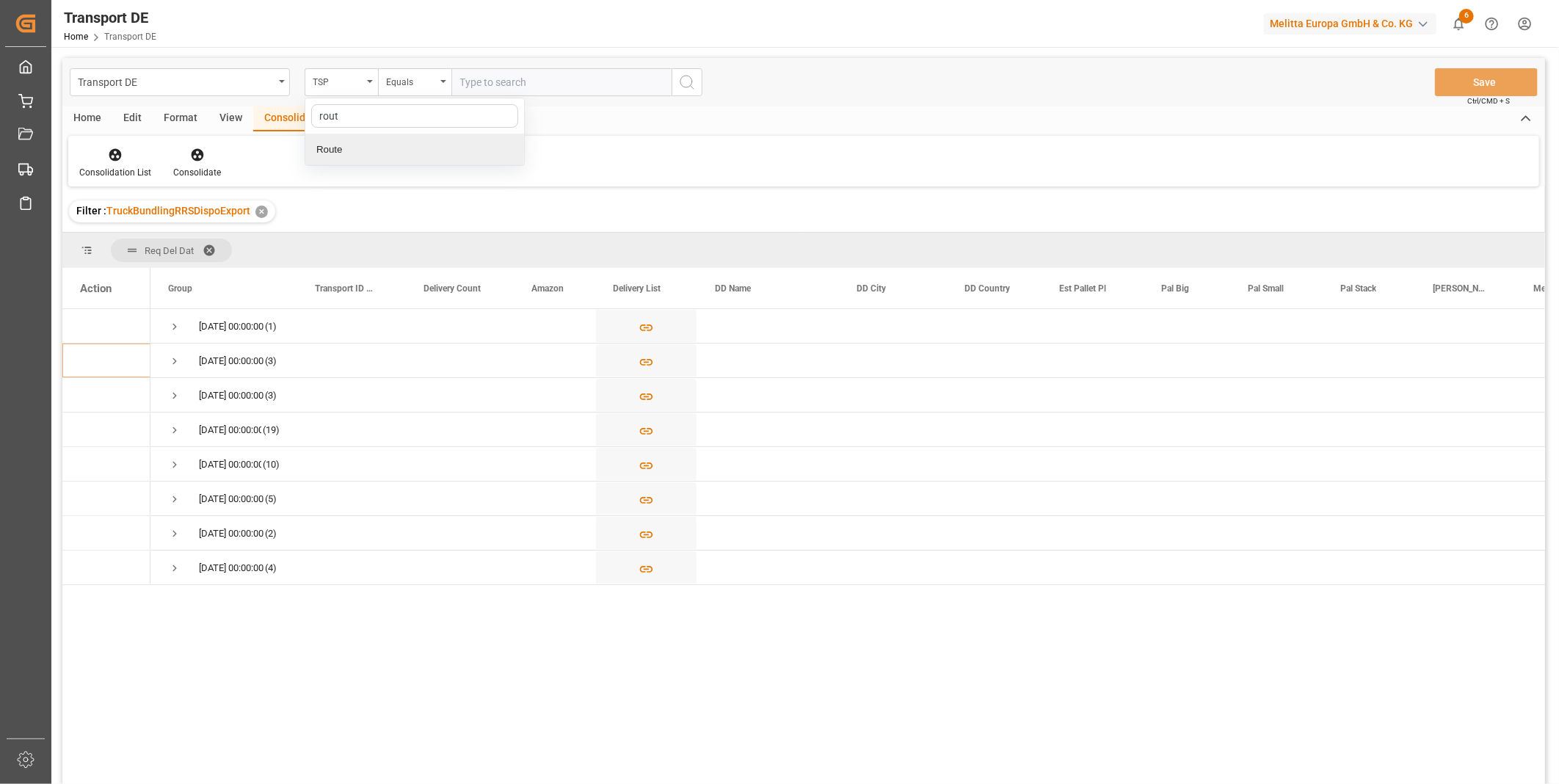
type input "route"
click at [405, 158] on div "Route" at bounding box center [414, 150] width 218 height 31
click at [394, 70] on div "Equals" at bounding box center [415, 83] width 73 height 28
click at [428, 241] on div "Starts with" at bounding box center [488, 242] width 218 height 31
type input "UZ"
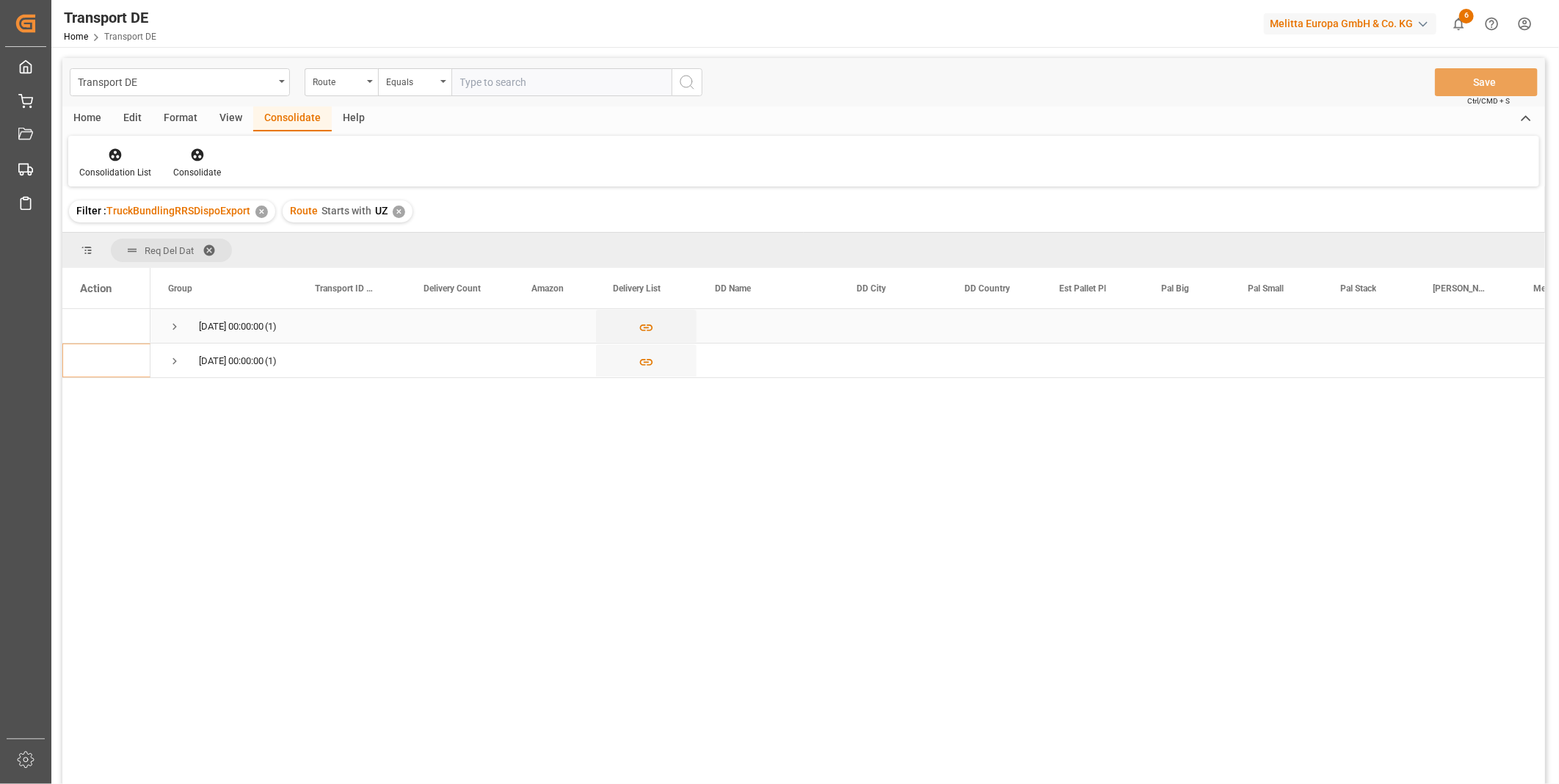
click at [172, 328] on span "Press SPACE to select this row." at bounding box center [175, 327] width 13 height 13
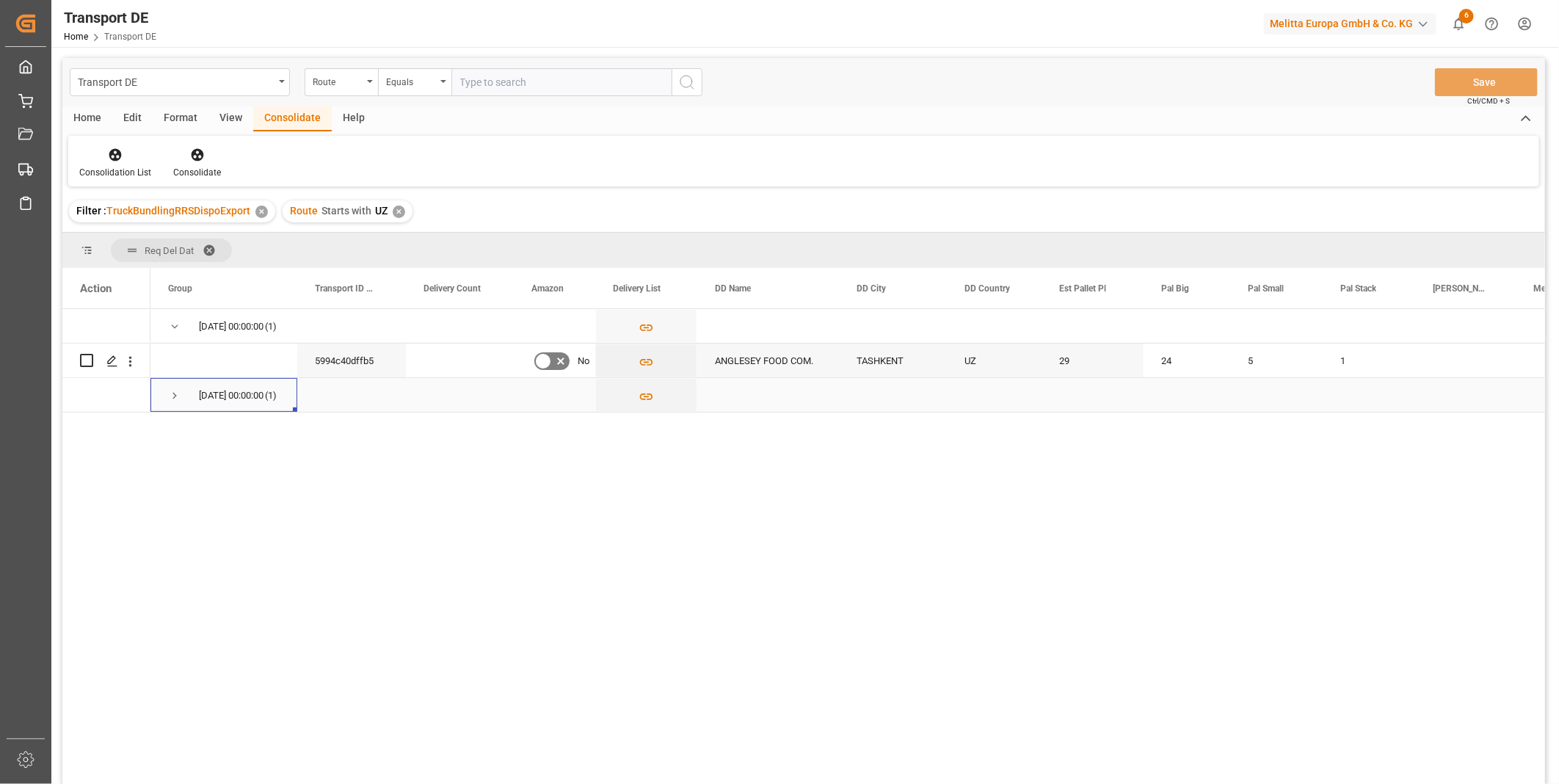
click at [169, 402] on span "Press SPACE to select this row." at bounding box center [175, 395] width 13 height 34
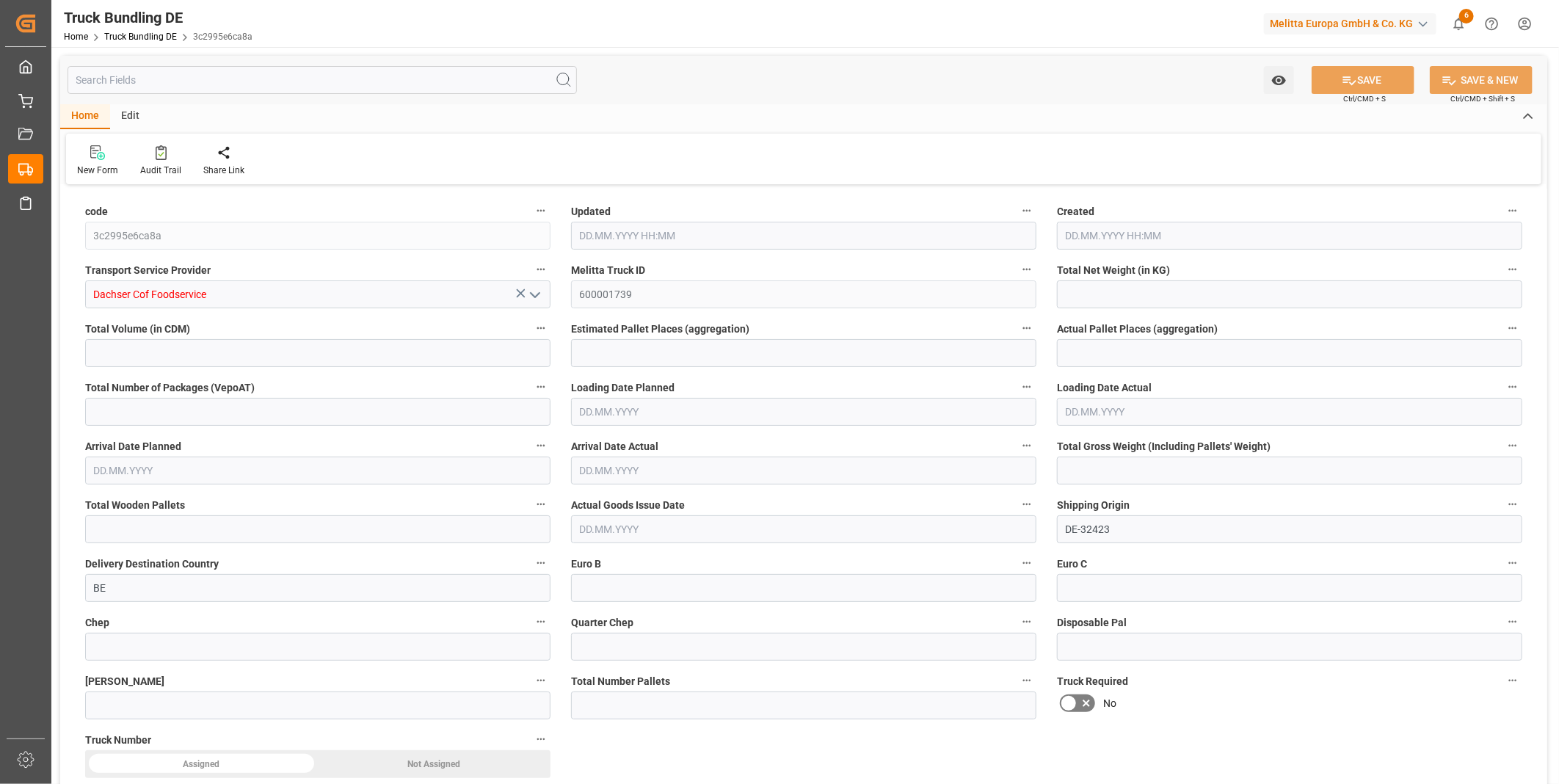
type input "796.616"
type input "3731.744"
type input "3"
type input "0"
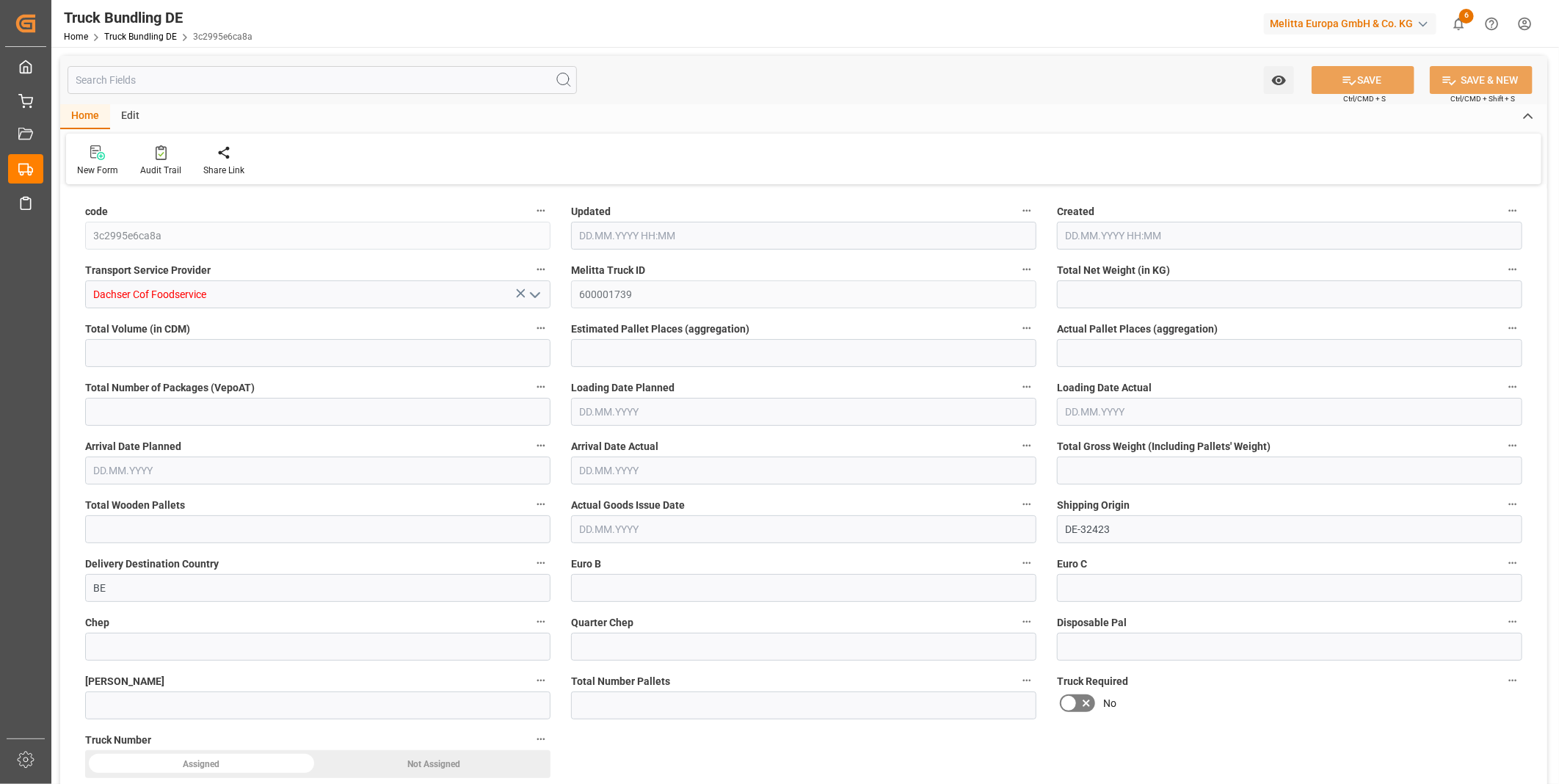
type input "1080.4"
type input "5"
type input "0"
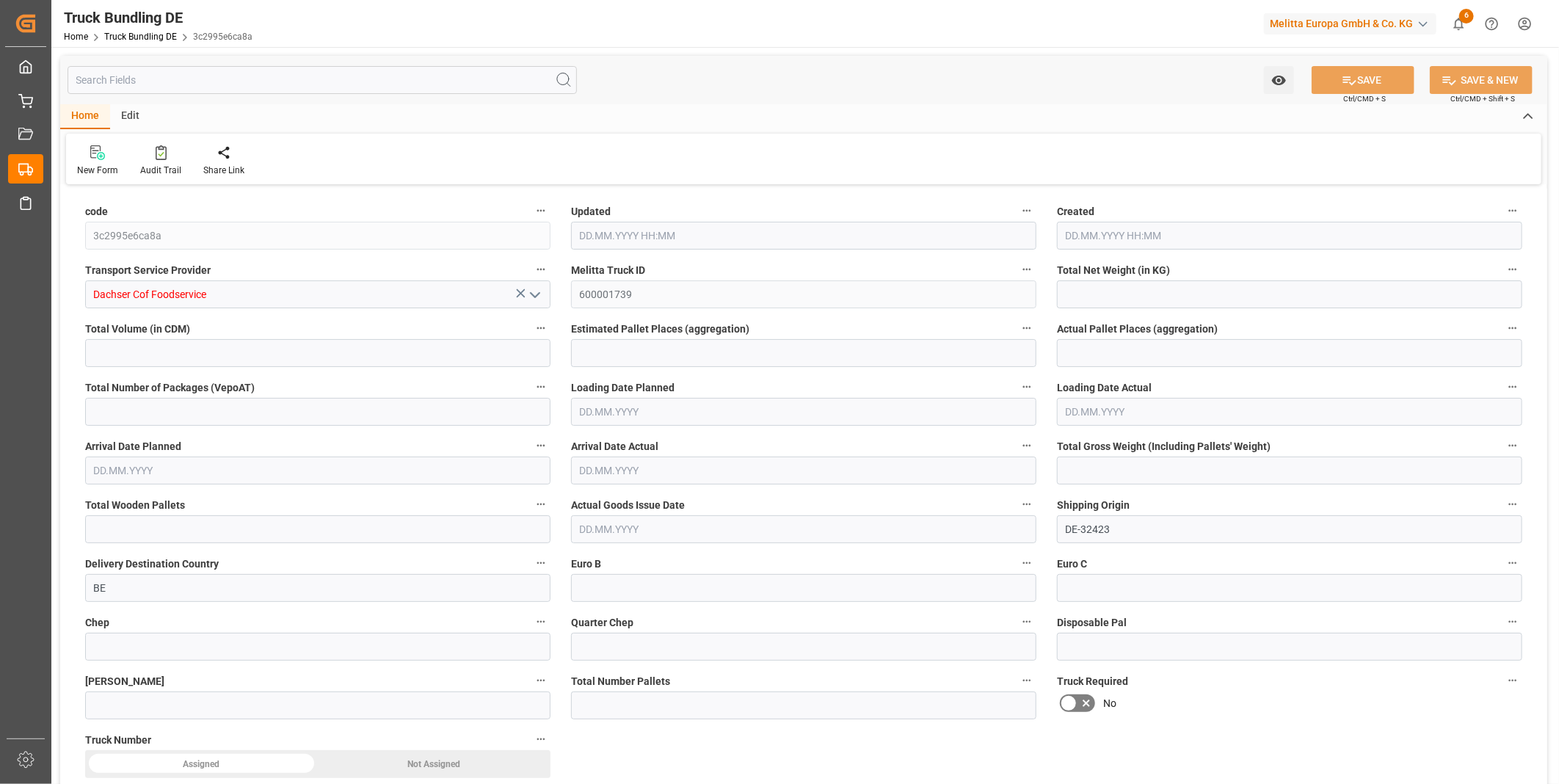
type input "0"
type input "18.08.2025 07:55"
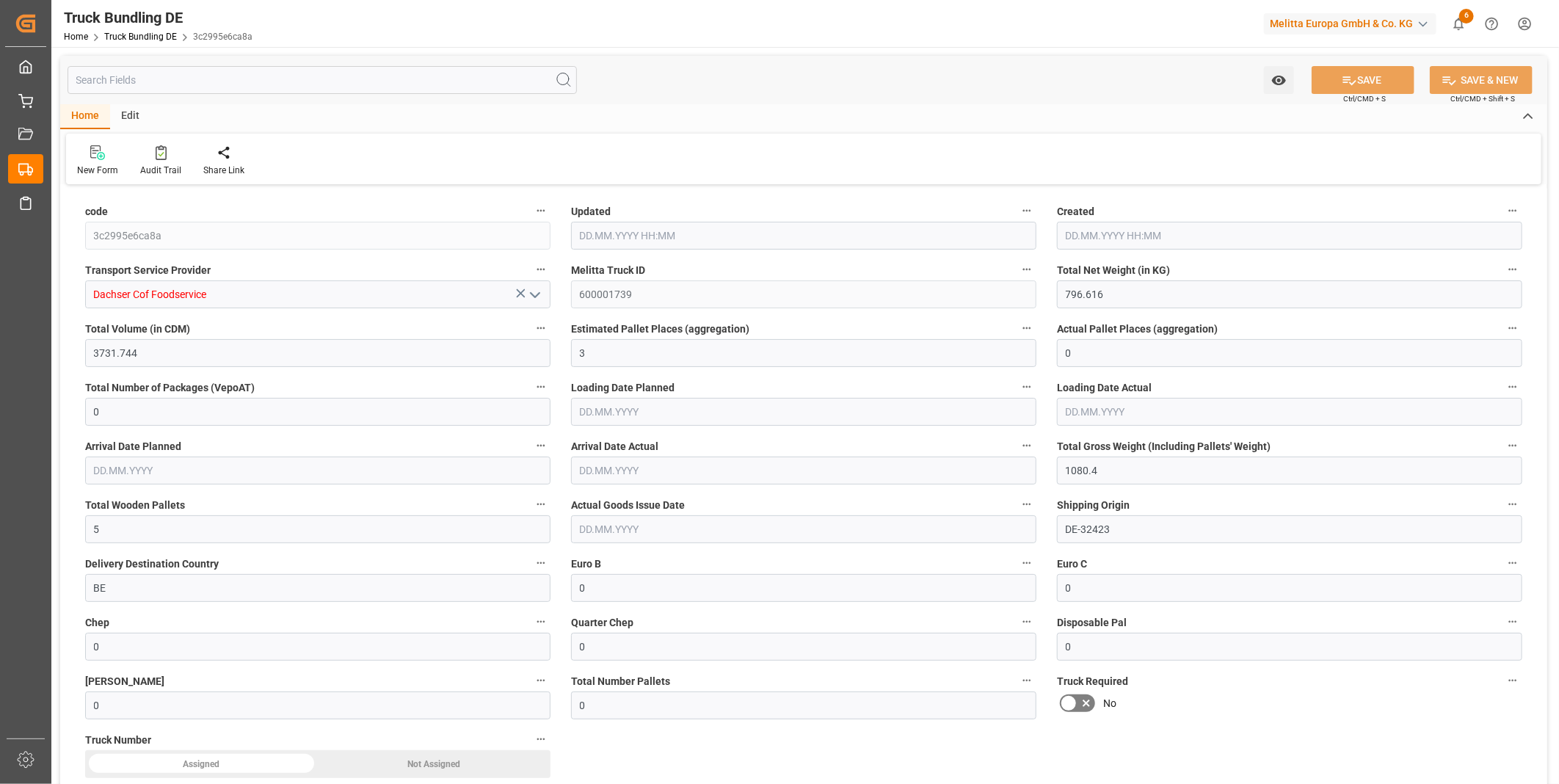
type input "18.08.2025 07:55"
type input "22.08.2025"
type input "25.08.2025"
type input "18.08.2025"
type input "278.16"
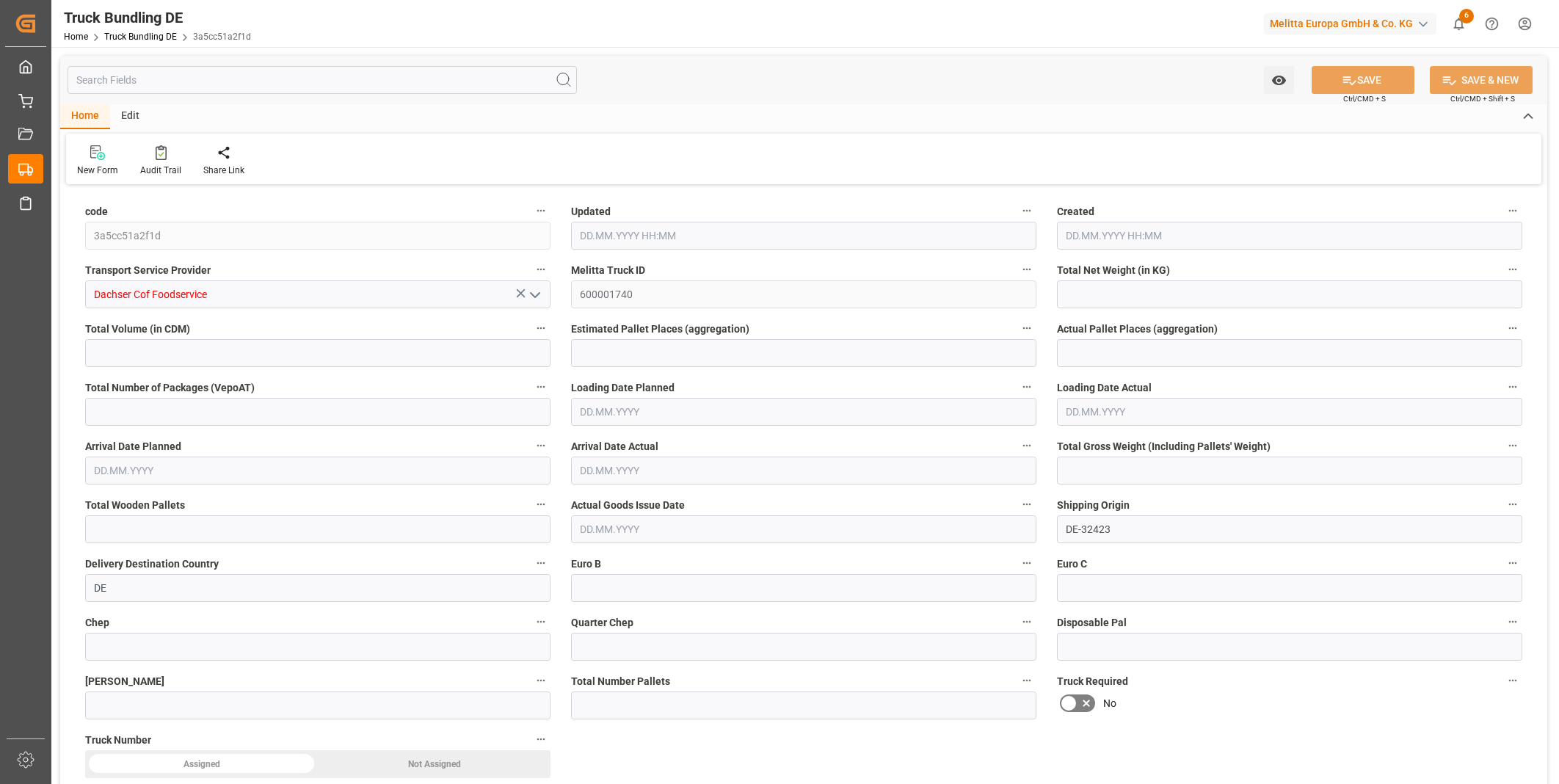
type input "1259.23"
type input "1"
type input "0"
type input "364.28"
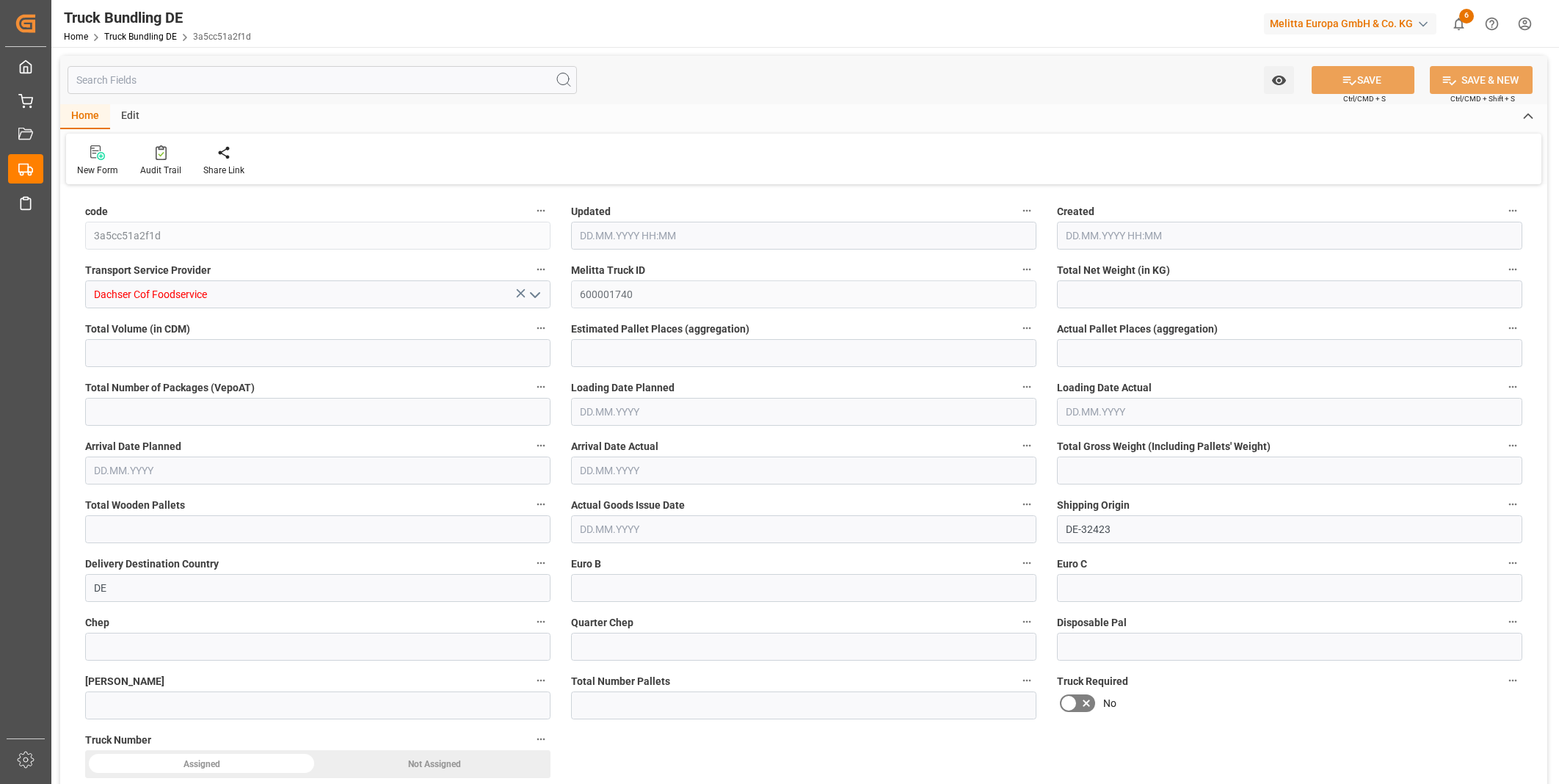
type input "1"
type input "0"
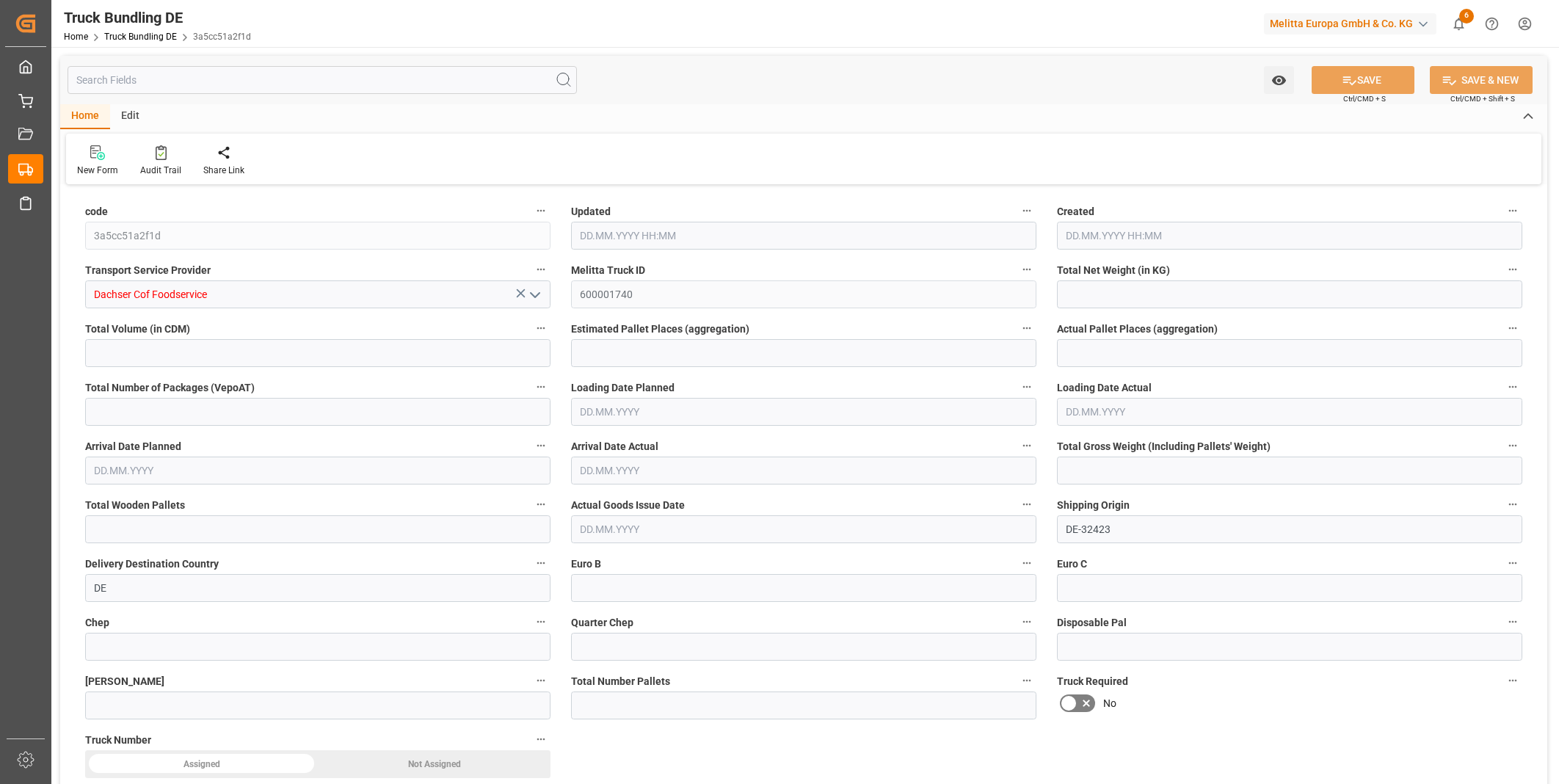
type input "0"
type input "18.08.2025 07:55"
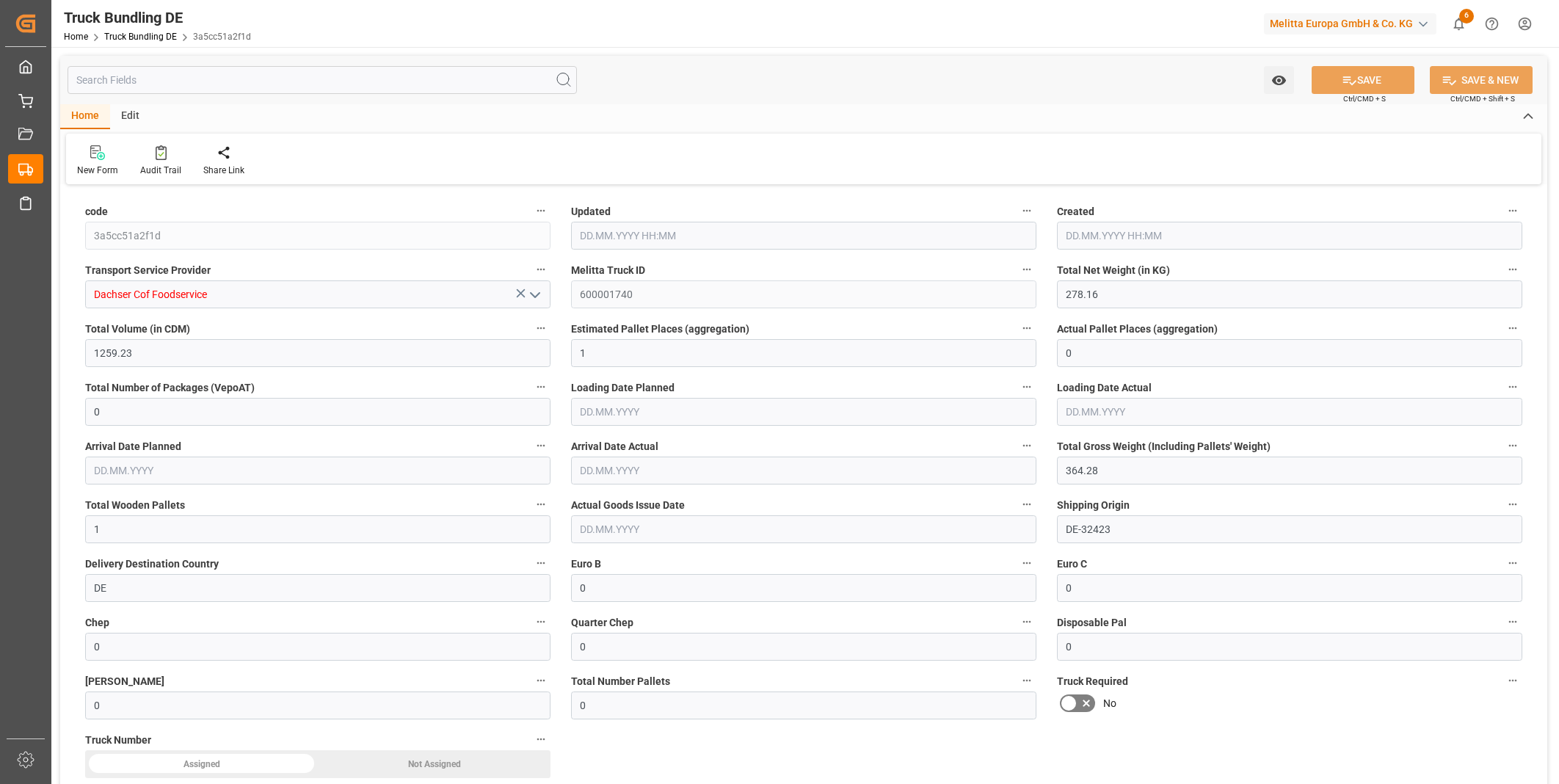
type input "21.08.2025"
type input "25.08.2025"
type input "18.08.2025"
type input "18.08.2025 07:56"
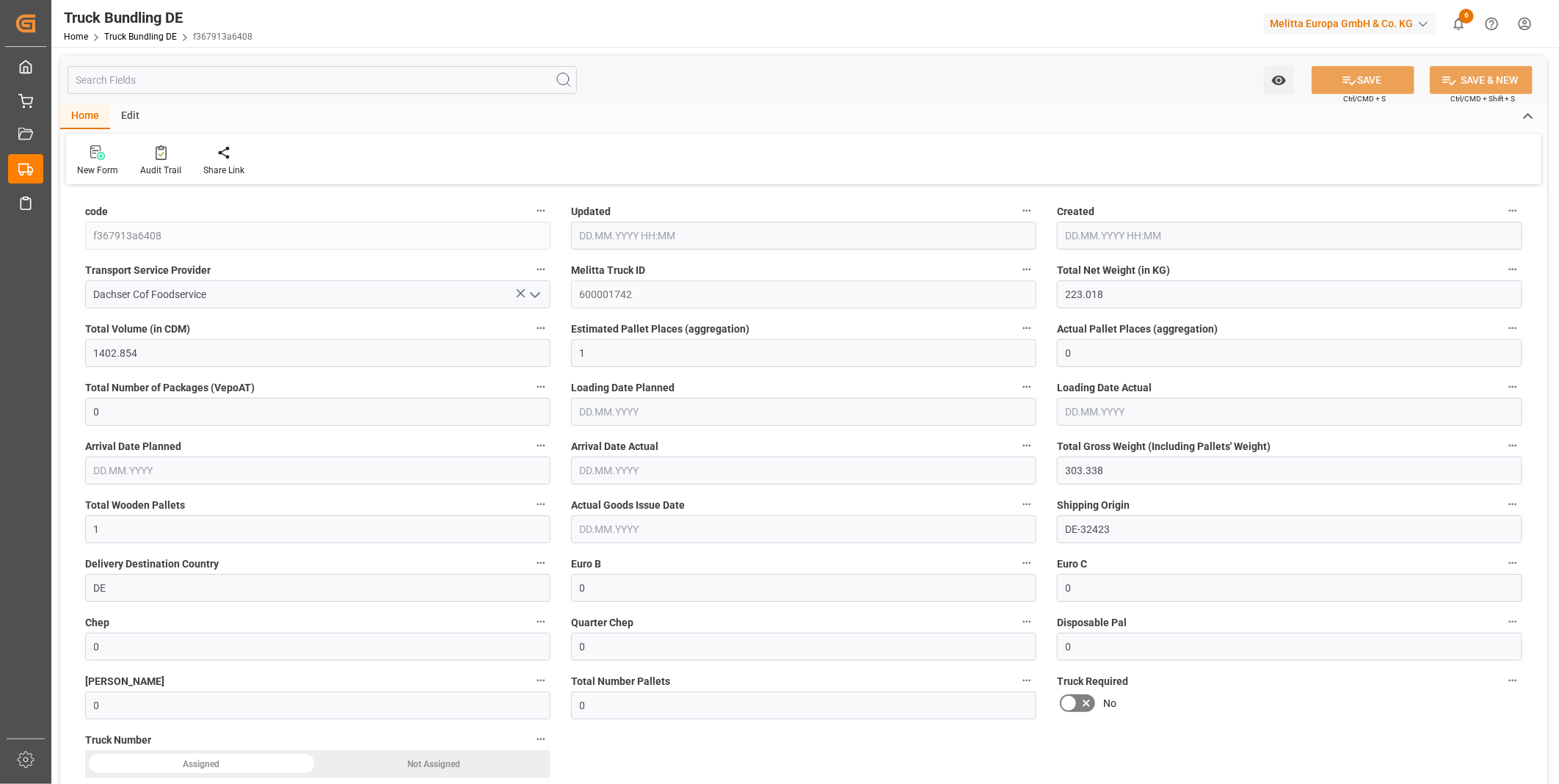
type input "[DATE]"
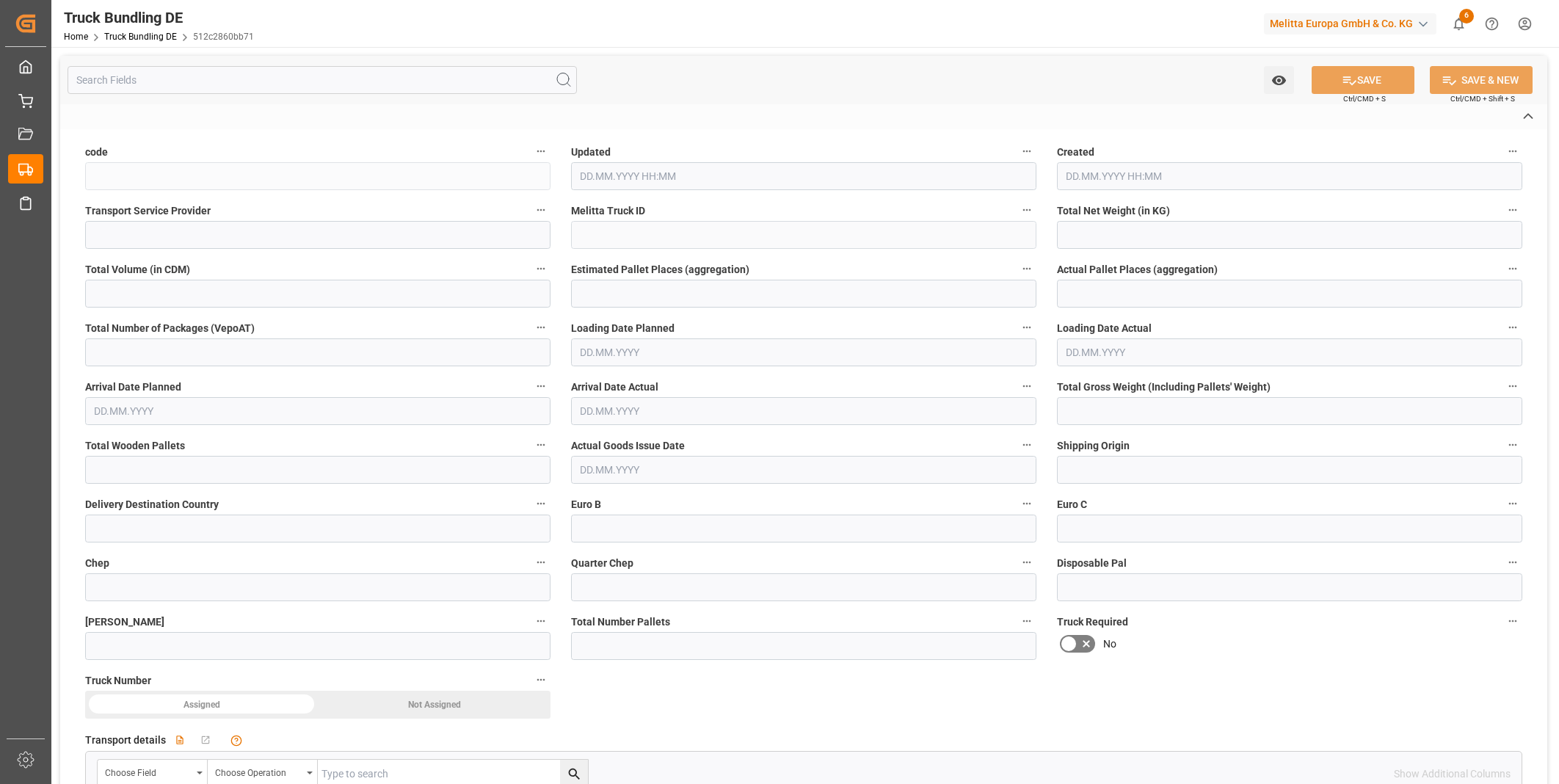
type input "512c2860bb71"
type input "Dachser Cof Foodservice"
type input "600001743"
type input "DE-32423"
type input "BE"
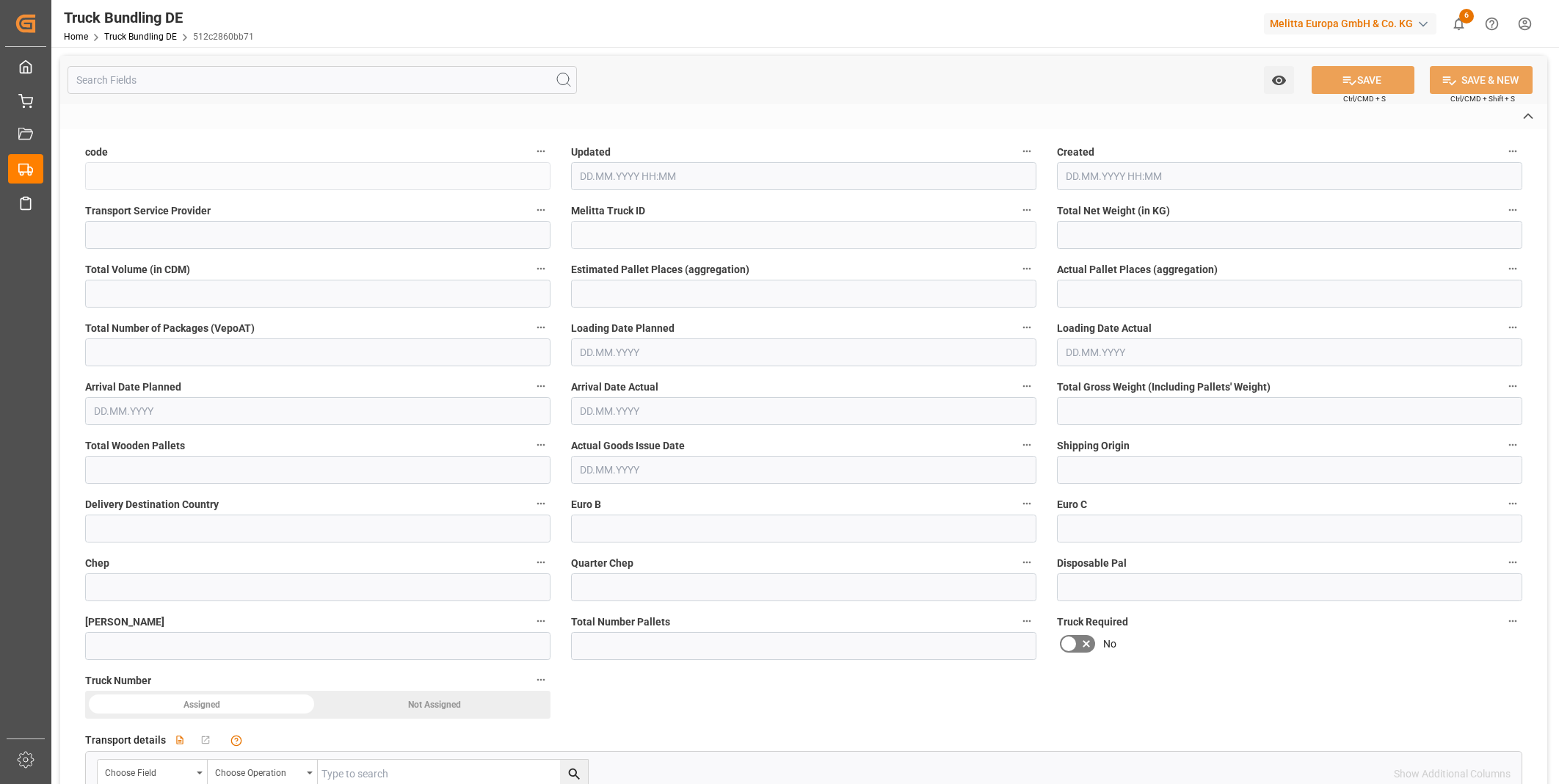
type textarea "0010006924"
type textarea "Bidfood N.V. 1994 ([GEOGRAPHIC_DATA])"
type textarea "[STREET_ADDRESS]"
type textarea "9150"
type textarea "Kruibeke"
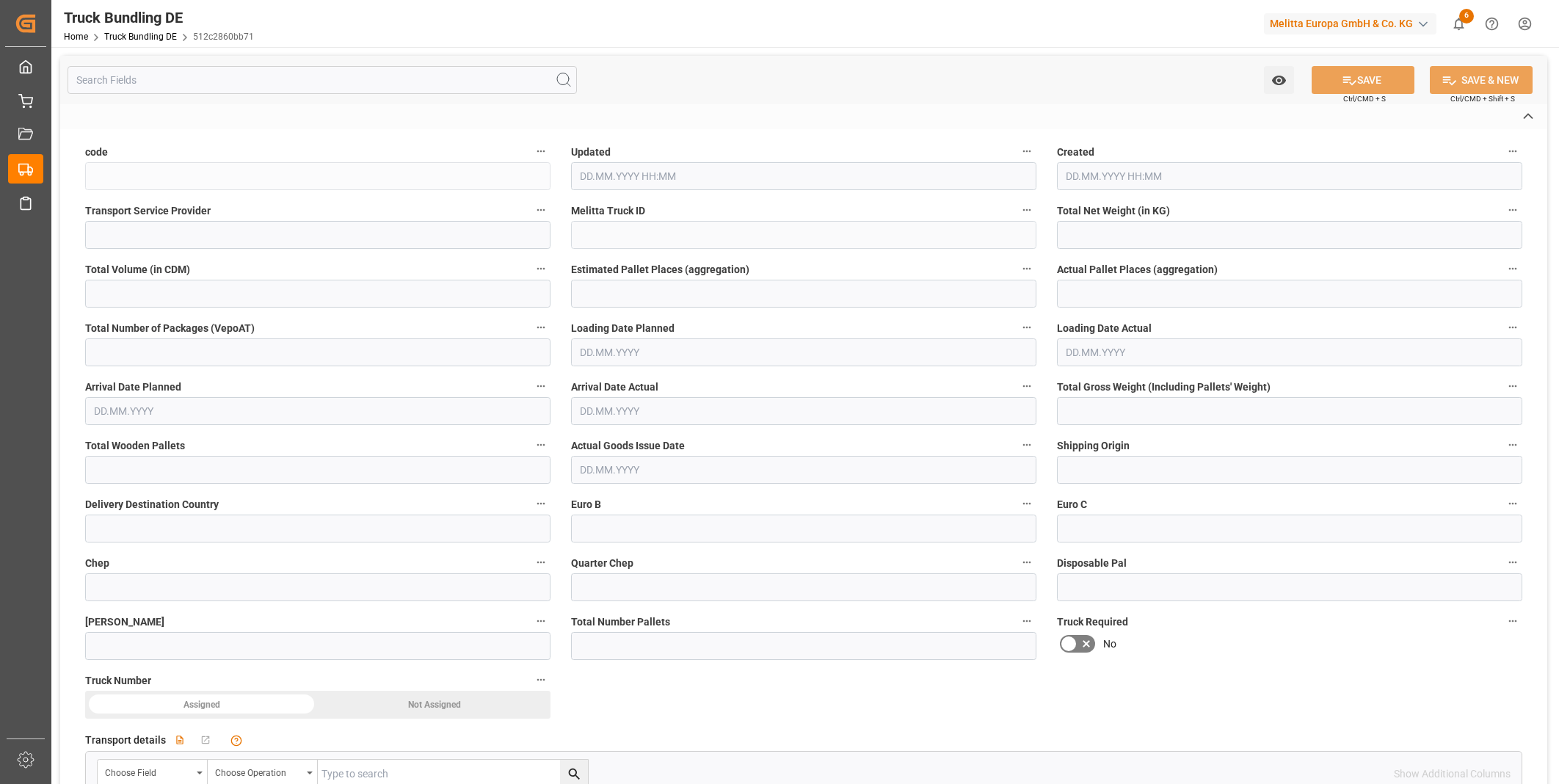
type textarea "91"
